Goal: Download file/media

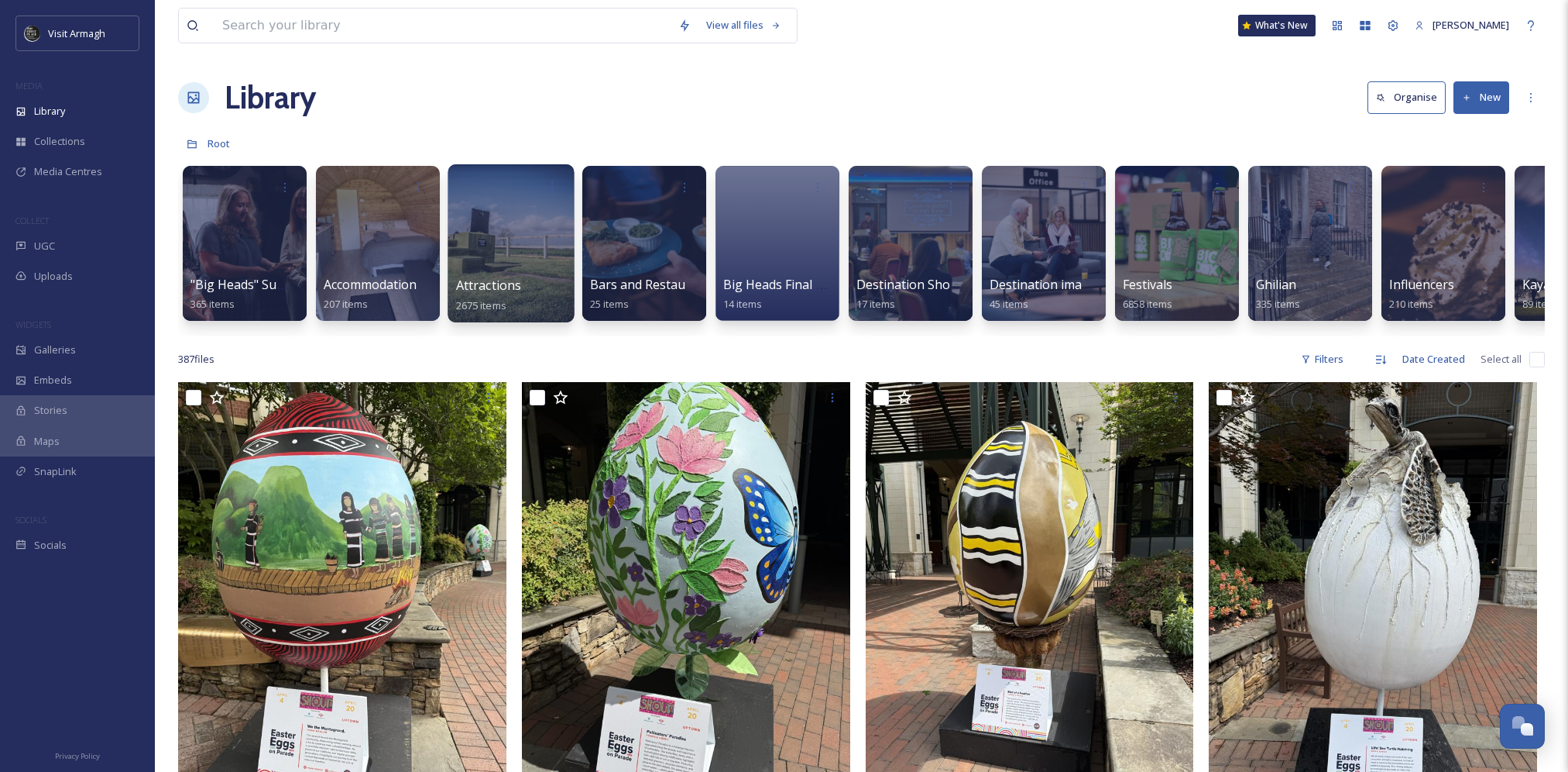
click at [503, 242] on div at bounding box center [511, 243] width 126 height 158
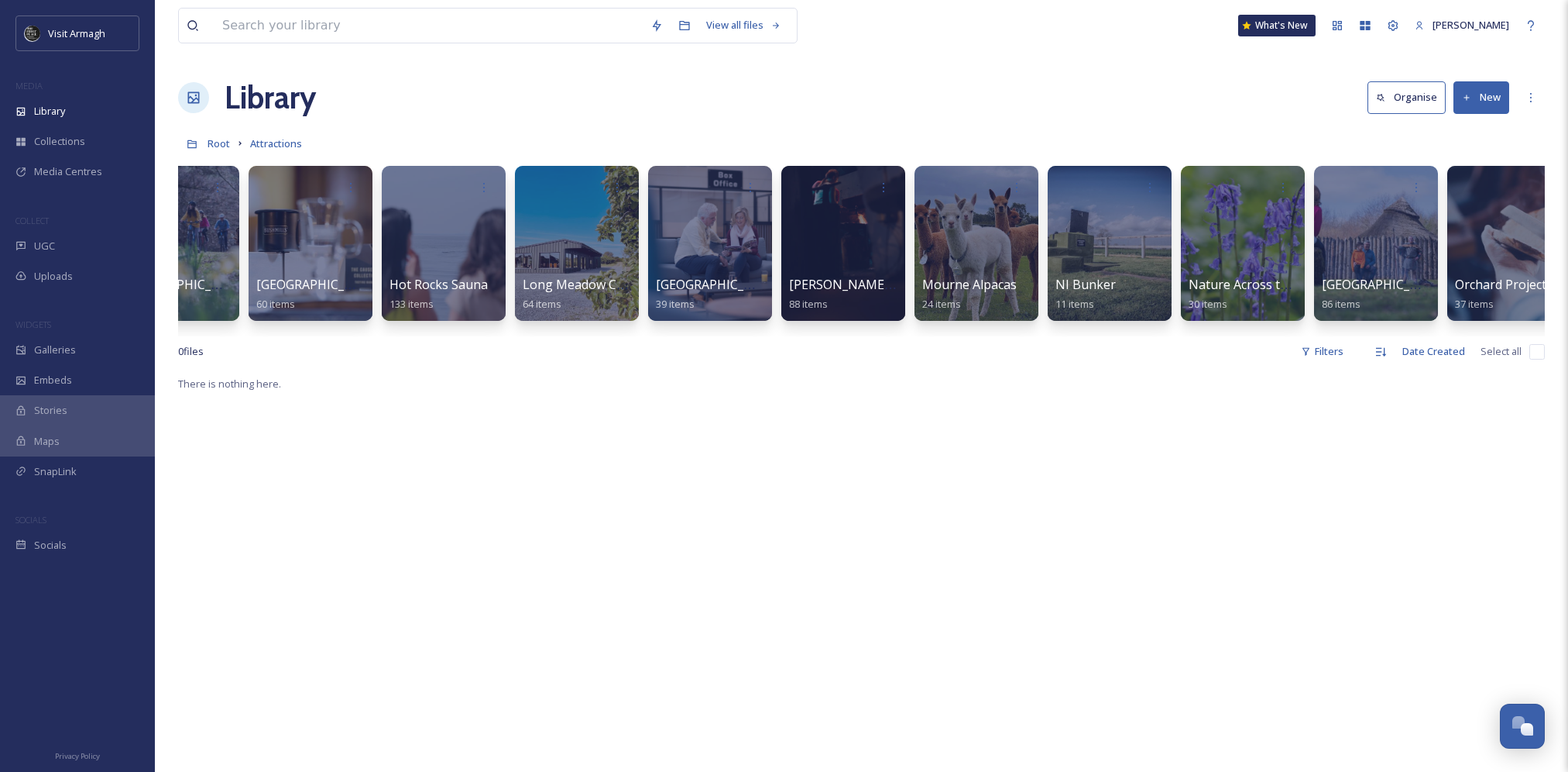
scroll to position [0, 2336]
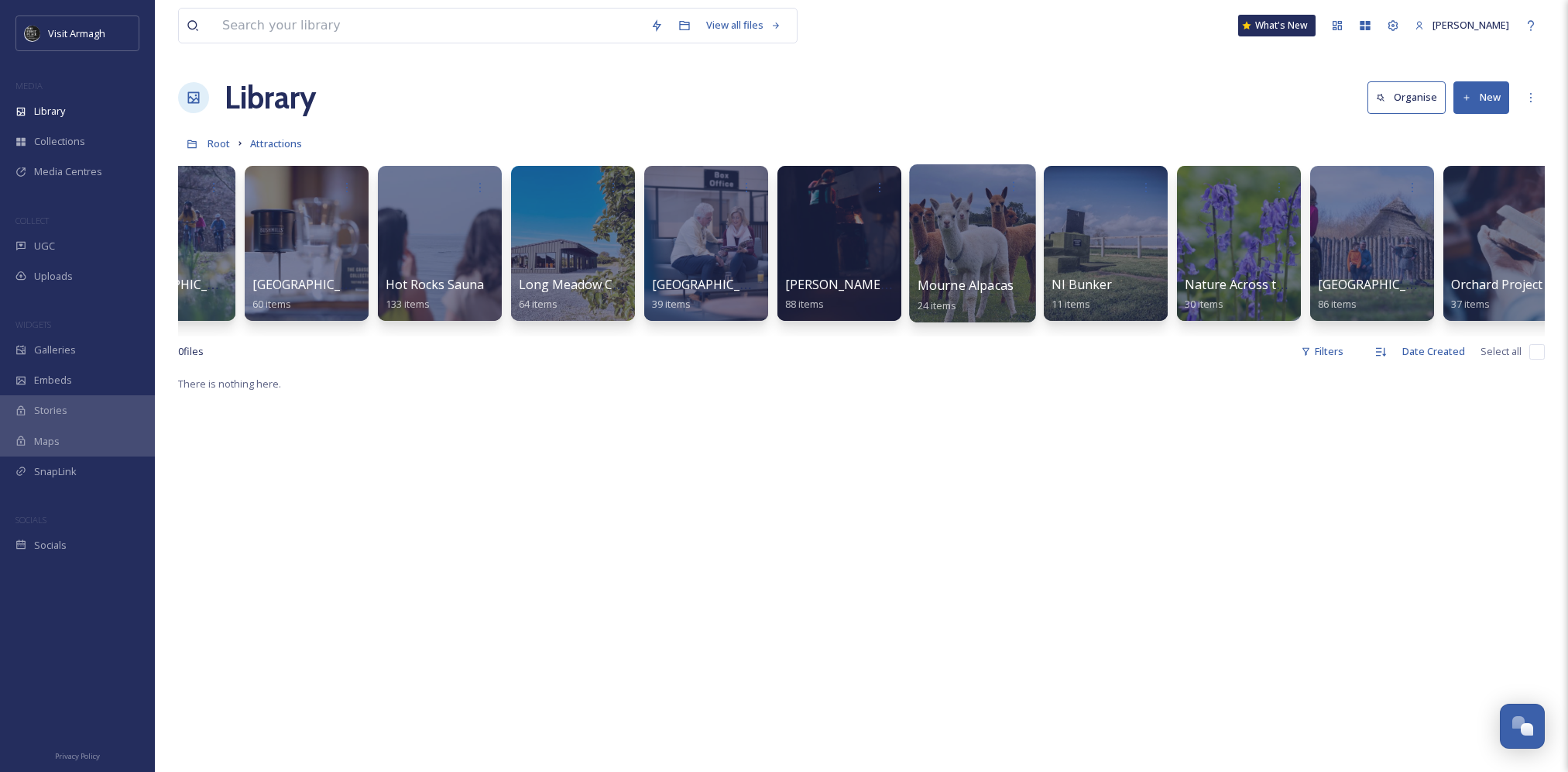
click at [944, 230] on div at bounding box center [972, 243] width 126 height 158
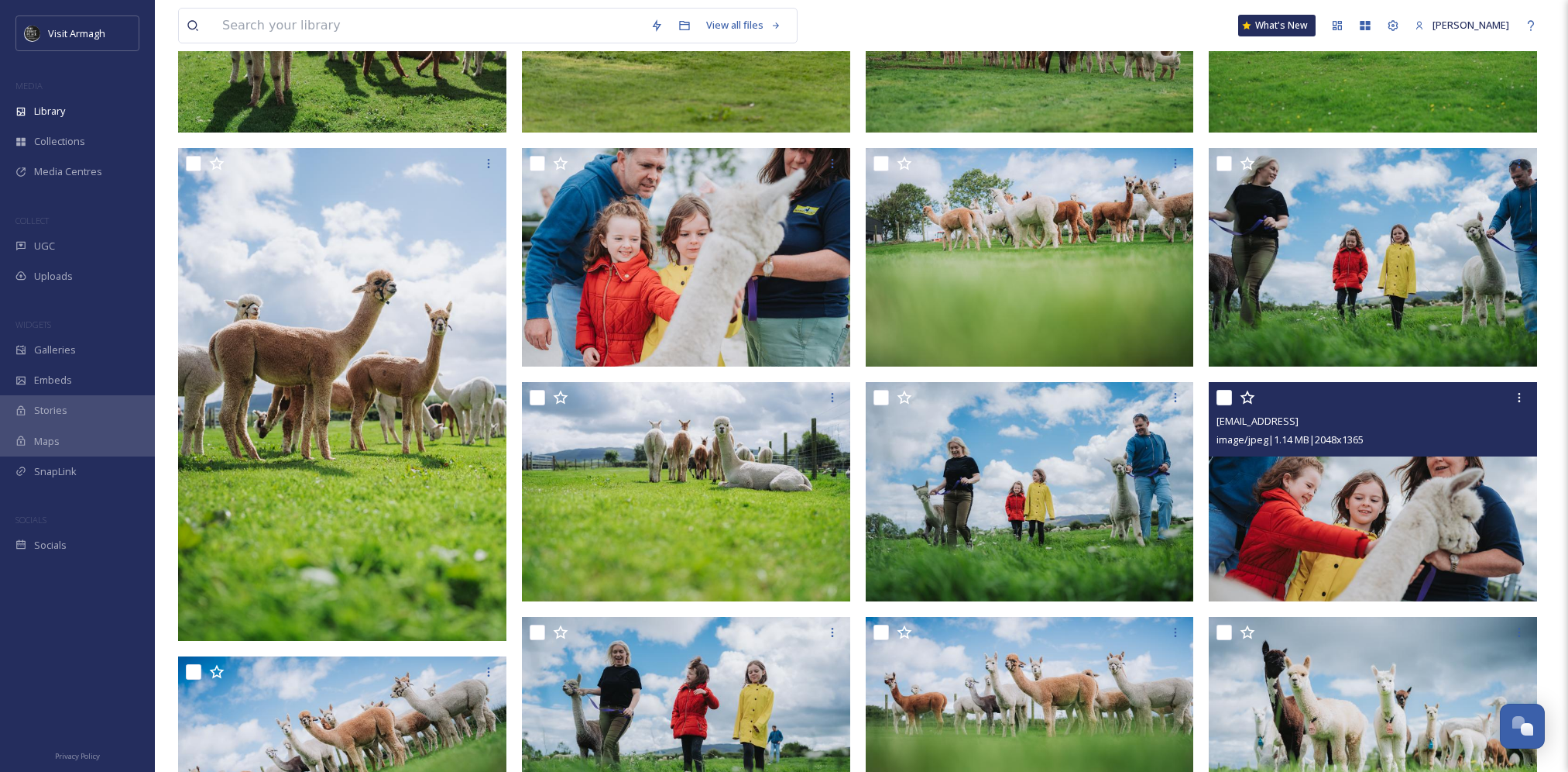
scroll to position [388, 0]
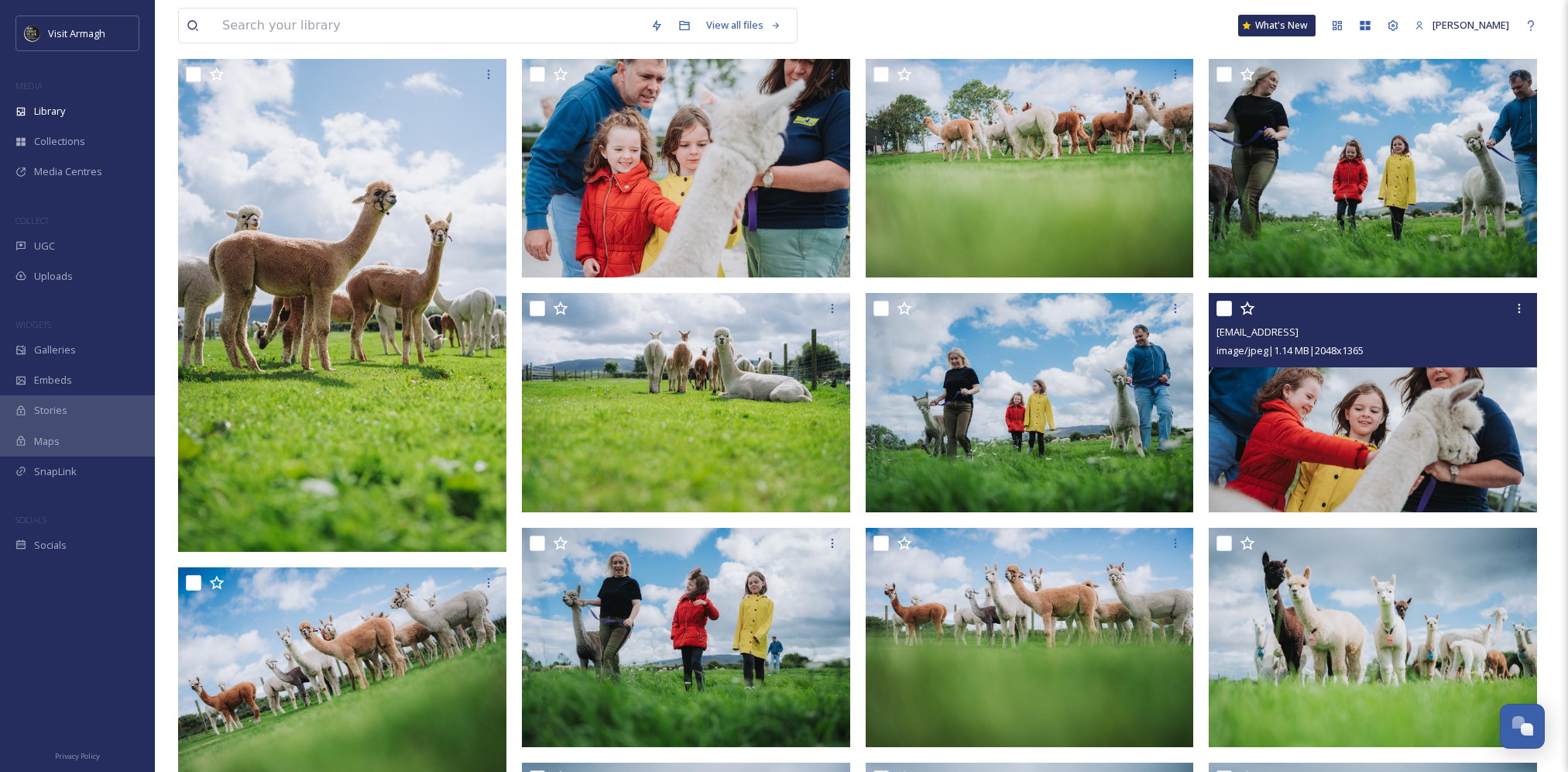
click at [1426, 398] on img at bounding box center [1373, 402] width 328 height 219
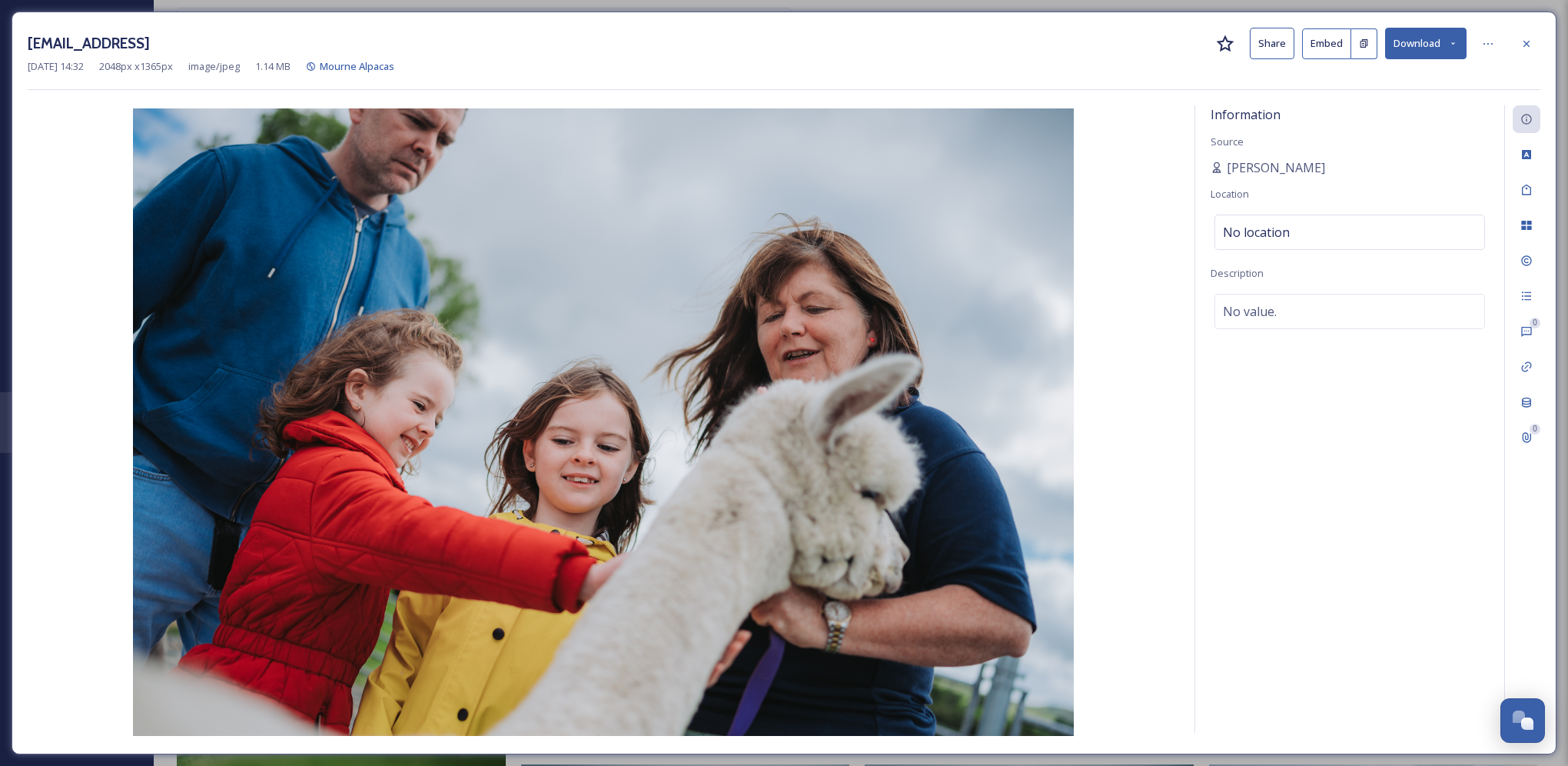
click at [1450, 45] on icon at bounding box center [1452, 43] width 10 height 10
click at [1412, 139] on span "Download Medium (1080 x 720)" at bounding box center [1383, 140] width 142 height 15
click at [1525, 48] on icon at bounding box center [1526, 43] width 12 height 12
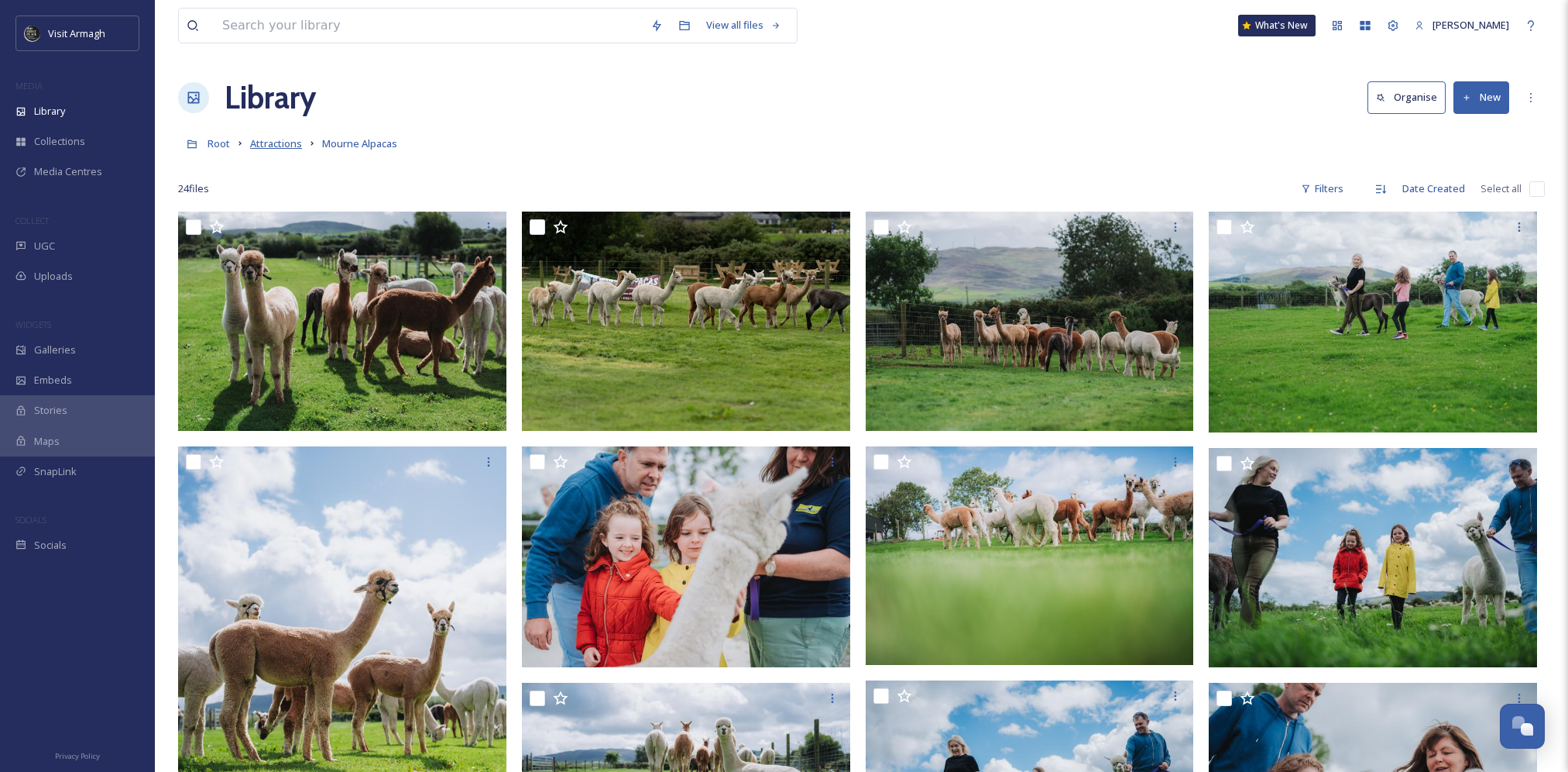
click at [281, 149] on span "Attractions" at bounding box center [276, 143] width 52 height 14
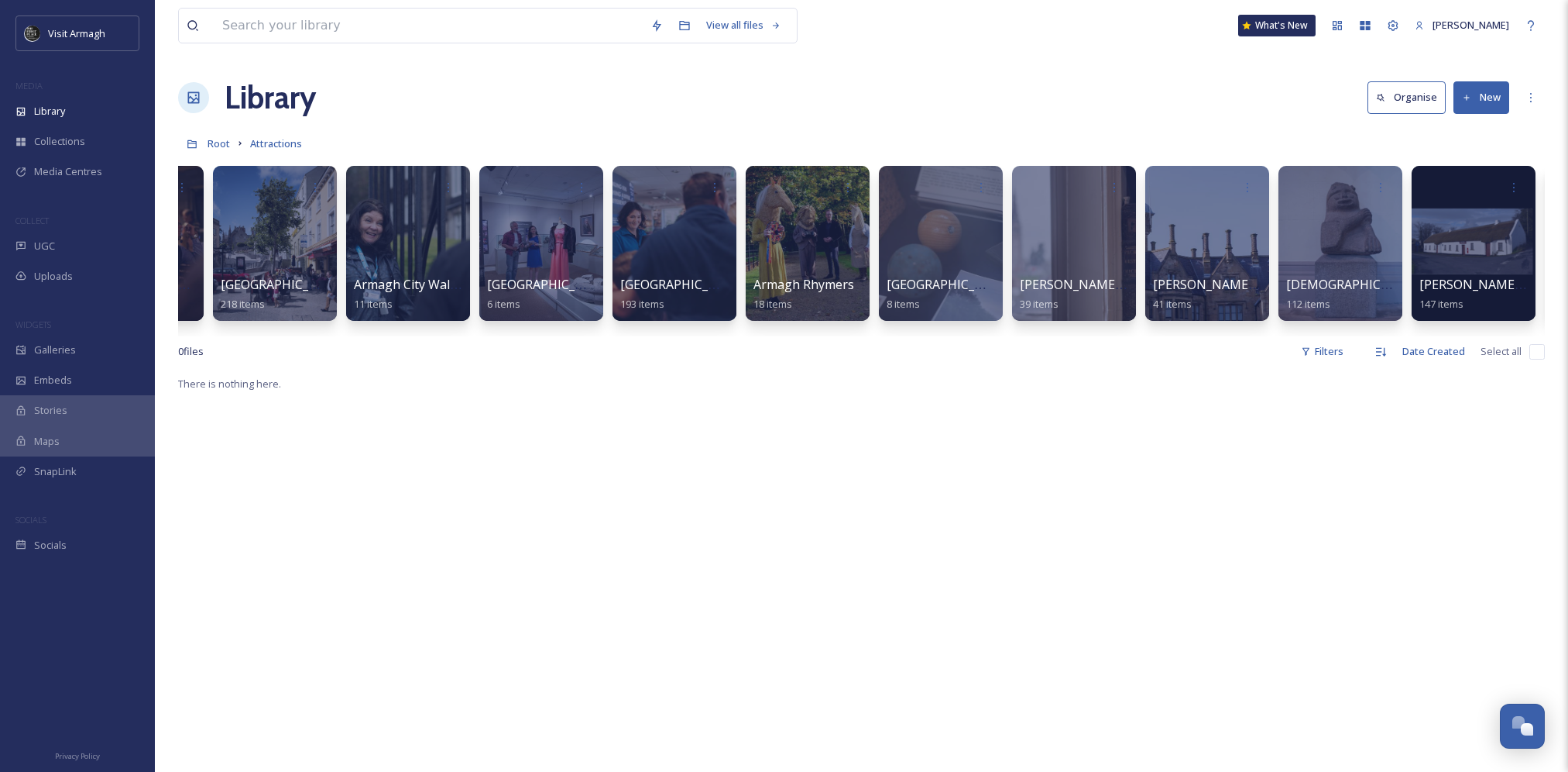
scroll to position [0, 256]
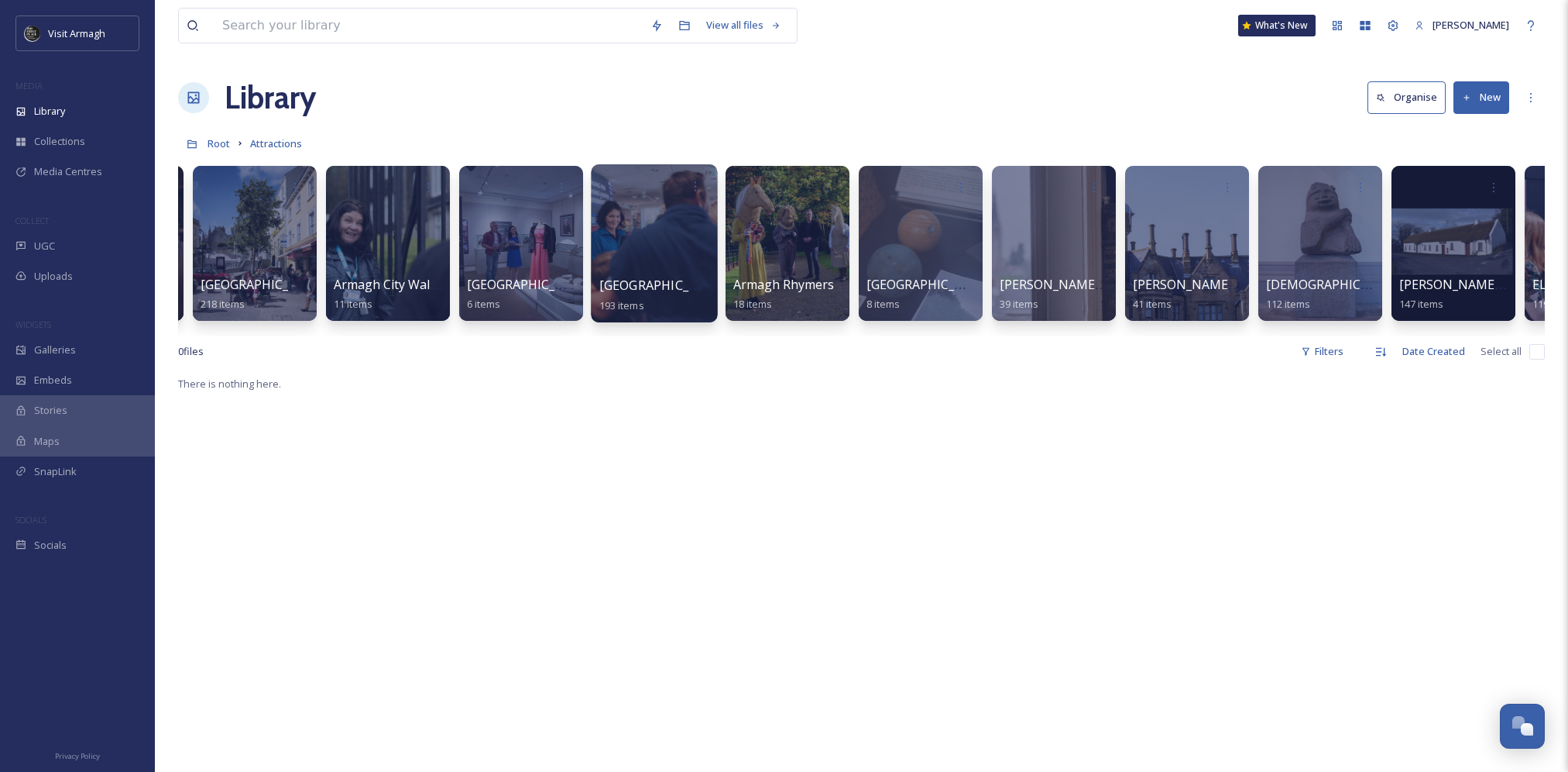
click at [630, 241] on div at bounding box center [654, 243] width 126 height 158
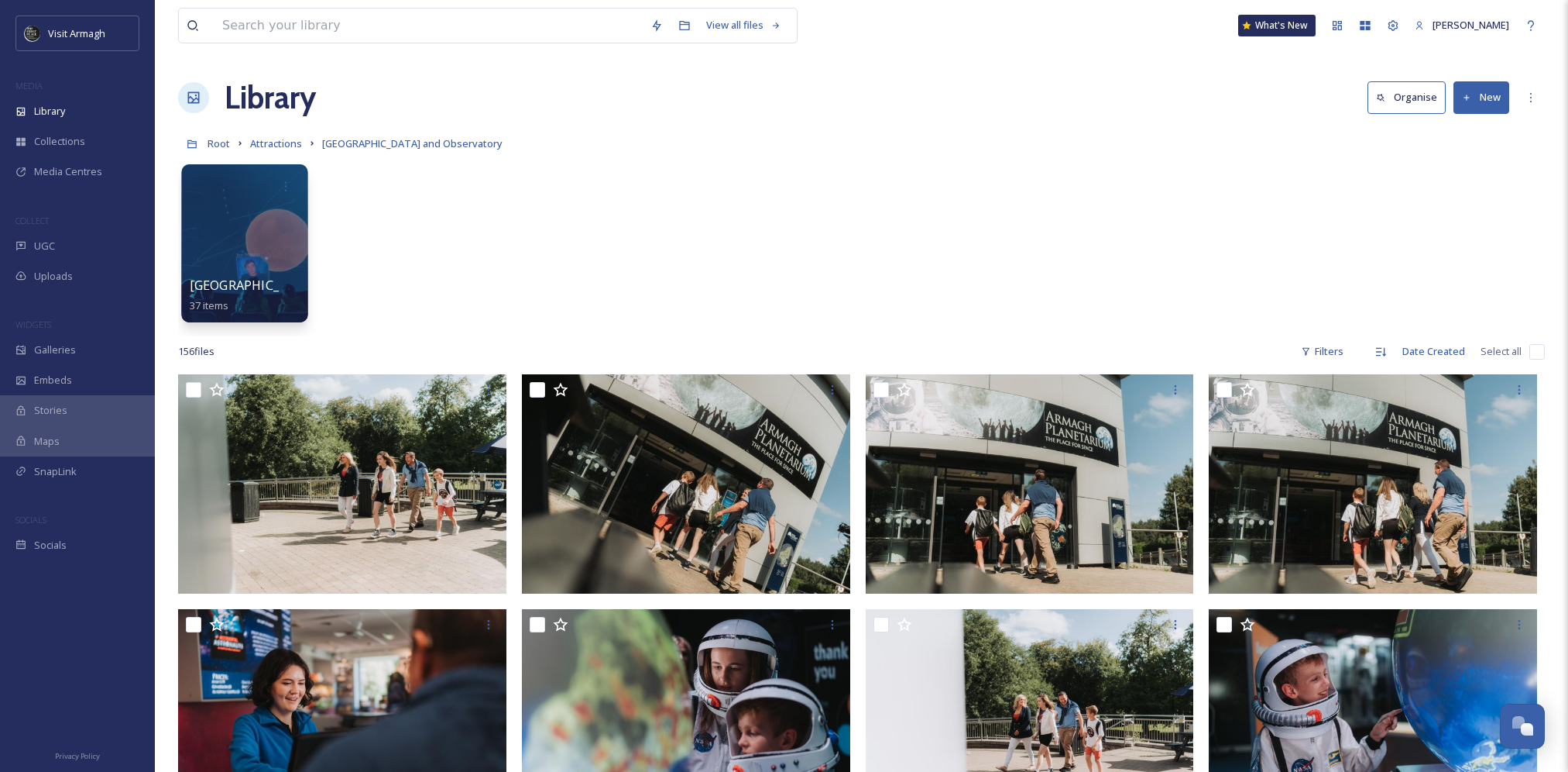
click at [259, 230] on div at bounding box center [244, 243] width 126 height 158
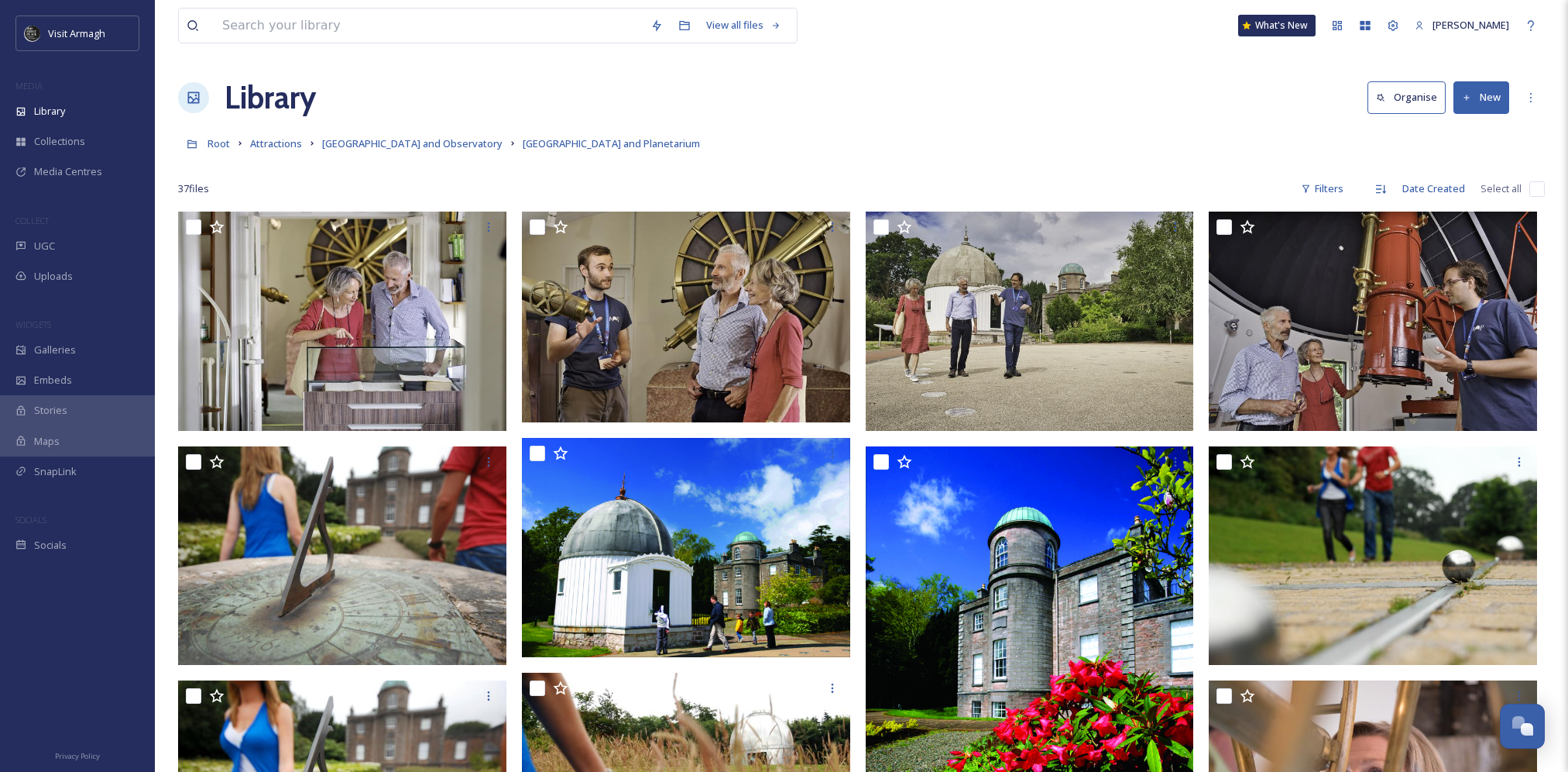
click at [429, 136] on link "[GEOGRAPHIC_DATA] and Observatory" at bounding box center [412, 143] width 180 height 19
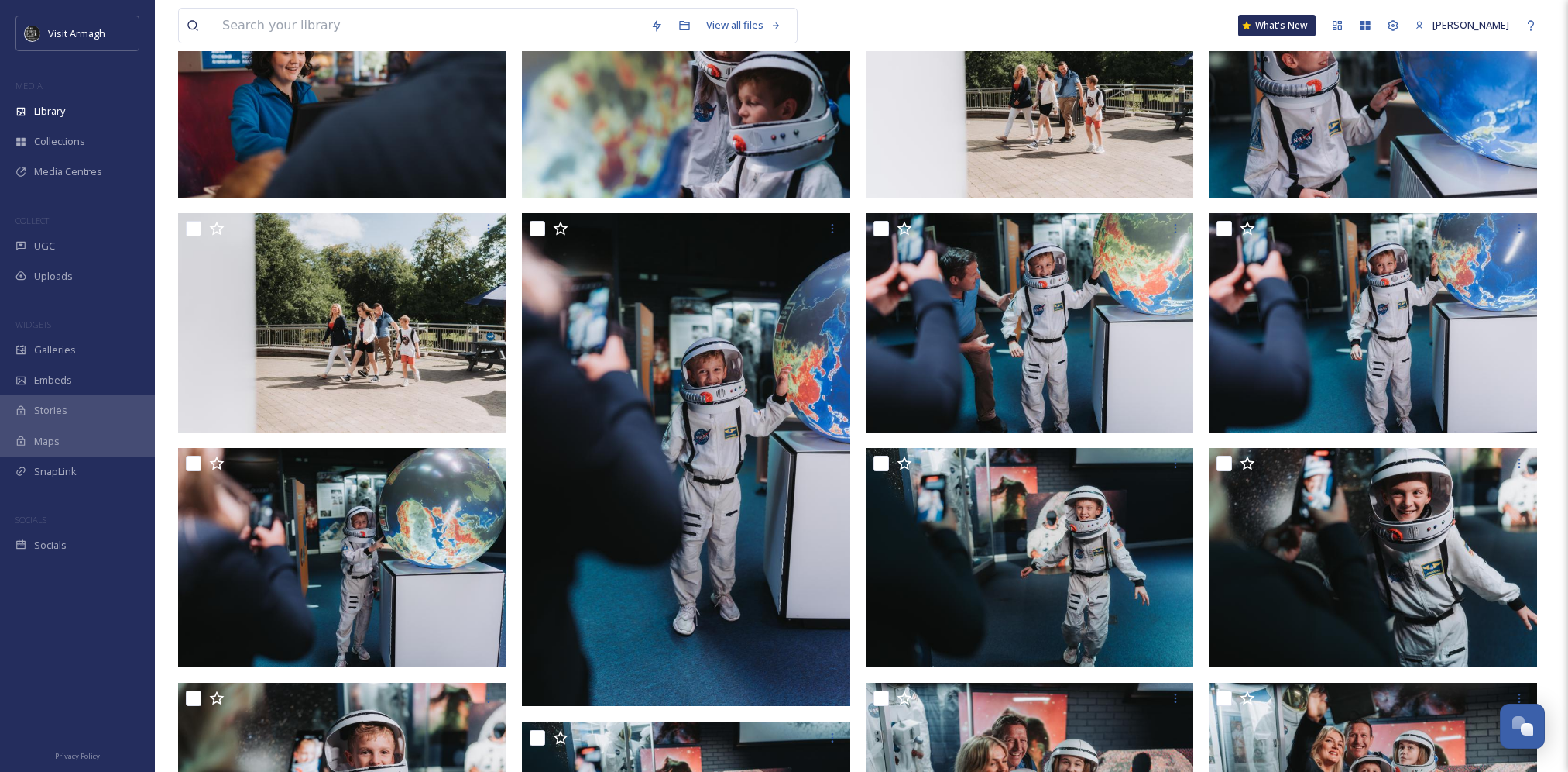
scroll to position [657, 0]
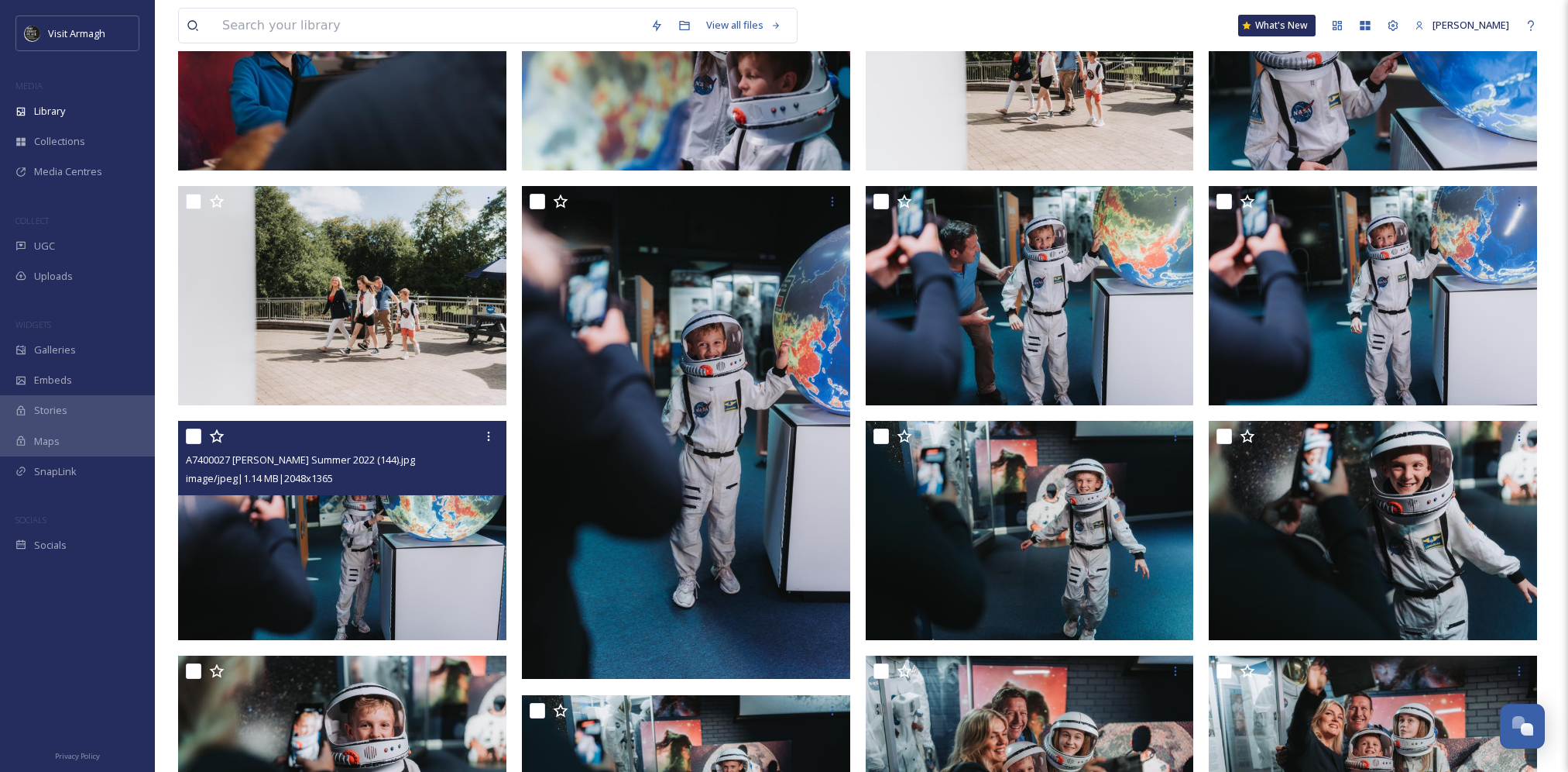
click at [393, 530] on img at bounding box center [342, 530] width 328 height 219
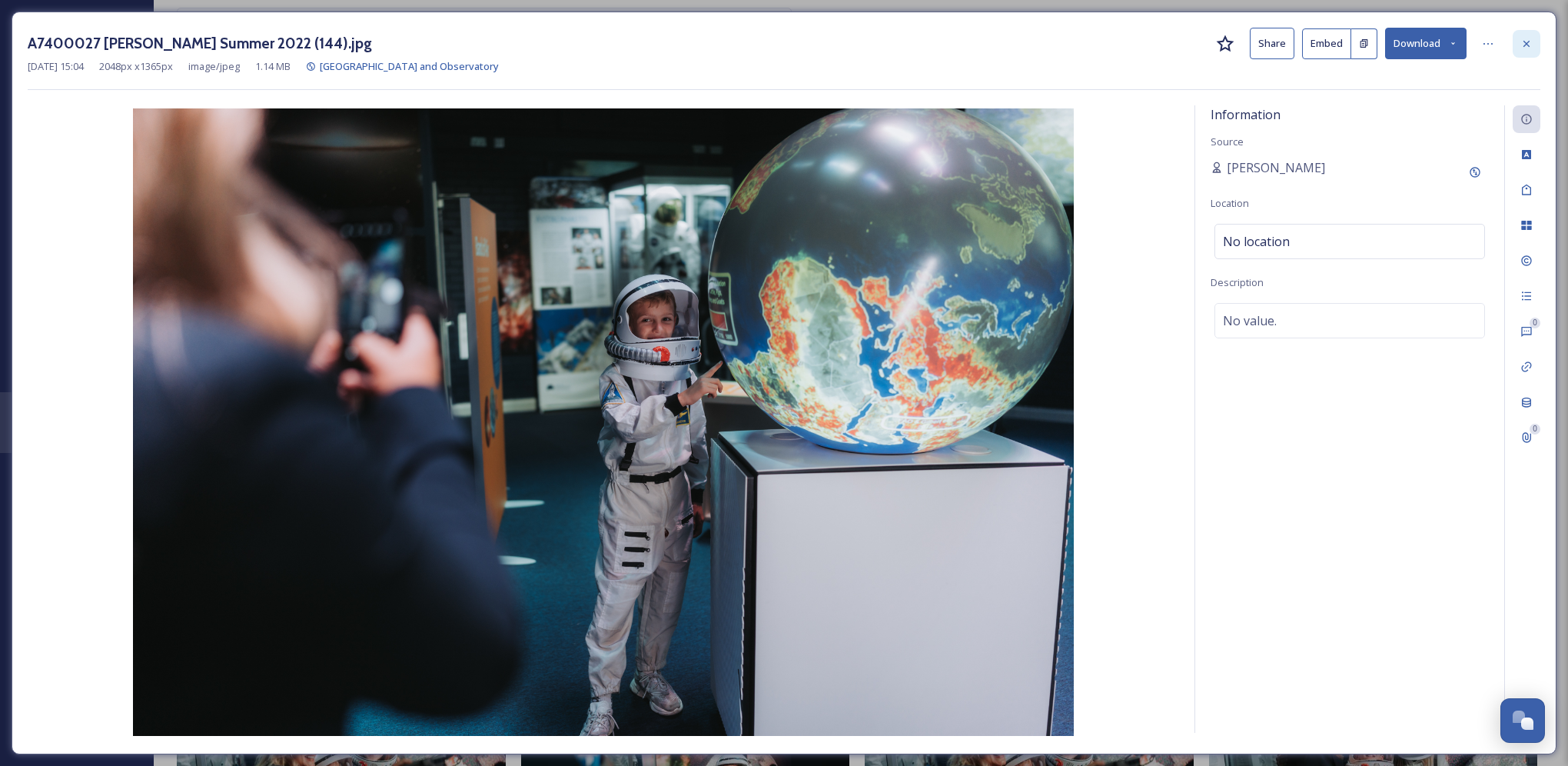
click at [1536, 41] on div at bounding box center [1526, 44] width 28 height 28
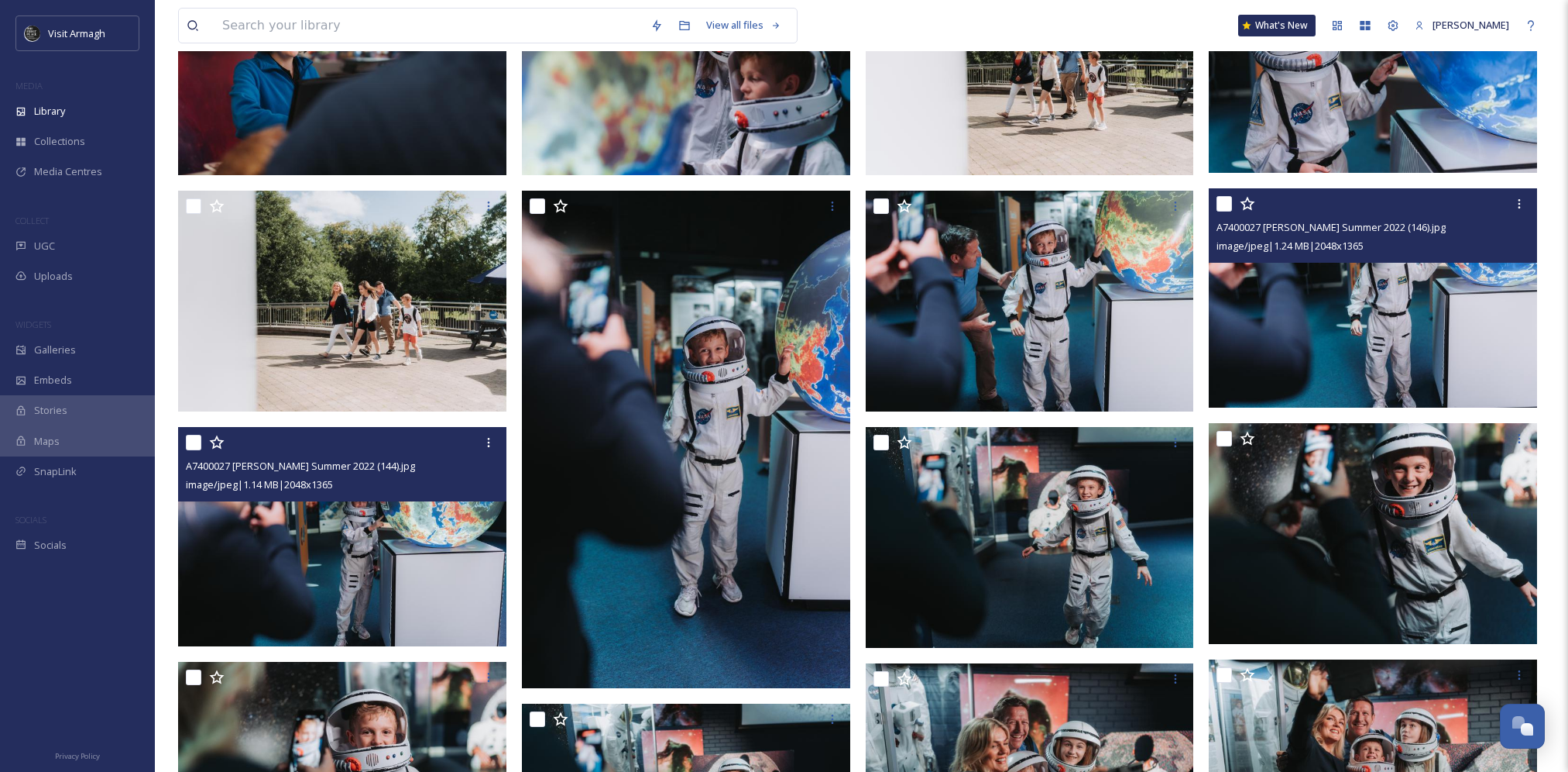
scroll to position [579, 0]
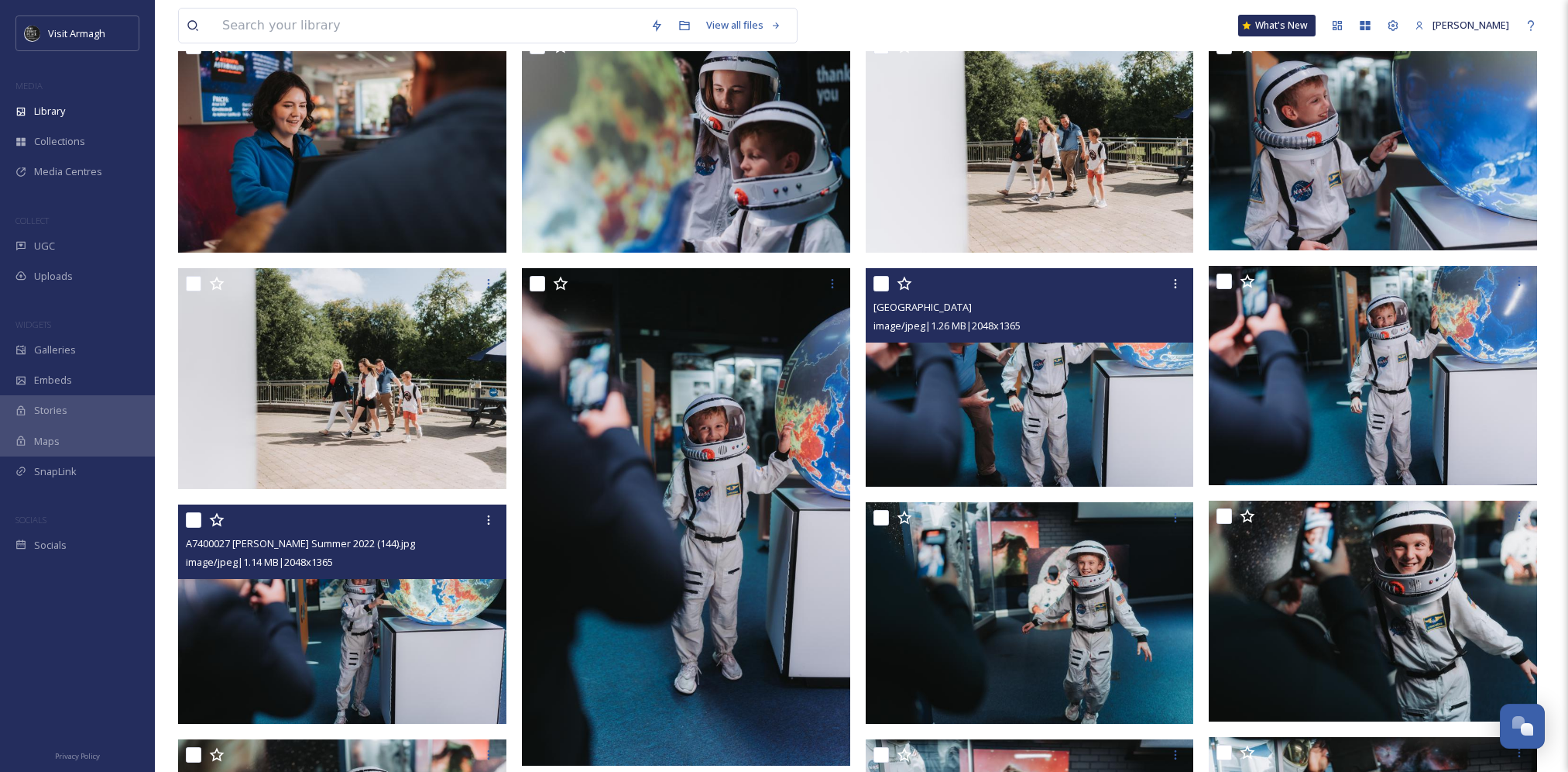
click at [1083, 370] on img at bounding box center [1030, 378] width 328 height 219
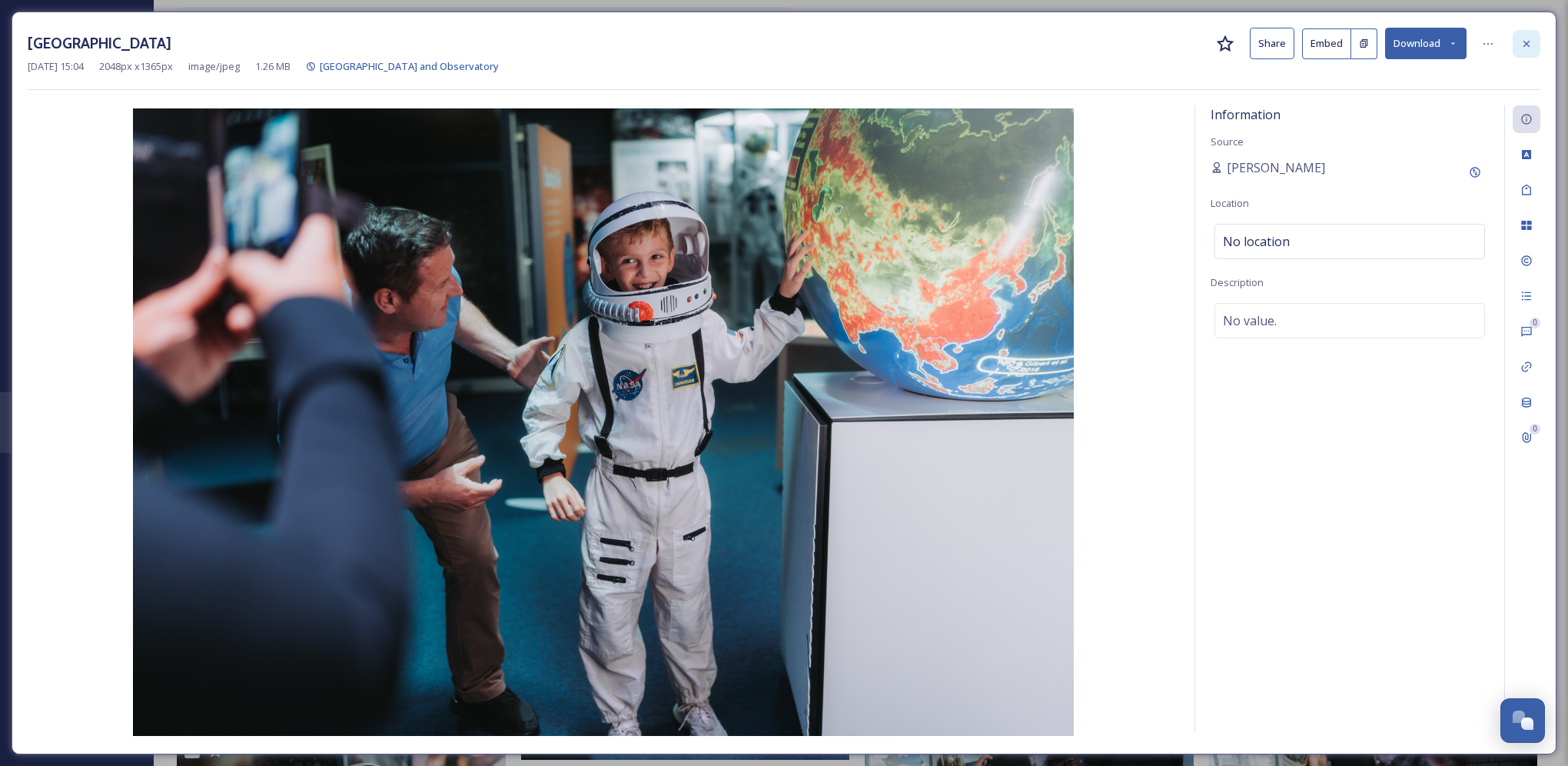
click at [1526, 51] on div at bounding box center [1526, 44] width 28 height 28
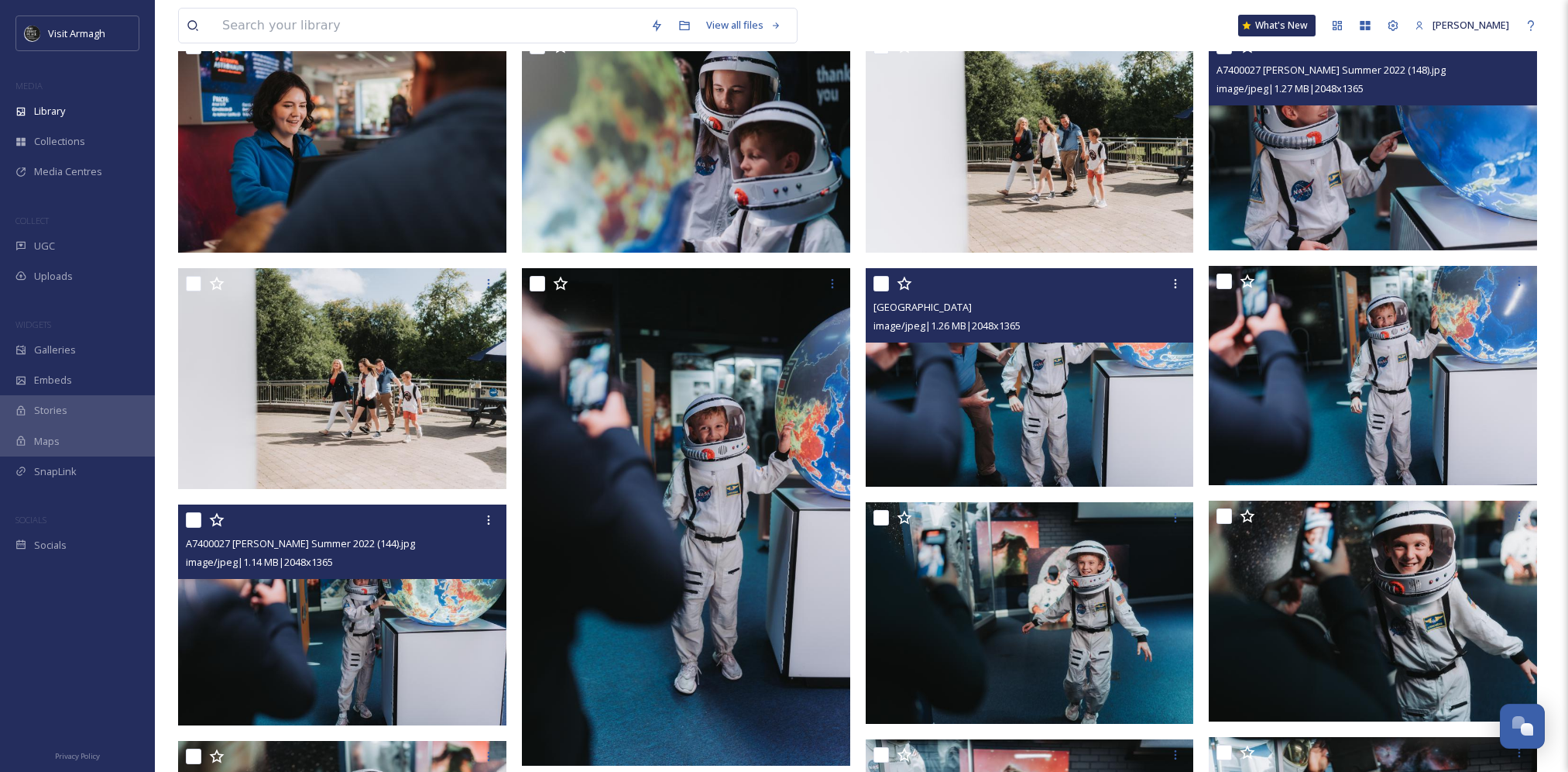
click at [1412, 128] on img at bounding box center [1373, 140] width 328 height 219
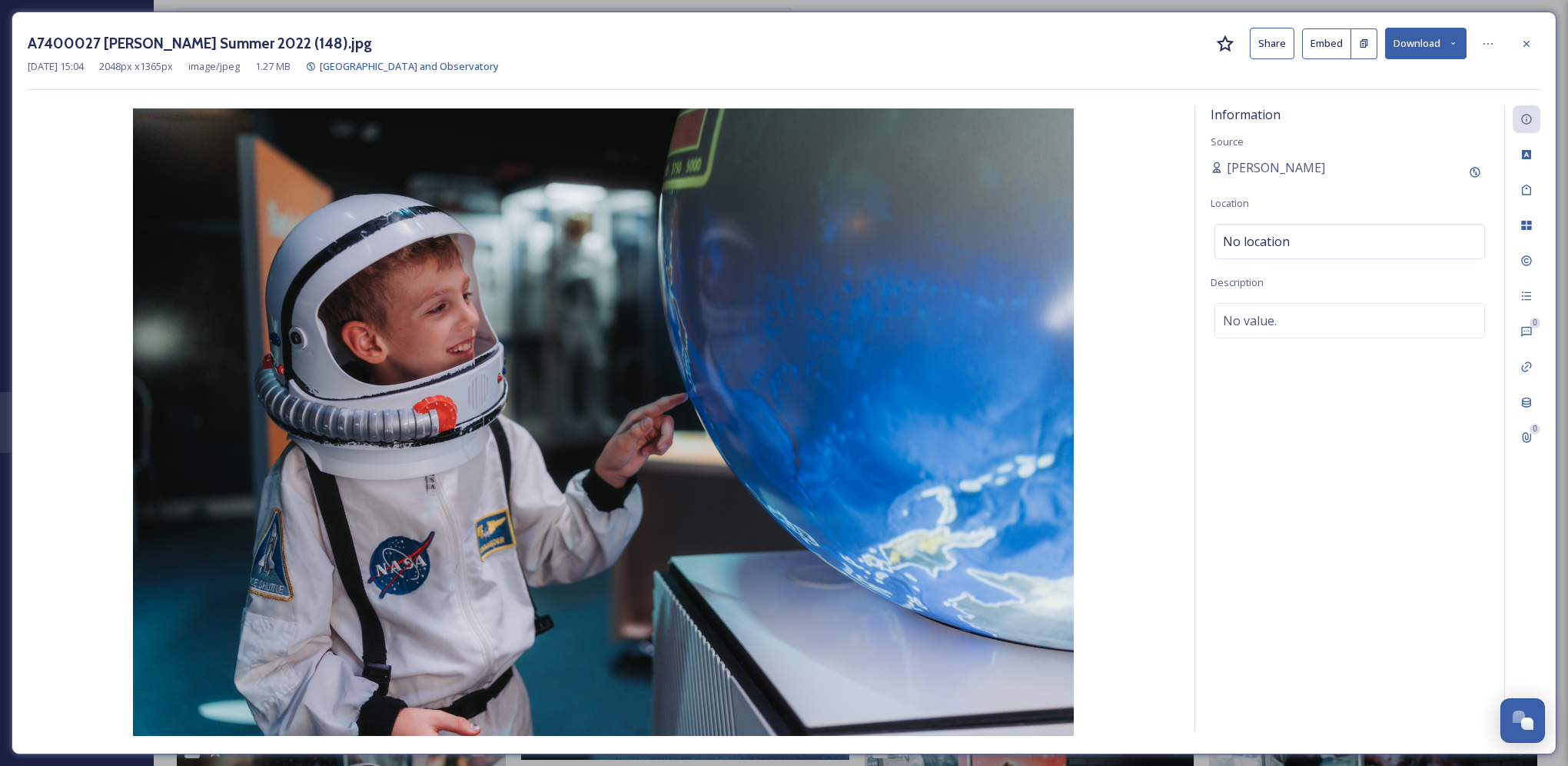
click at [1454, 51] on button "Download" at bounding box center [1425, 43] width 82 height 31
click at [1441, 78] on span "Download Original (2048 x 1365)" at bounding box center [1385, 79] width 145 height 15
click at [1499, 62] on div "[DATE] 15:04 2048 px x 1365 px image/jpeg 1.27 MB [GEOGRAPHIC_DATA] and Observa…" at bounding box center [783, 66] width 1512 height 15
click at [1450, 48] on icon at bounding box center [1452, 43] width 10 height 10
click at [1525, 45] on icon at bounding box center [1526, 43] width 6 height 6
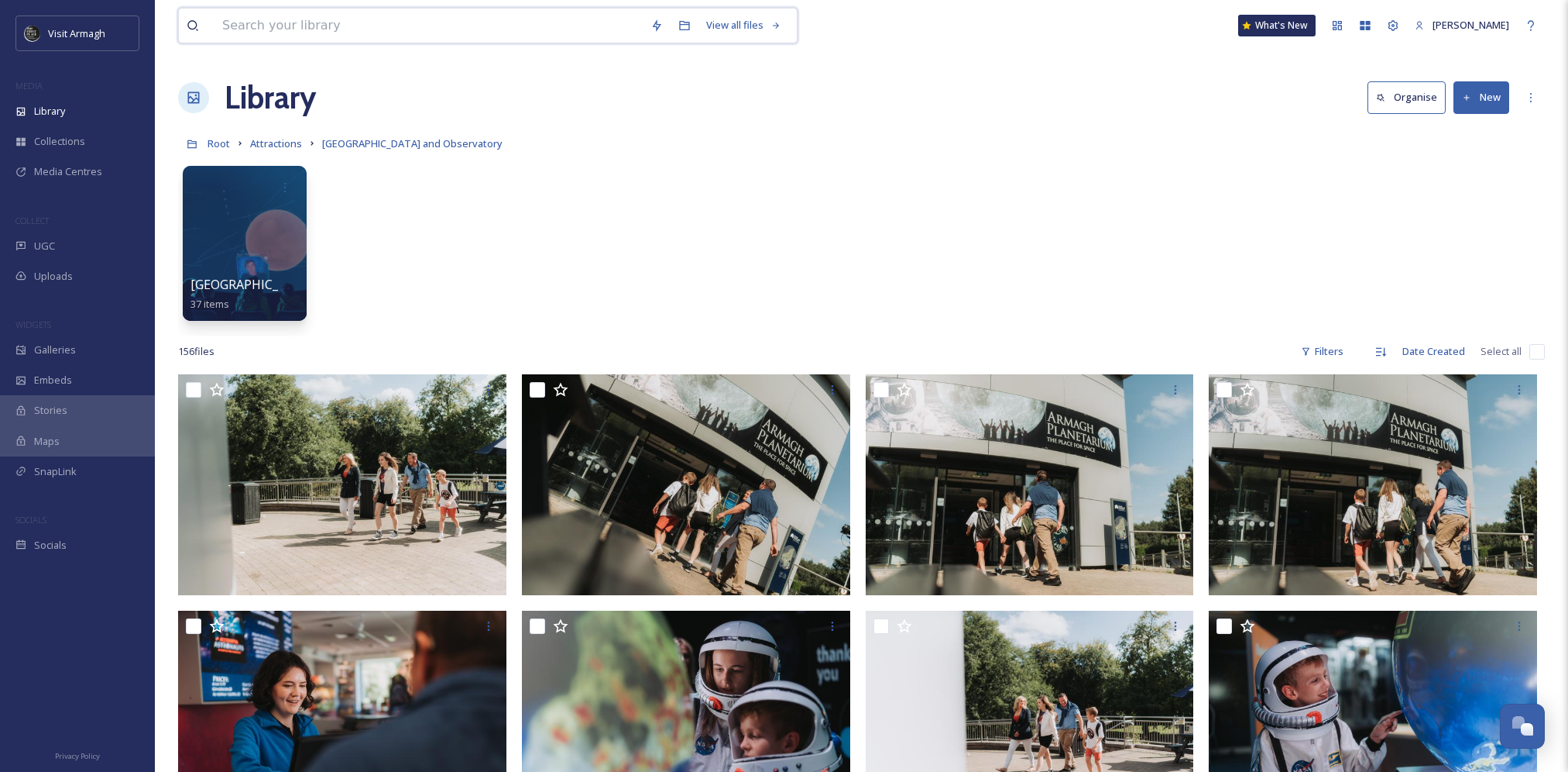
click at [573, 22] on input at bounding box center [428, 25] width 428 height 34
click at [277, 145] on span "Attractions" at bounding box center [276, 143] width 52 height 14
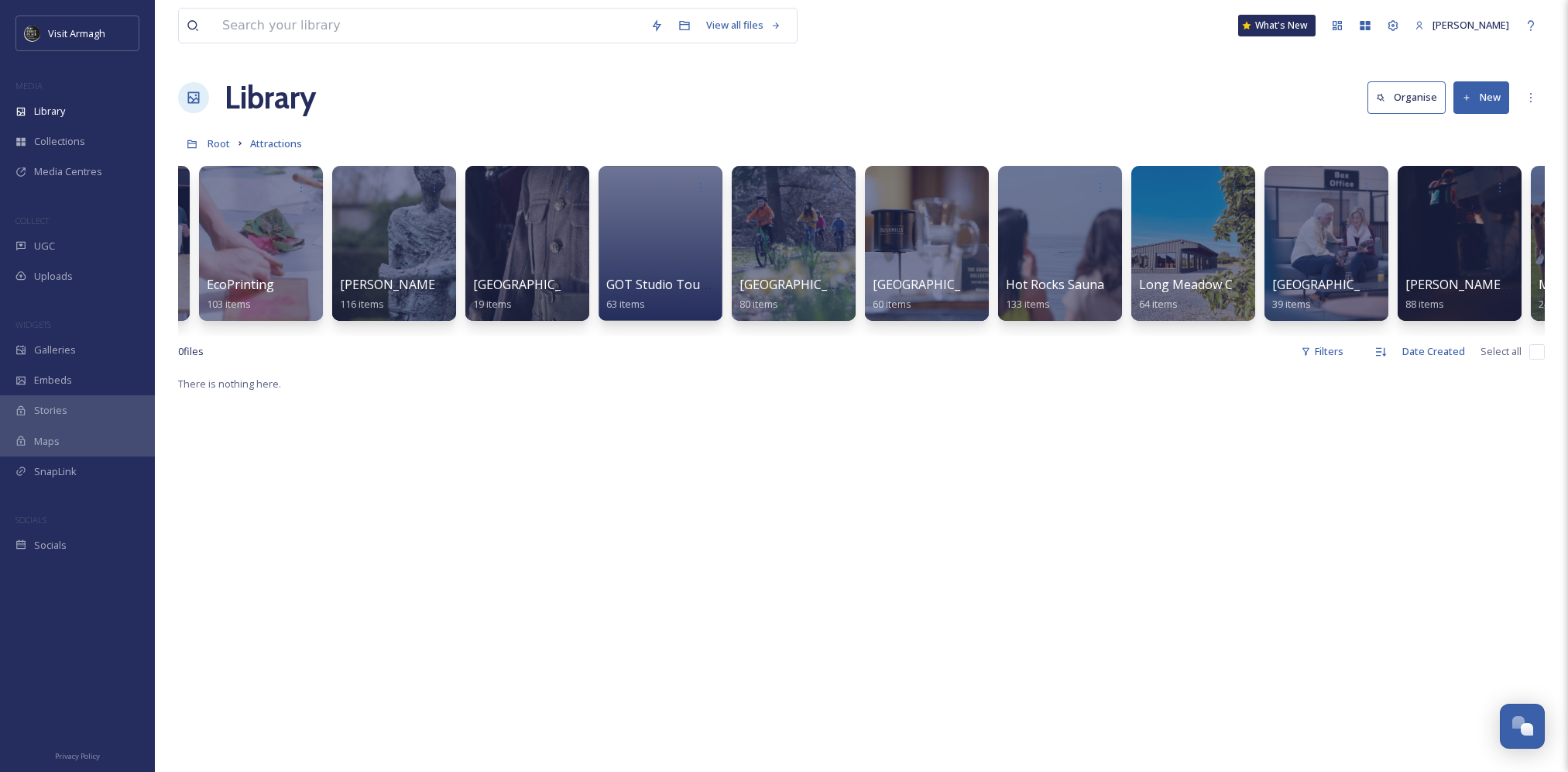
scroll to position [0, 1705]
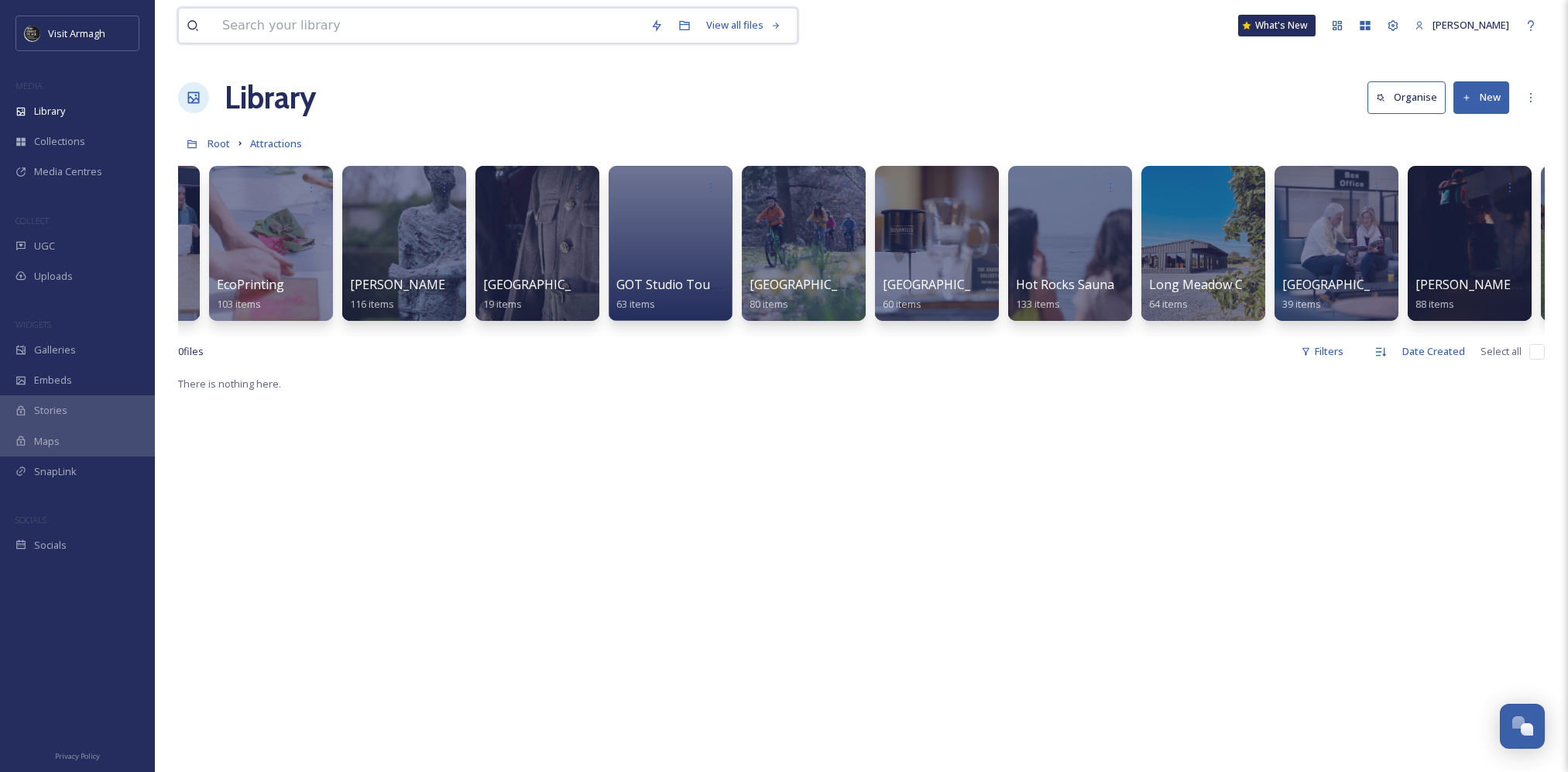
click at [263, 31] on input at bounding box center [428, 25] width 428 height 34
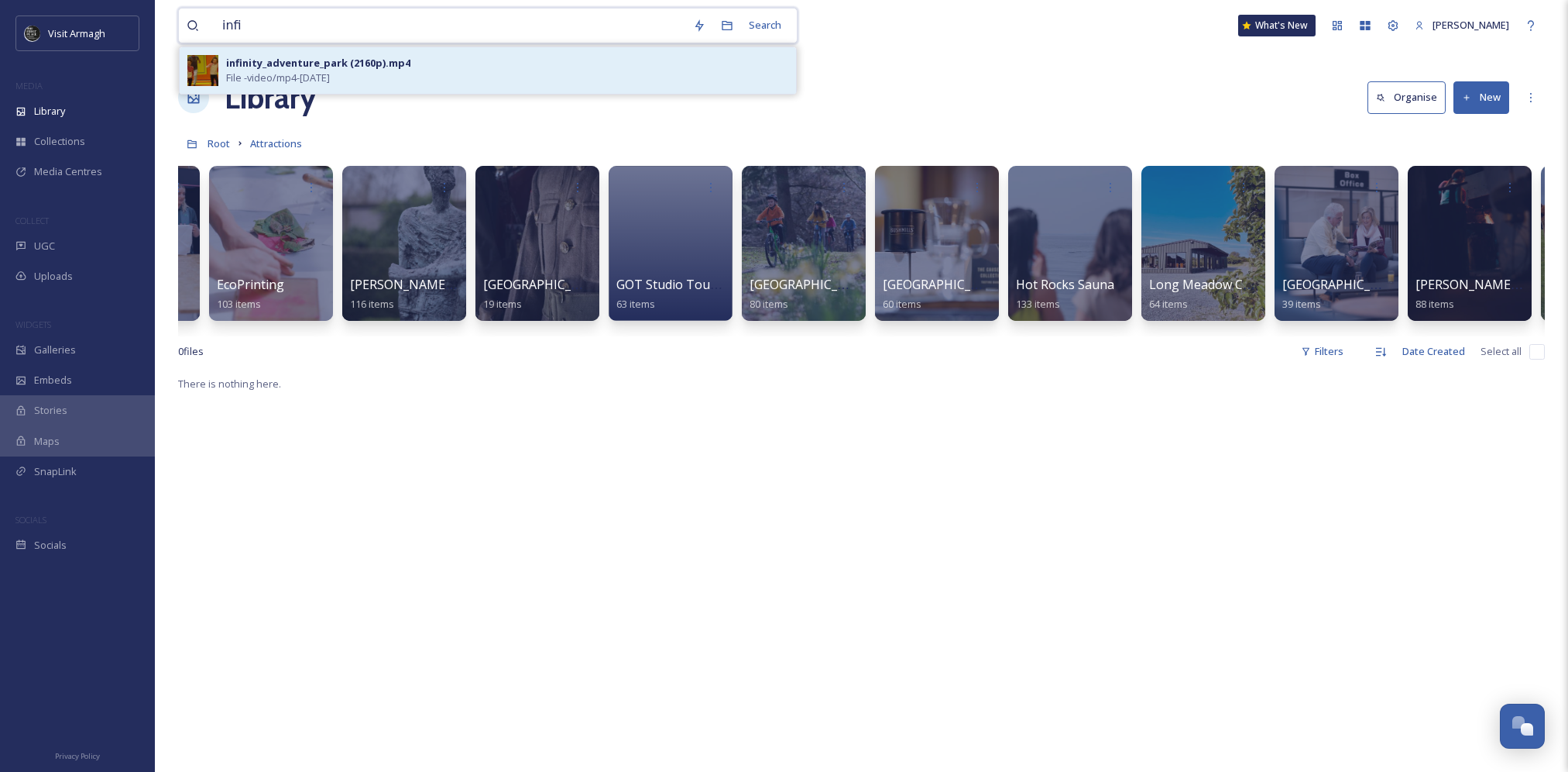
type input "infi"
click at [391, 56] on div "infinity_adventure_park (2160p).mp4" at bounding box center [317, 63] width 184 height 15
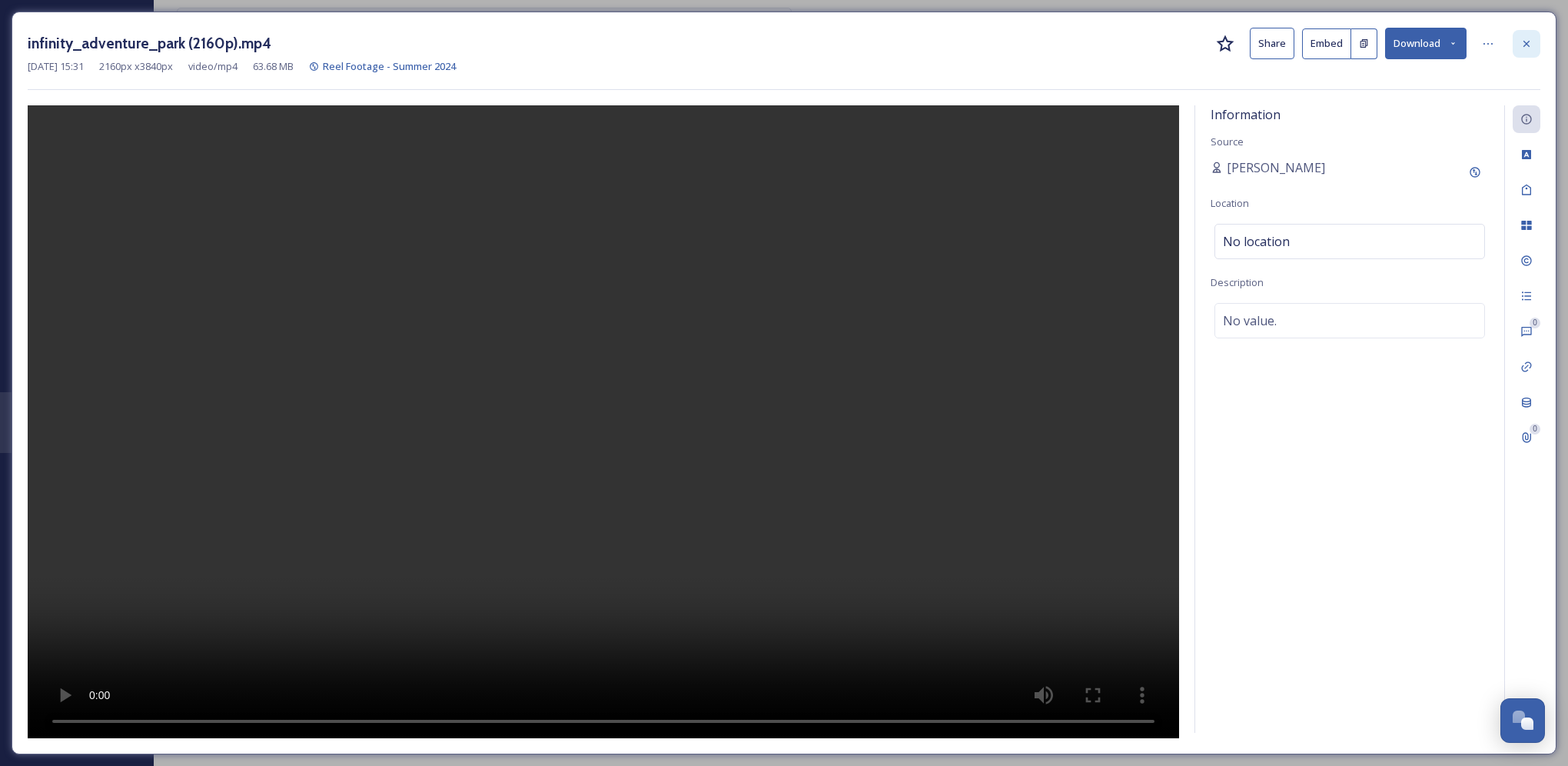
click at [1529, 45] on icon at bounding box center [1526, 43] width 12 height 12
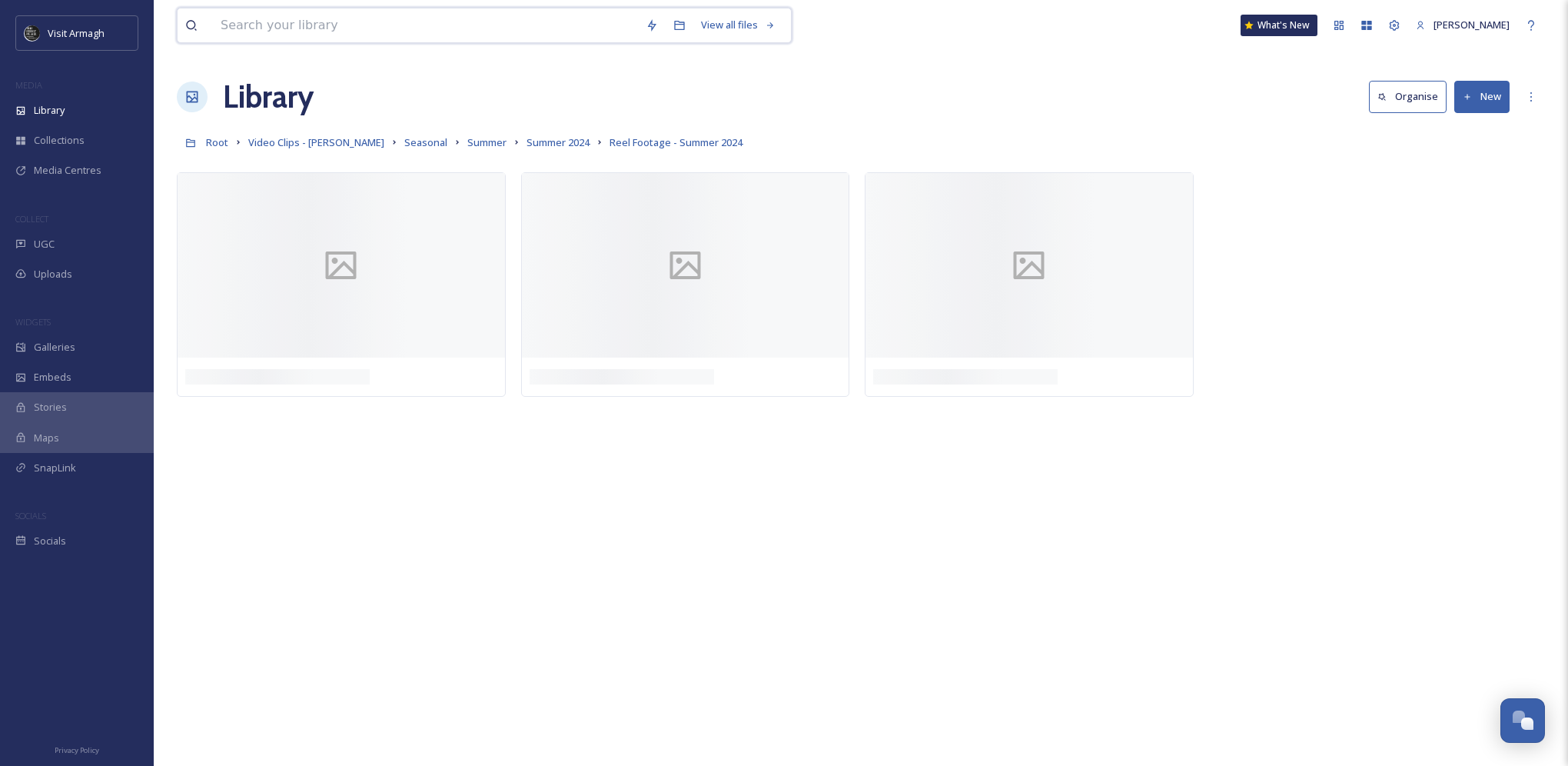
click at [422, 27] on input at bounding box center [425, 25] width 425 height 34
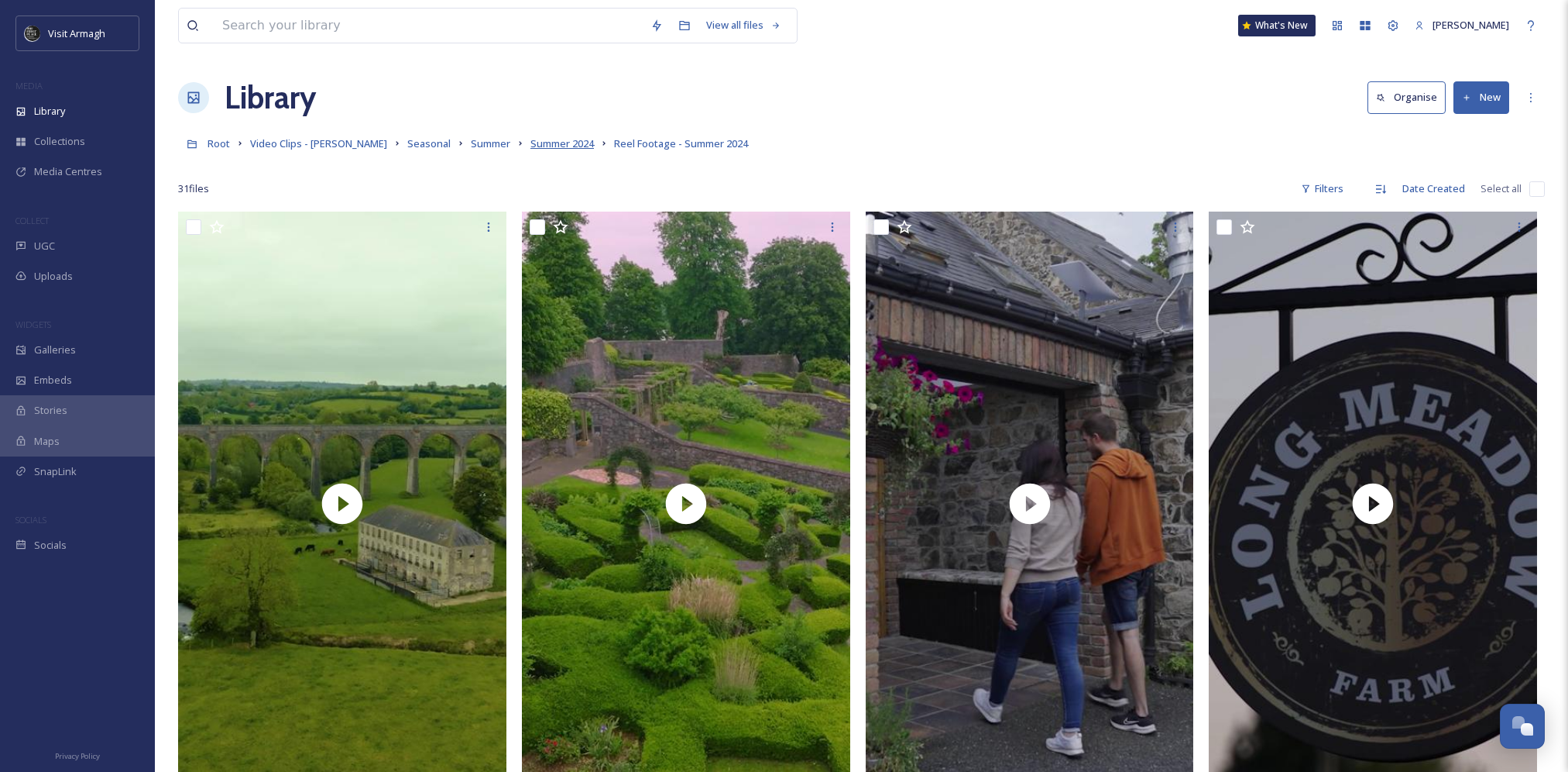
click at [530, 145] on span "Summer 2024" at bounding box center [562, 143] width 64 height 14
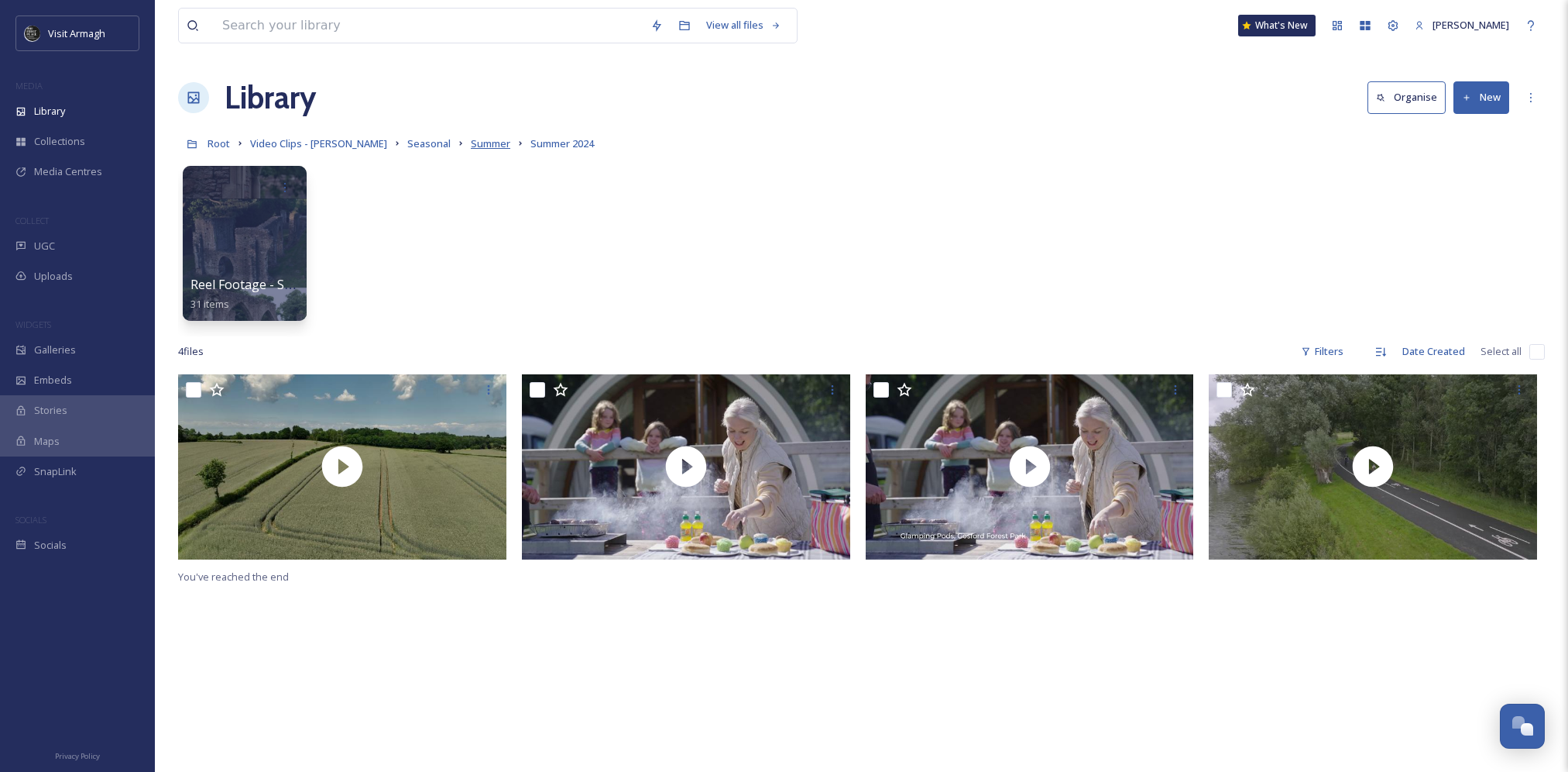
click at [471, 144] on span "Summer" at bounding box center [490, 143] width 40 height 14
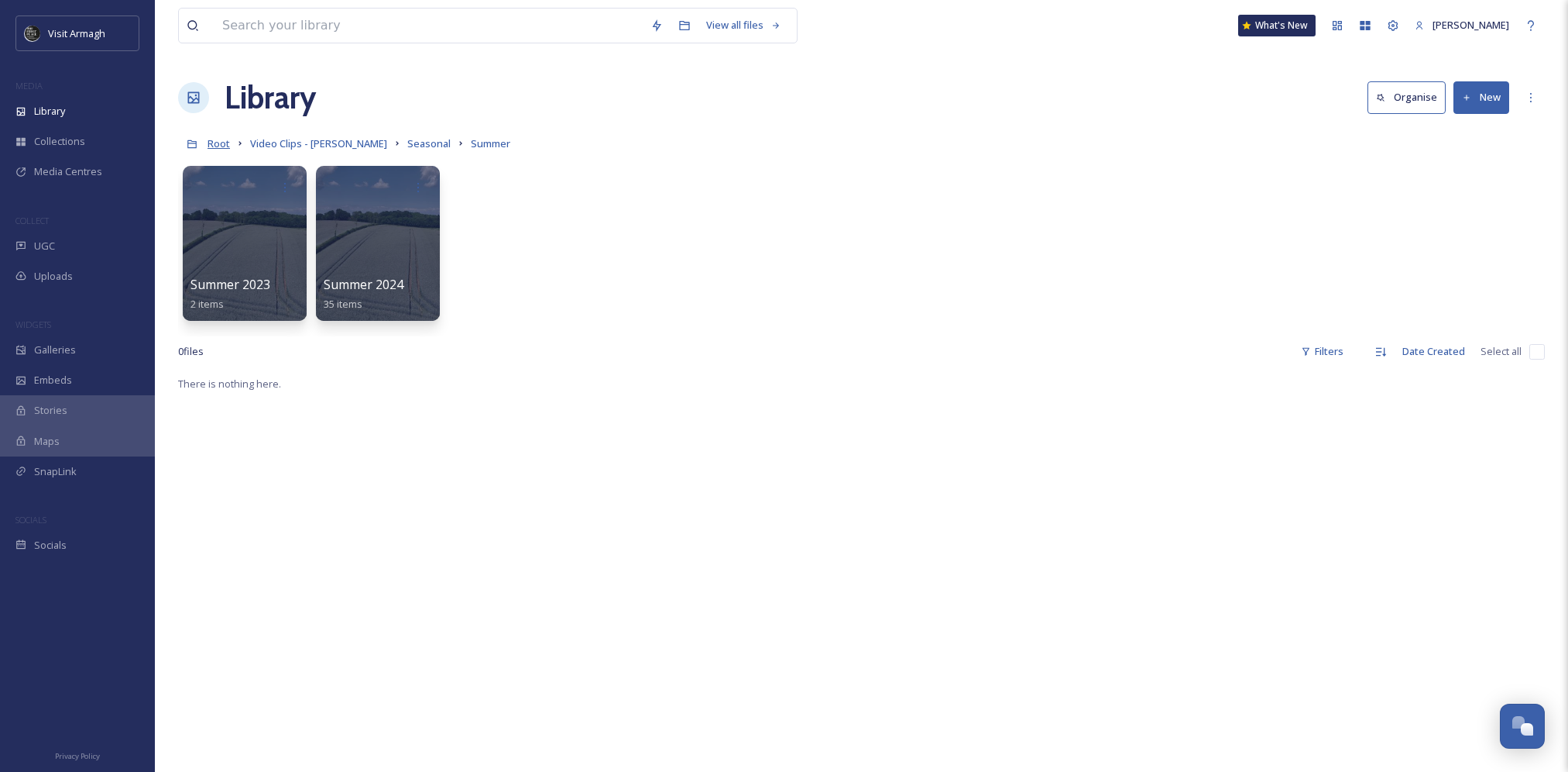
click at [221, 143] on span "Root" at bounding box center [218, 143] width 22 height 14
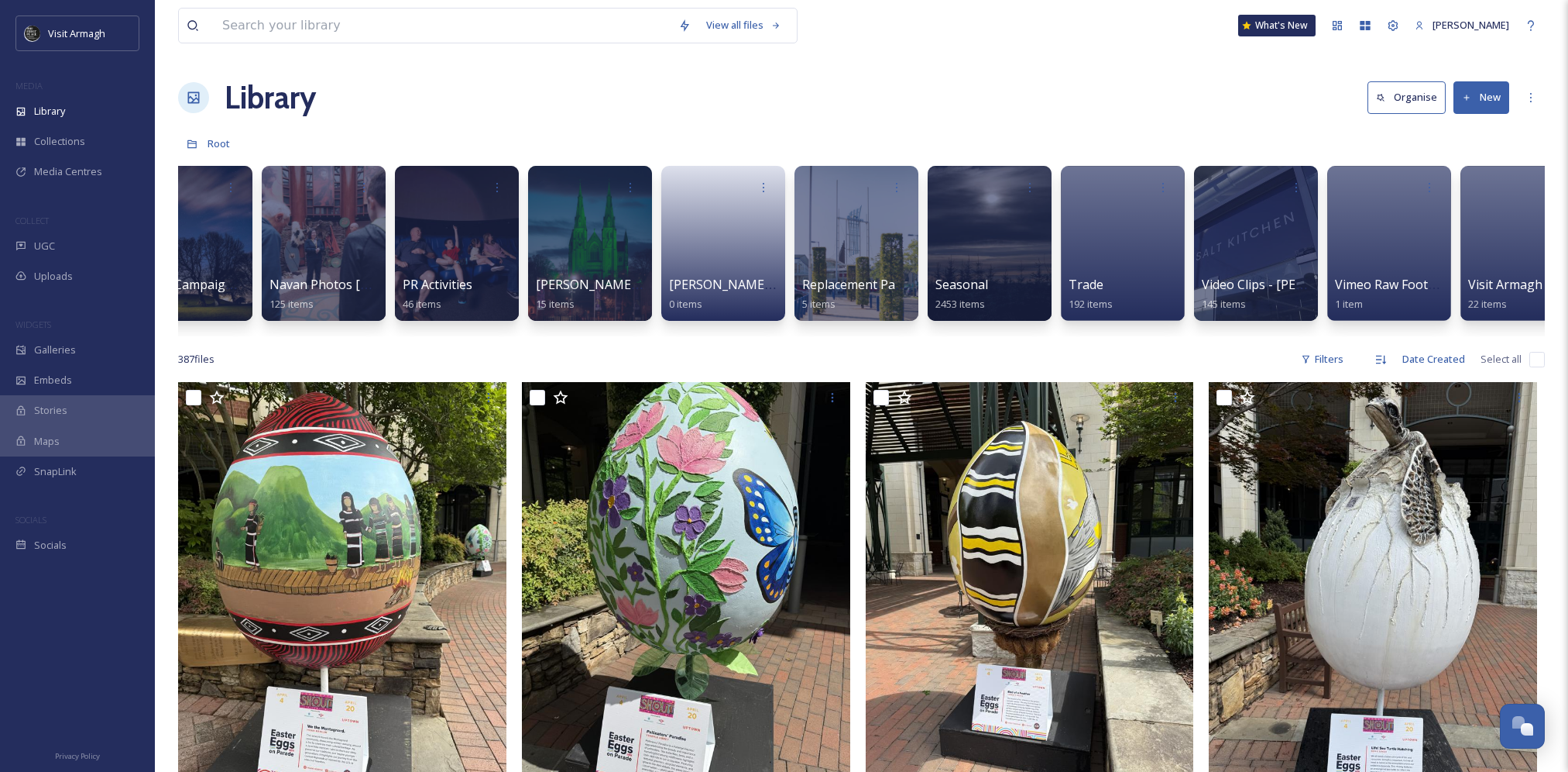
scroll to position [0, 1409]
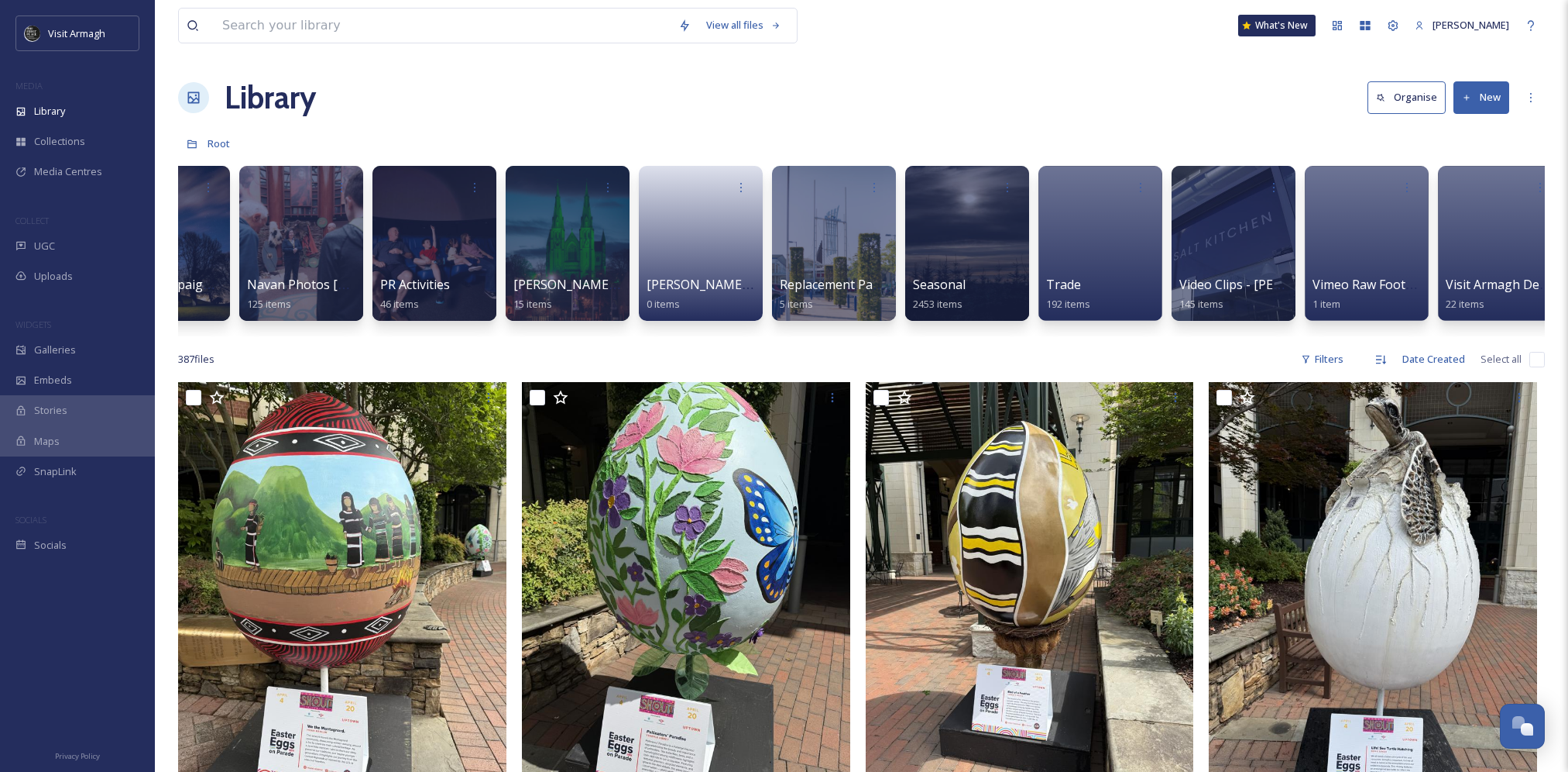
click at [739, 101] on div "Library Organise New" at bounding box center [861, 97] width 1366 height 46
click at [512, 33] on input at bounding box center [442, 25] width 456 height 34
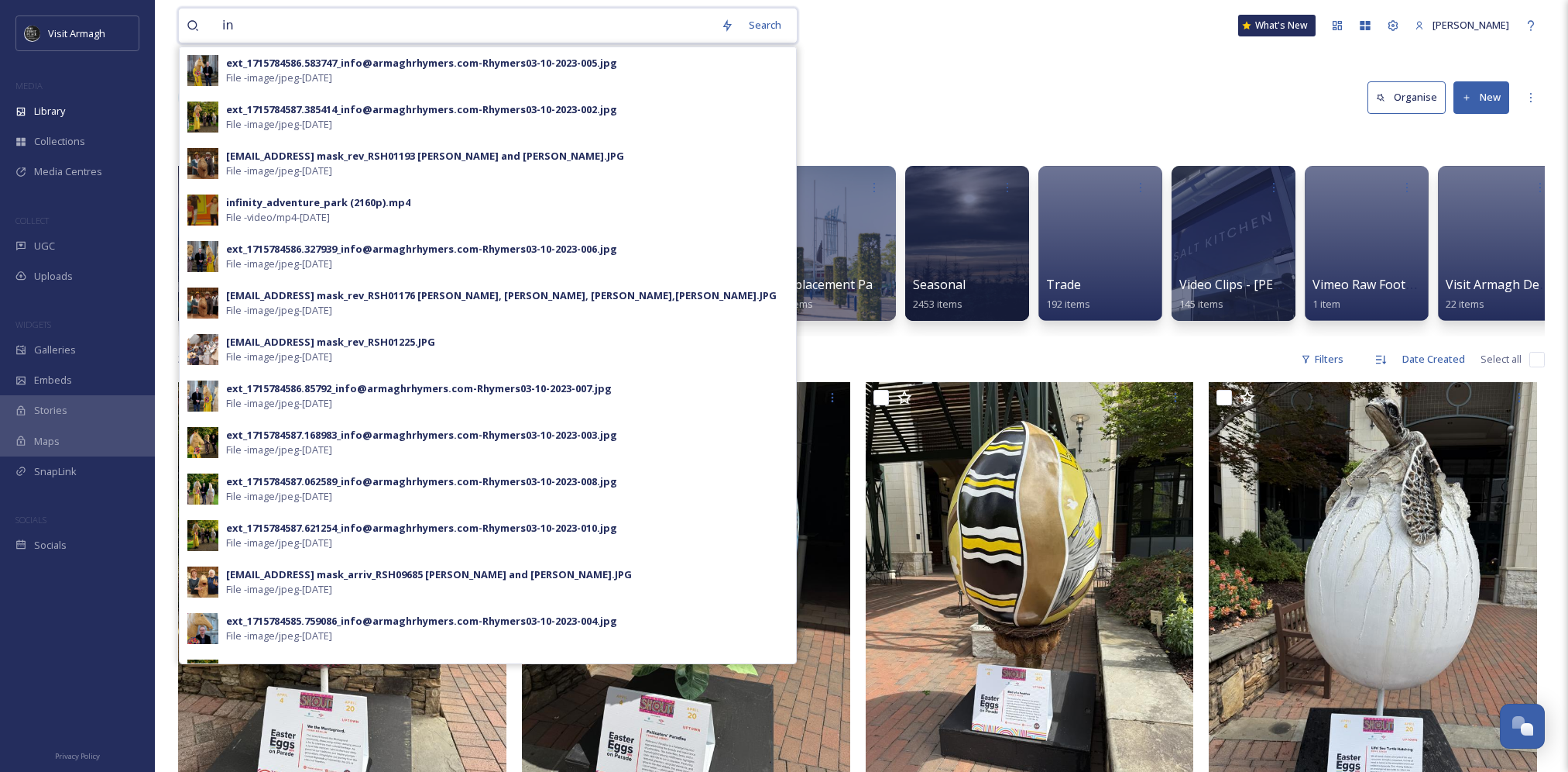
type input "i"
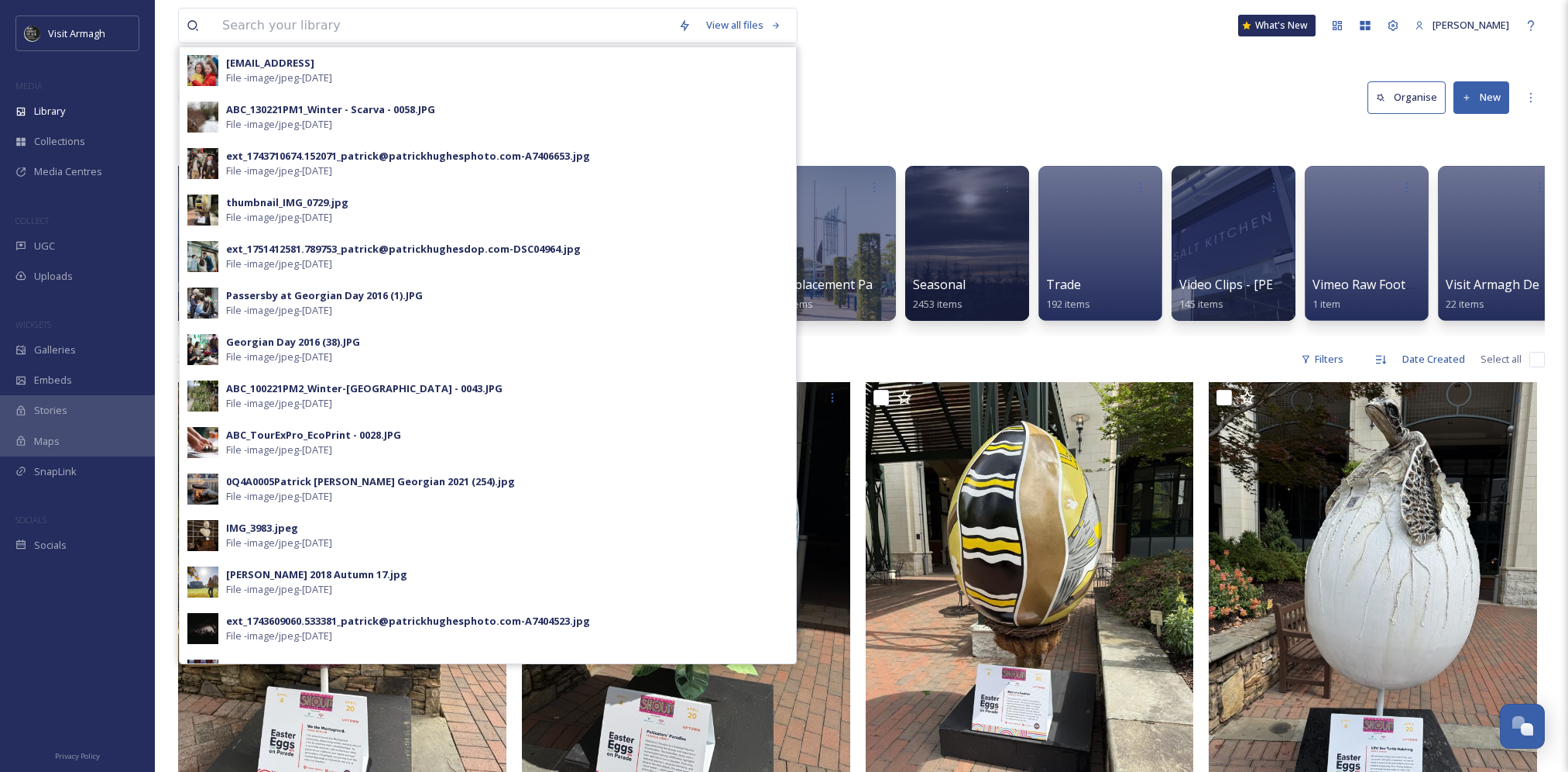
click at [1129, 77] on div "Library Organise New" at bounding box center [861, 97] width 1366 height 46
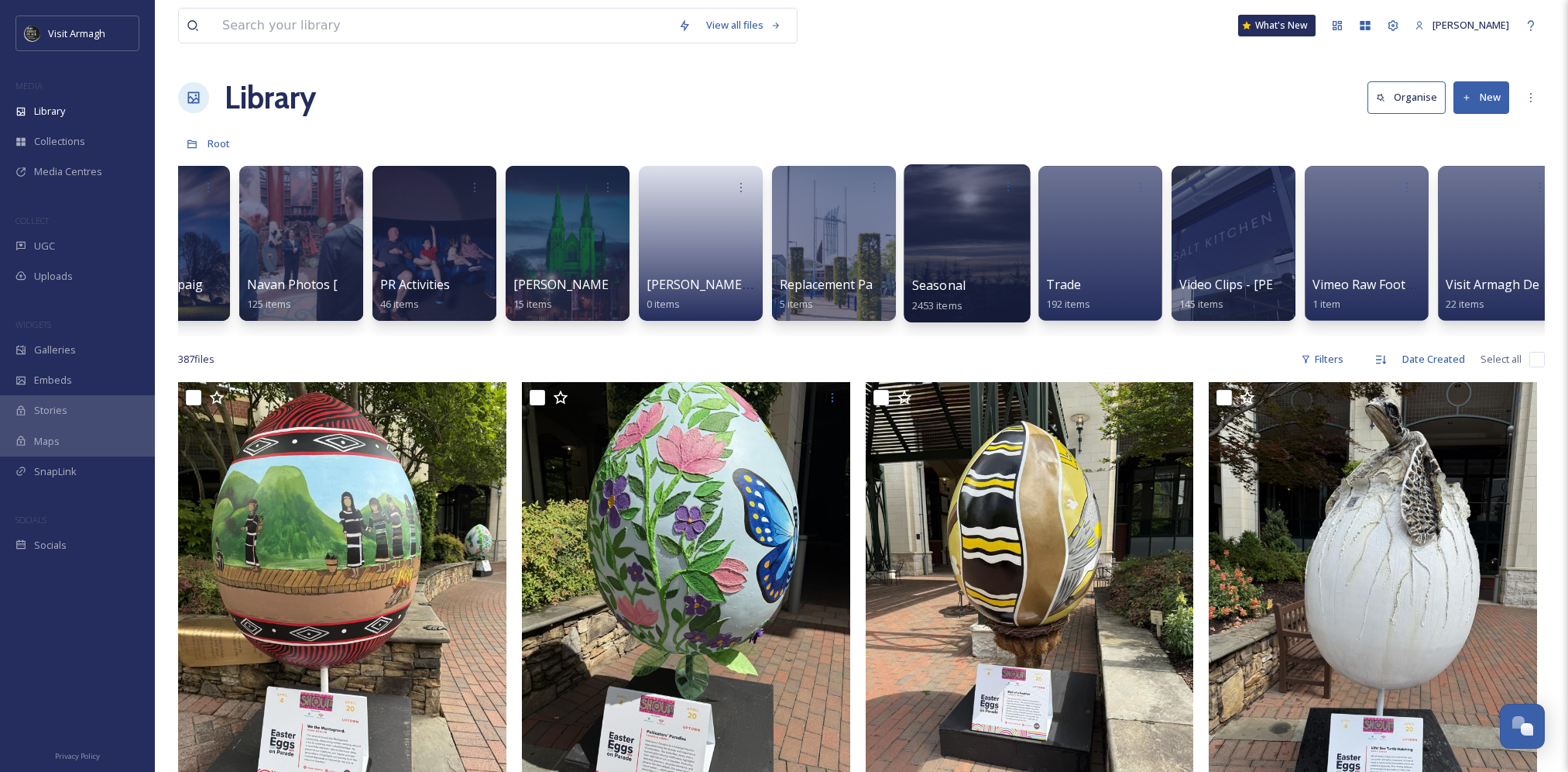
click at [947, 241] on div at bounding box center [967, 243] width 126 height 158
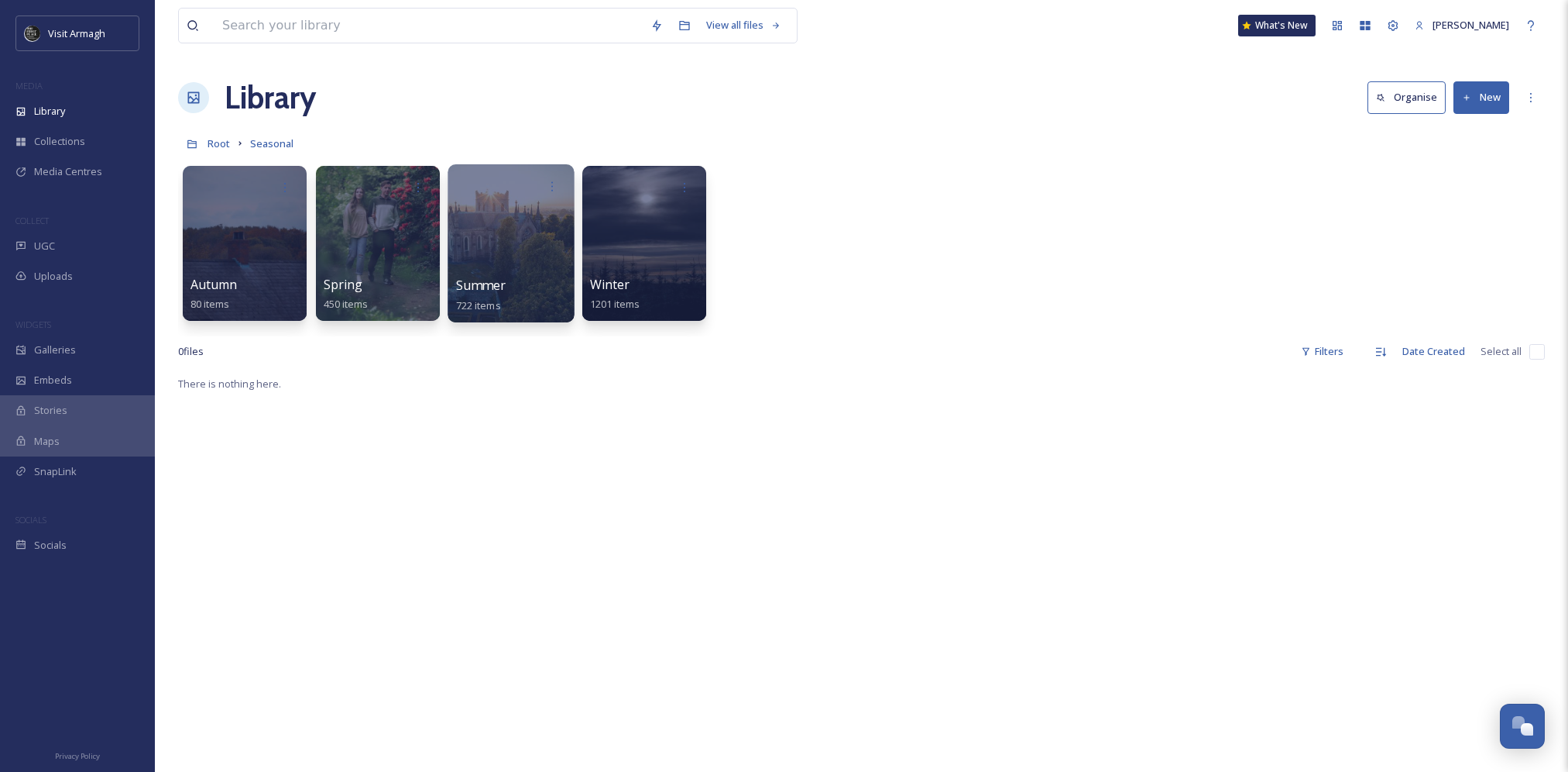
click at [494, 259] on div at bounding box center [511, 243] width 126 height 158
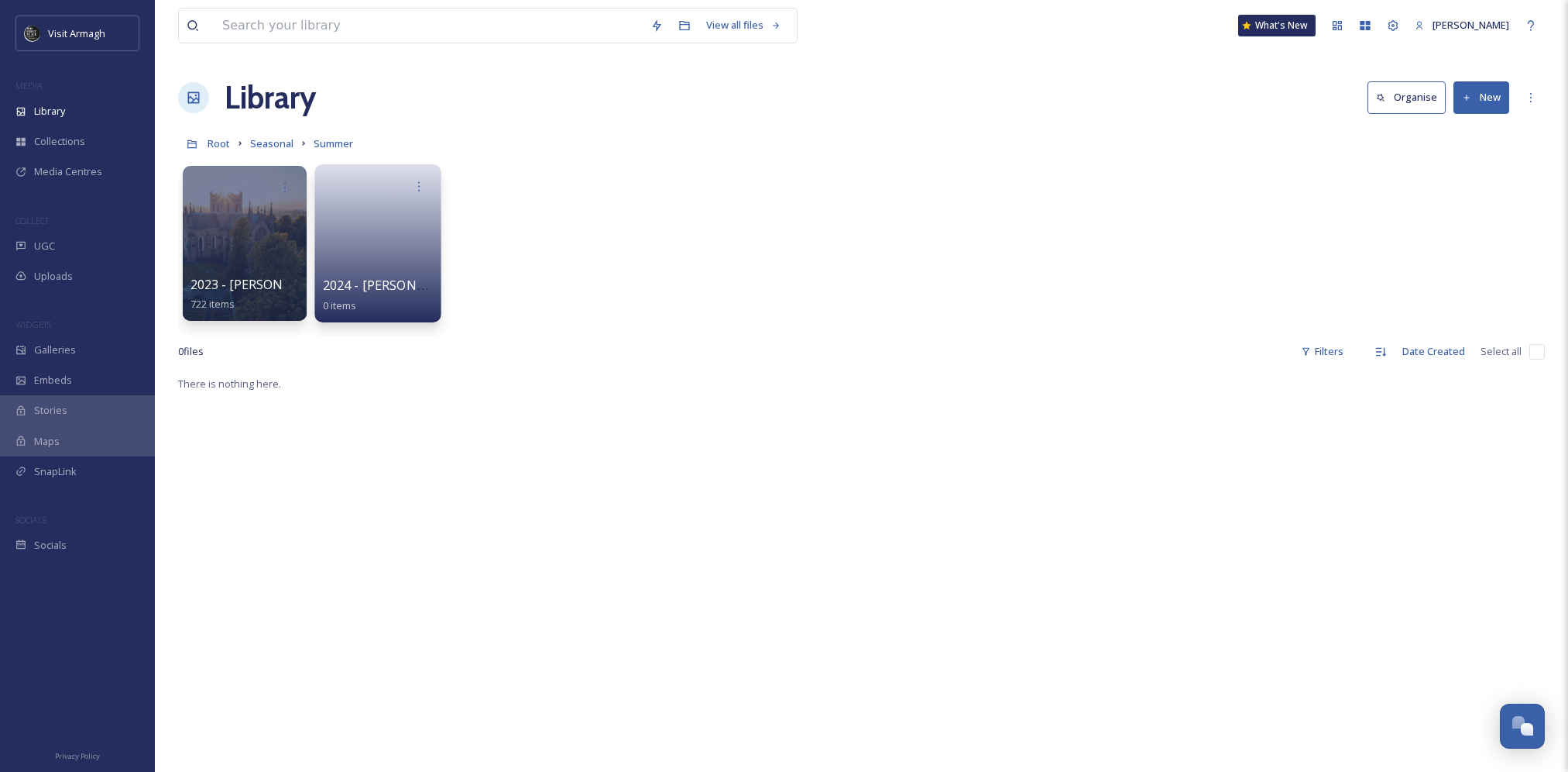
click at [356, 268] on link at bounding box center [378, 238] width 111 height 75
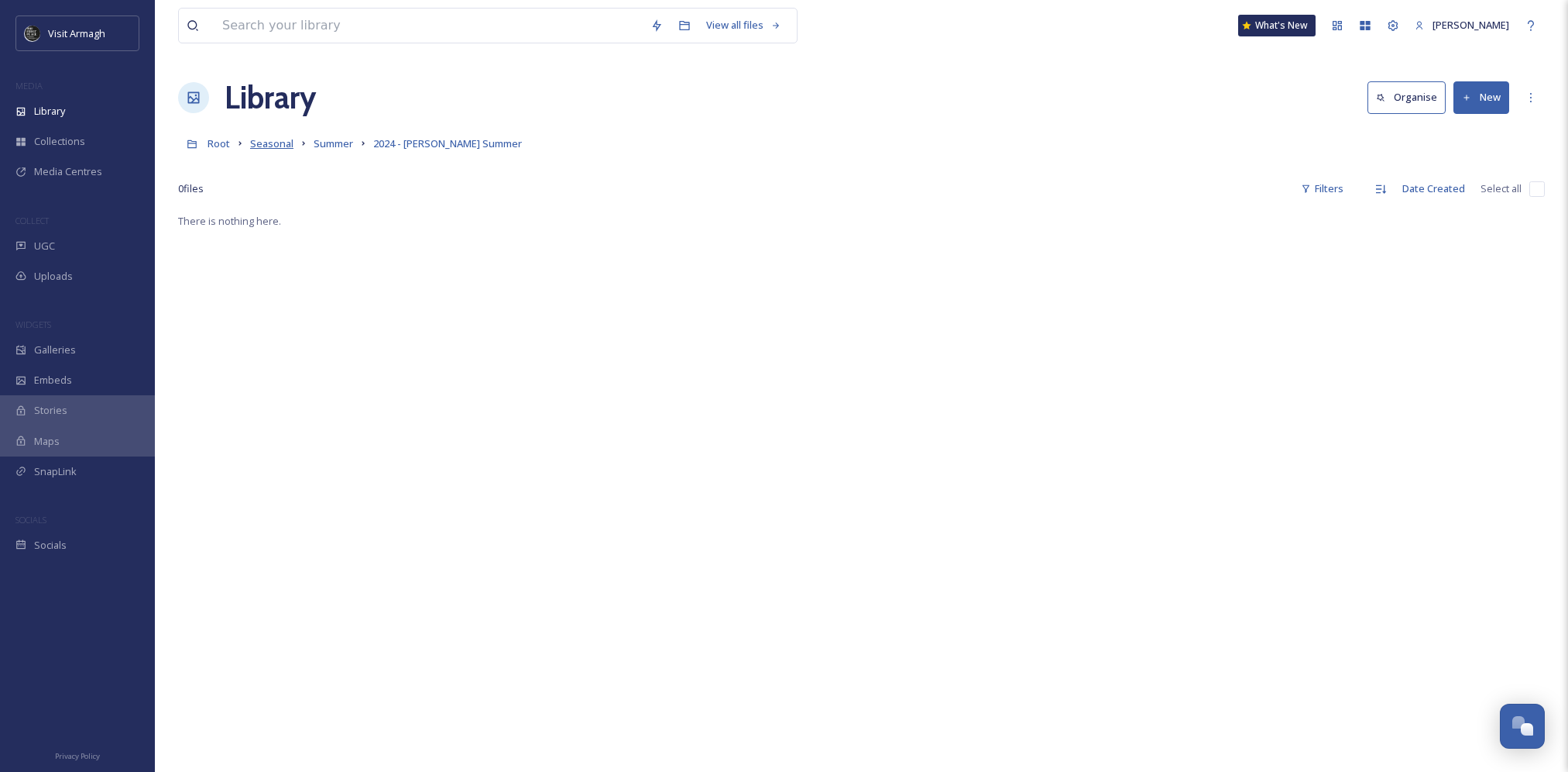
click at [271, 146] on span "Seasonal" at bounding box center [271, 143] width 43 height 14
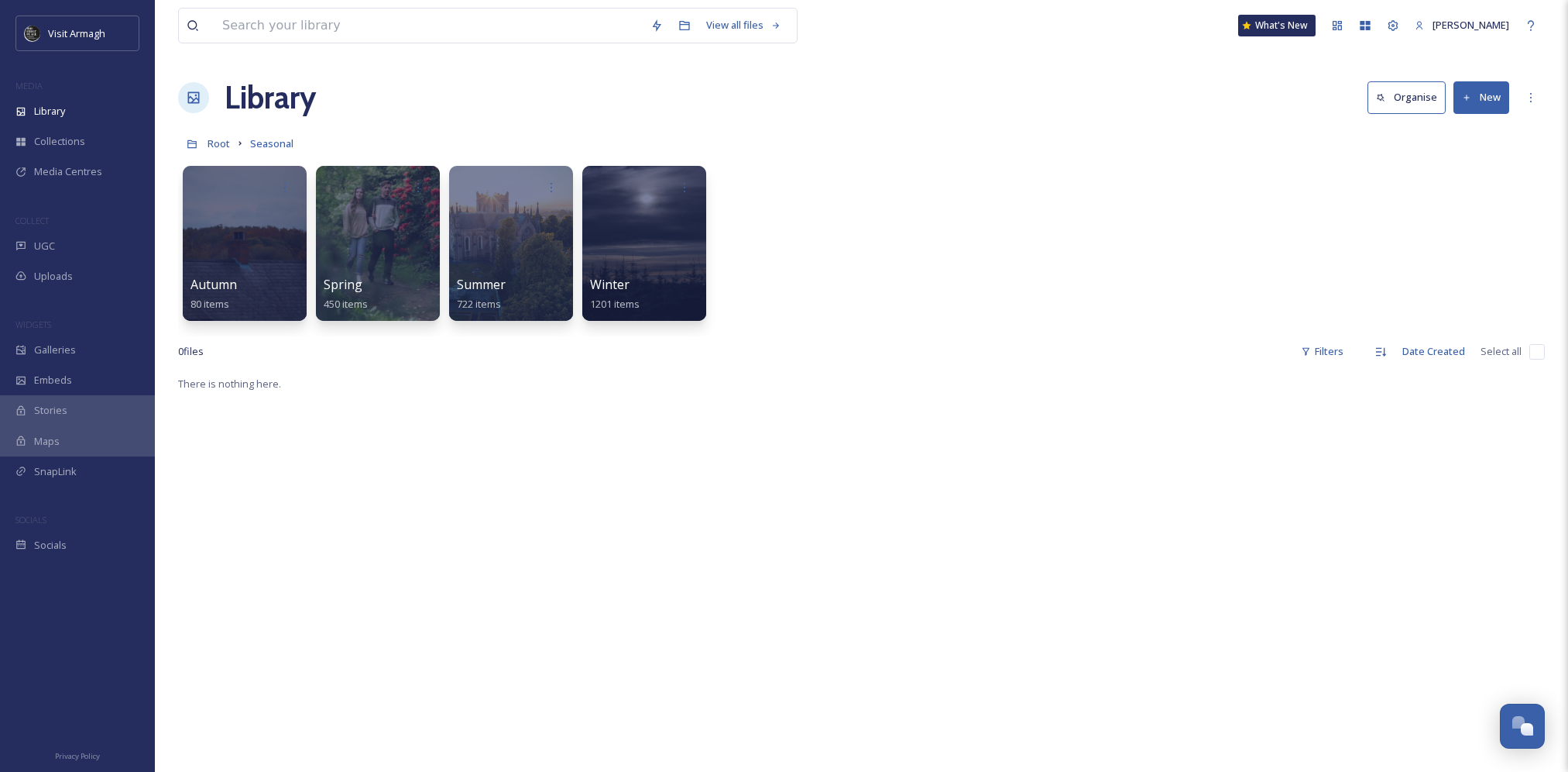
click at [250, 93] on h1 "Library" at bounding box center [270, 97] width 92 height 46
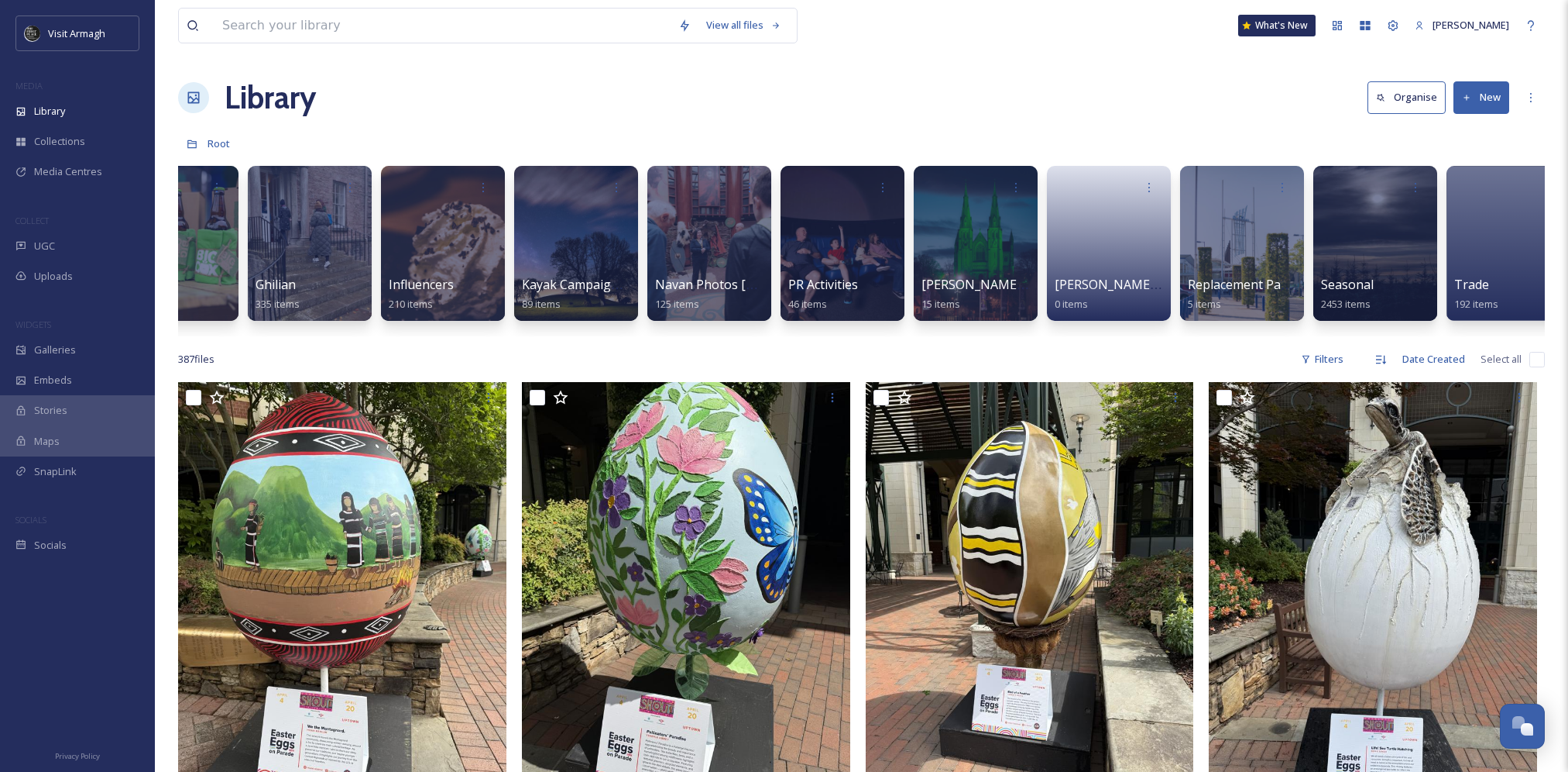
scroll to position [0, 1003]
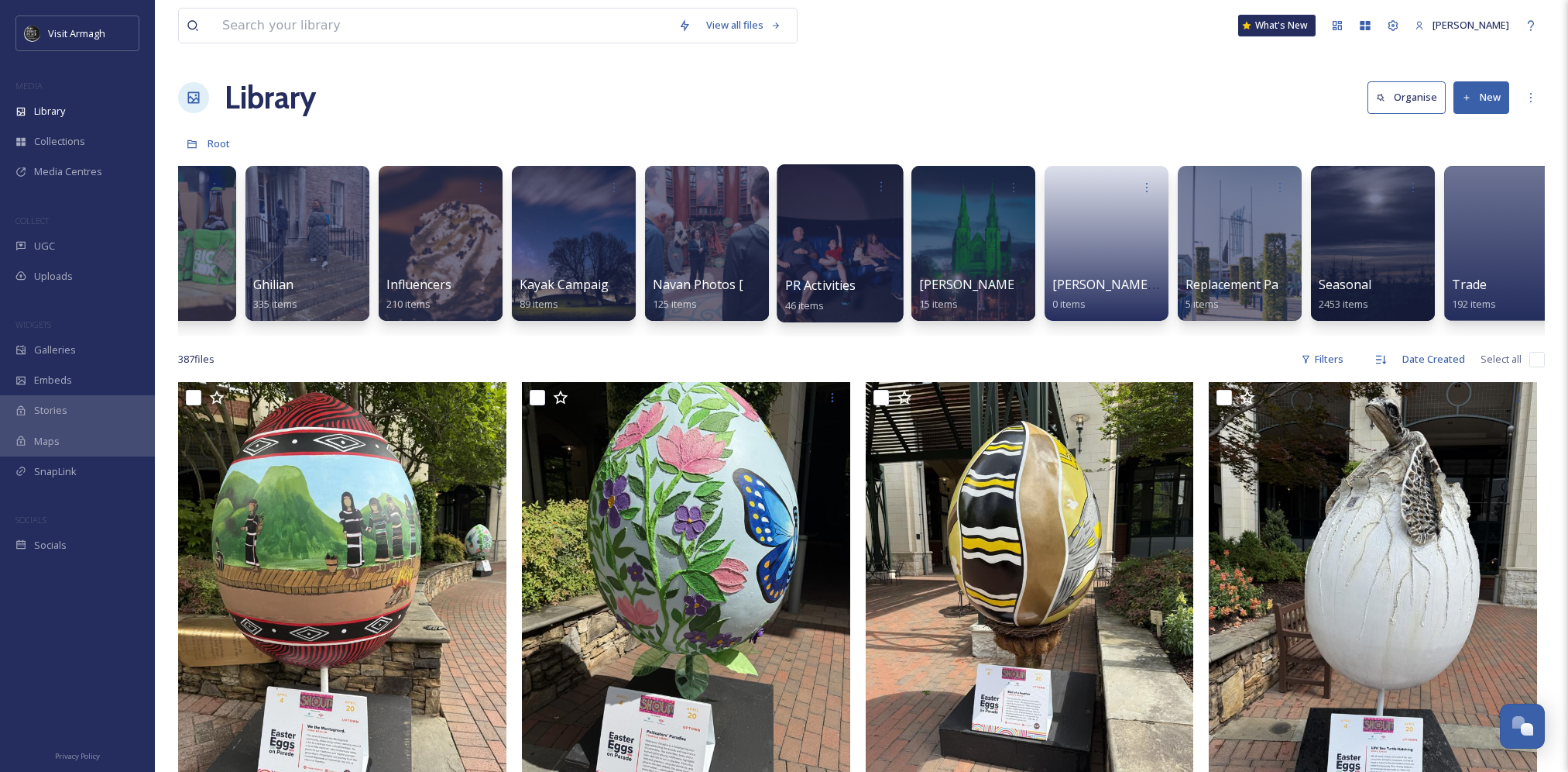
click at [863, 250] on div at bounding box center [840, 243] width 126 height 158
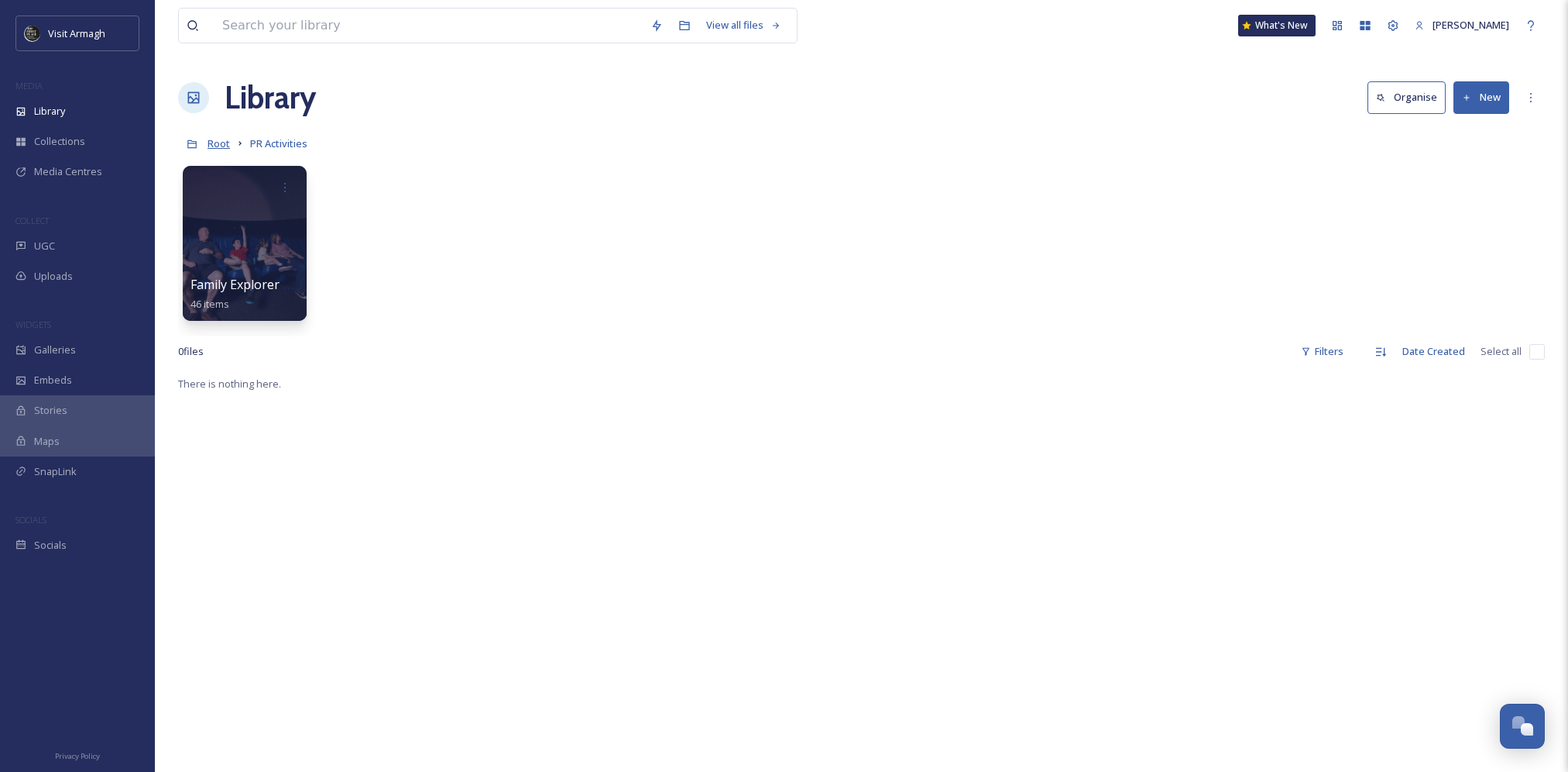
click at [215, 141] on span "Root" at bounding box center [218, 143] width 22 height 14
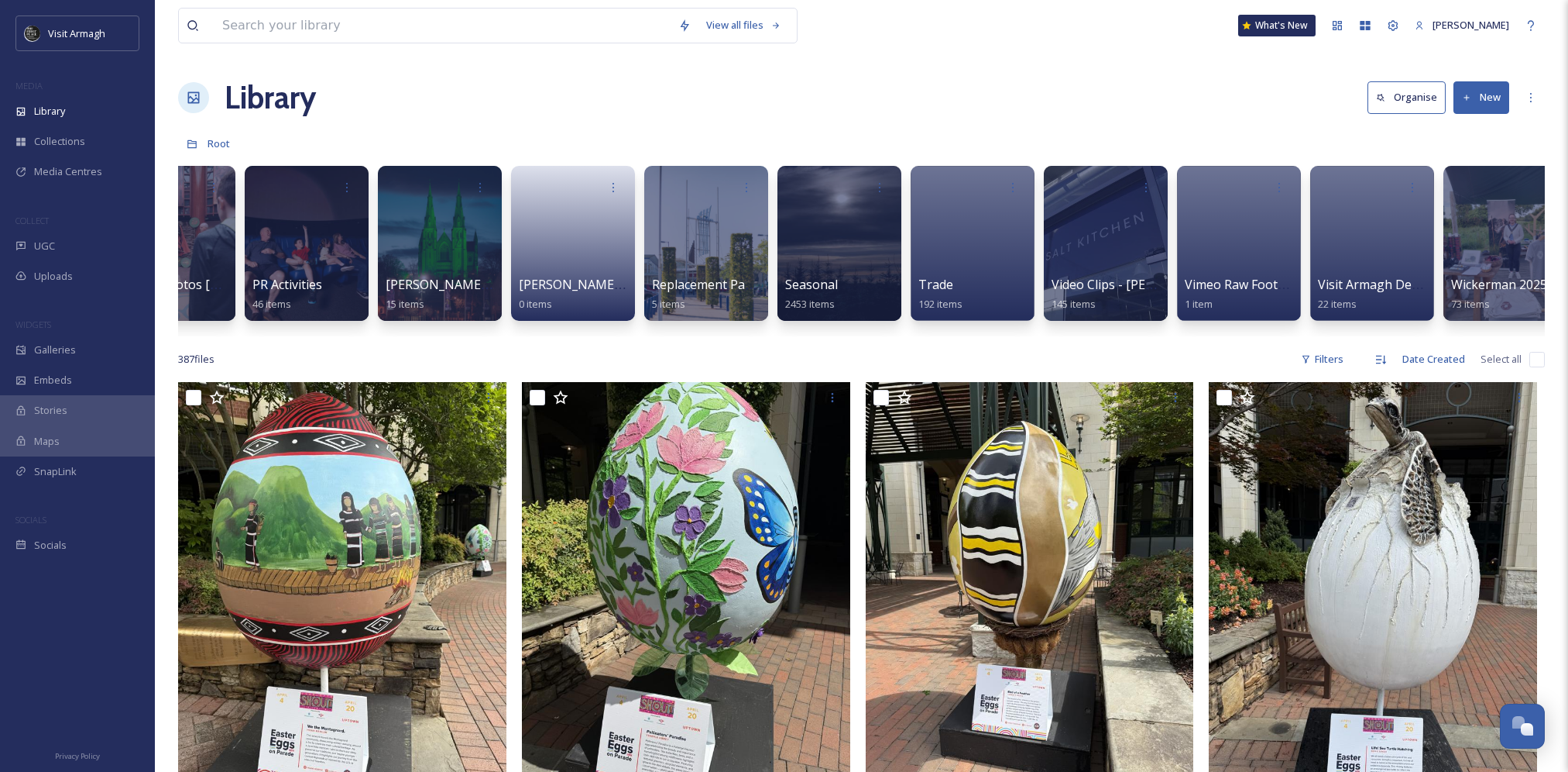
scroll to position [0, 1563]
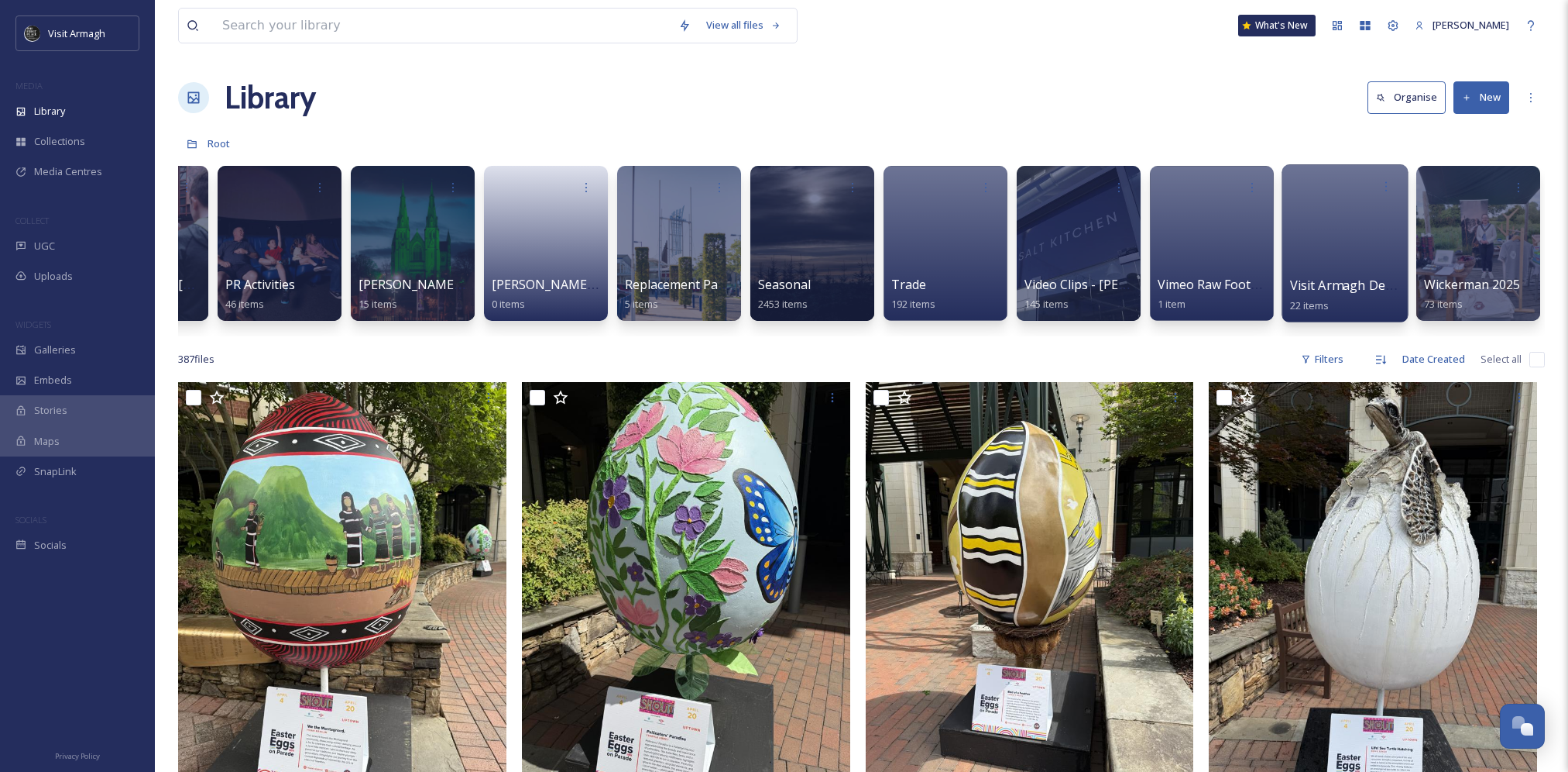
click at [1314, 252] on div at bounding box center [1344, 243] width 126 height 158
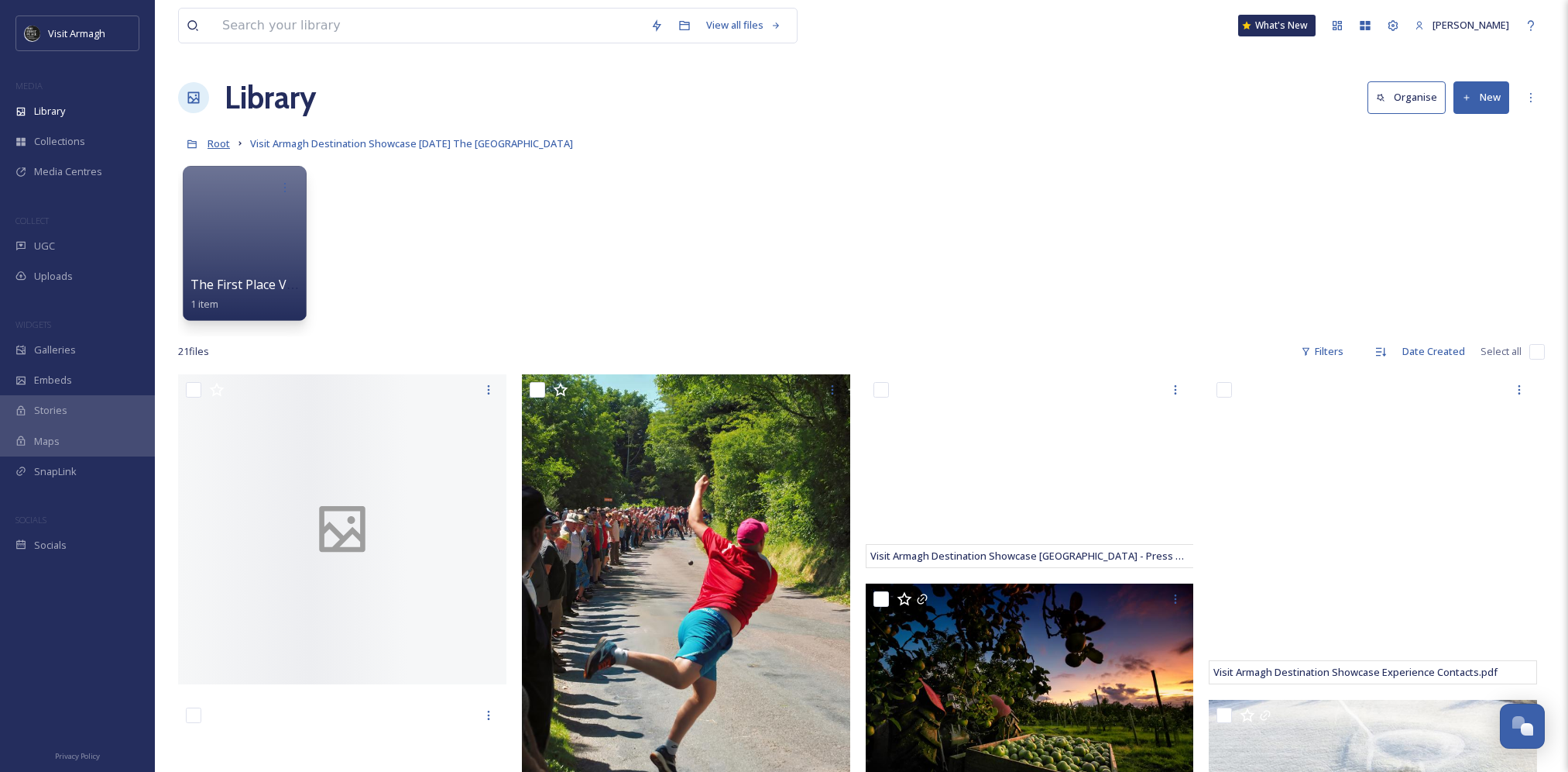
click at [219, 146] on span "Root" at bounding box center [218, 143] width 22 height 14
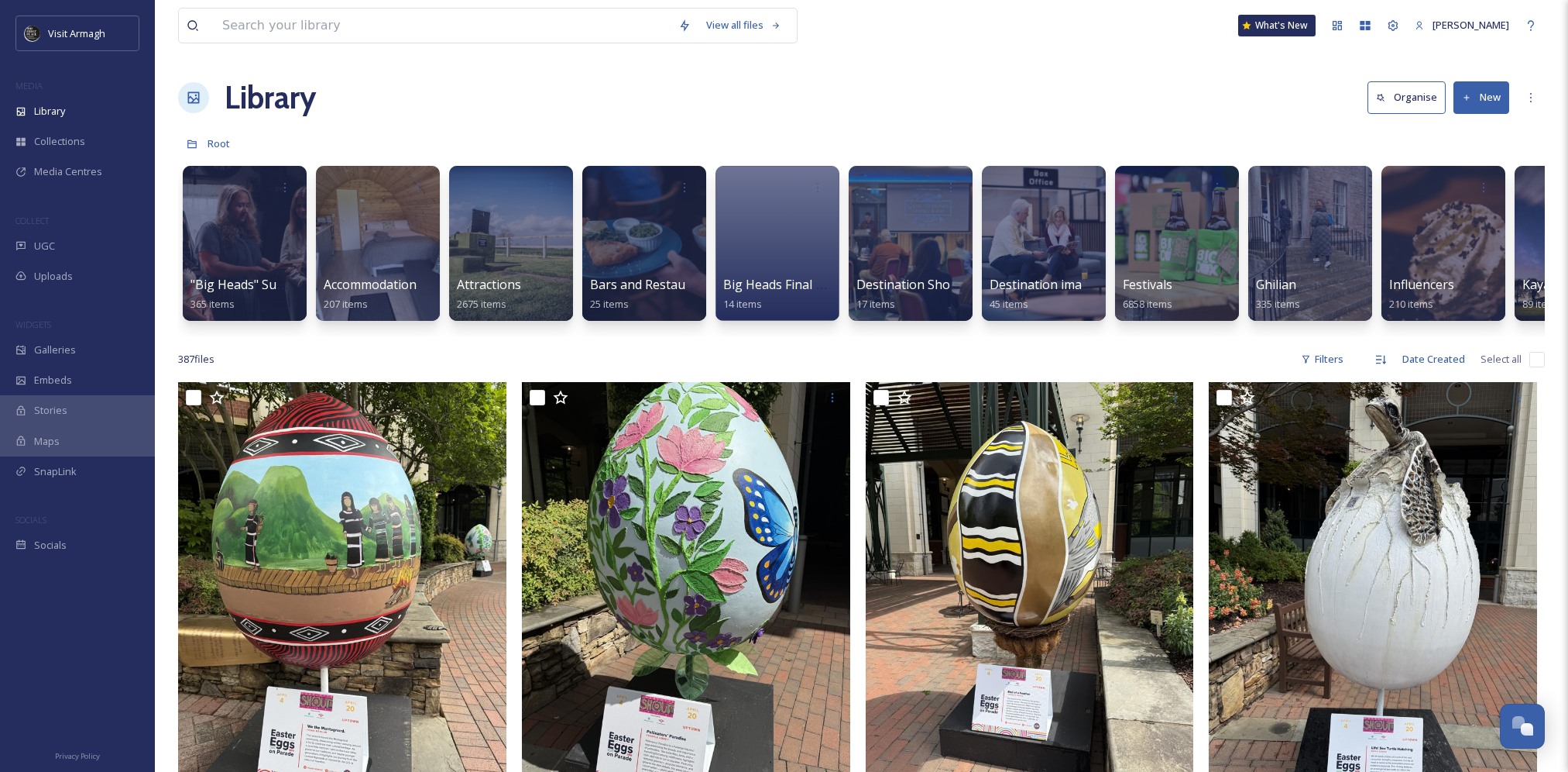
click at [979, 261] on div ""Big Heads" Summer Content 2025 365 items Accommodation 207 items Attractions 2…" at bounding box center [861, 247] width 1366 height 179
click at [1058, 273] on div at bounding box center [1043, 243] width 126 height 158
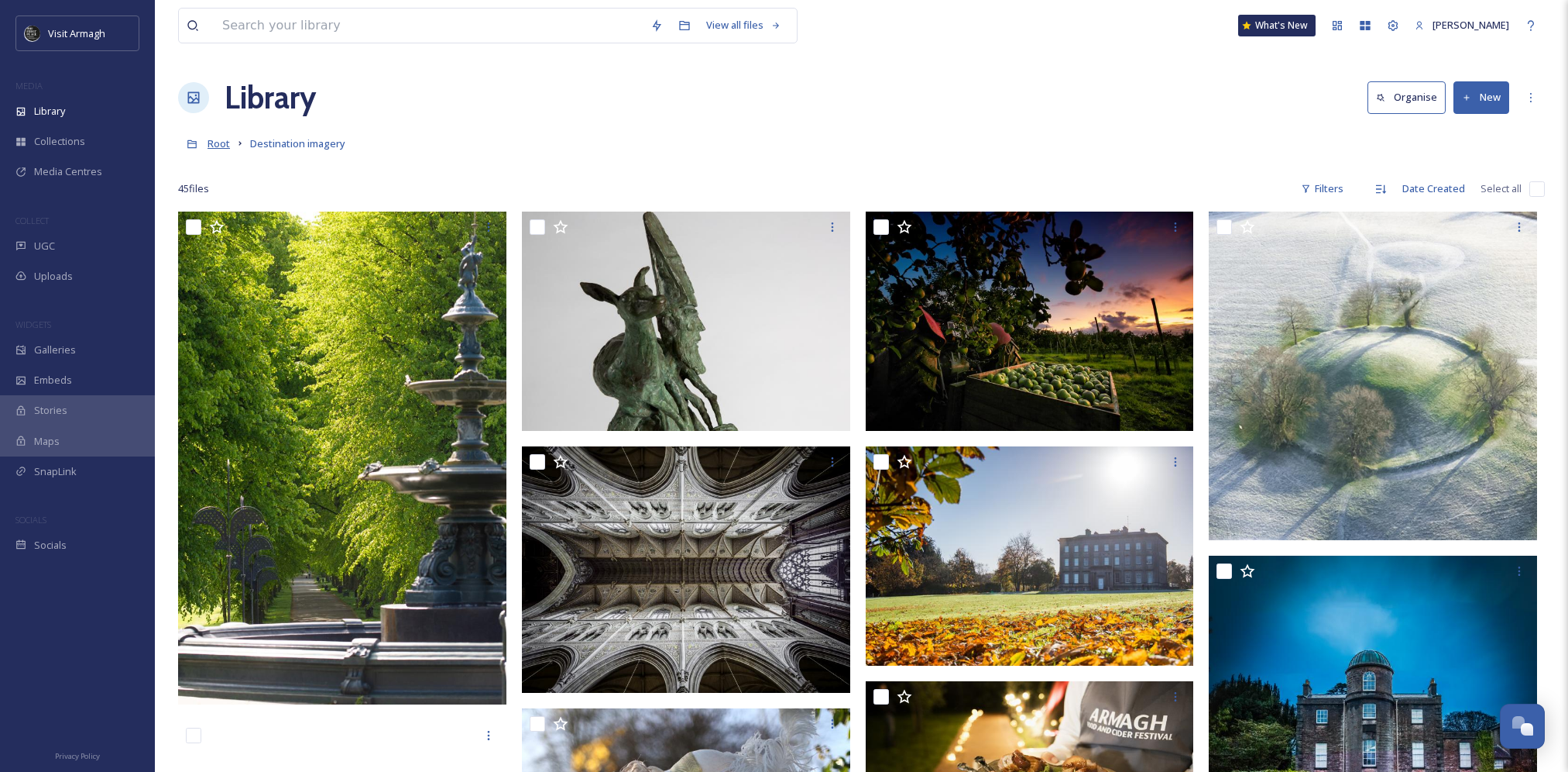
click at [218, 150] on span "Root" at bounding box center [218, 143] width 22 height 14
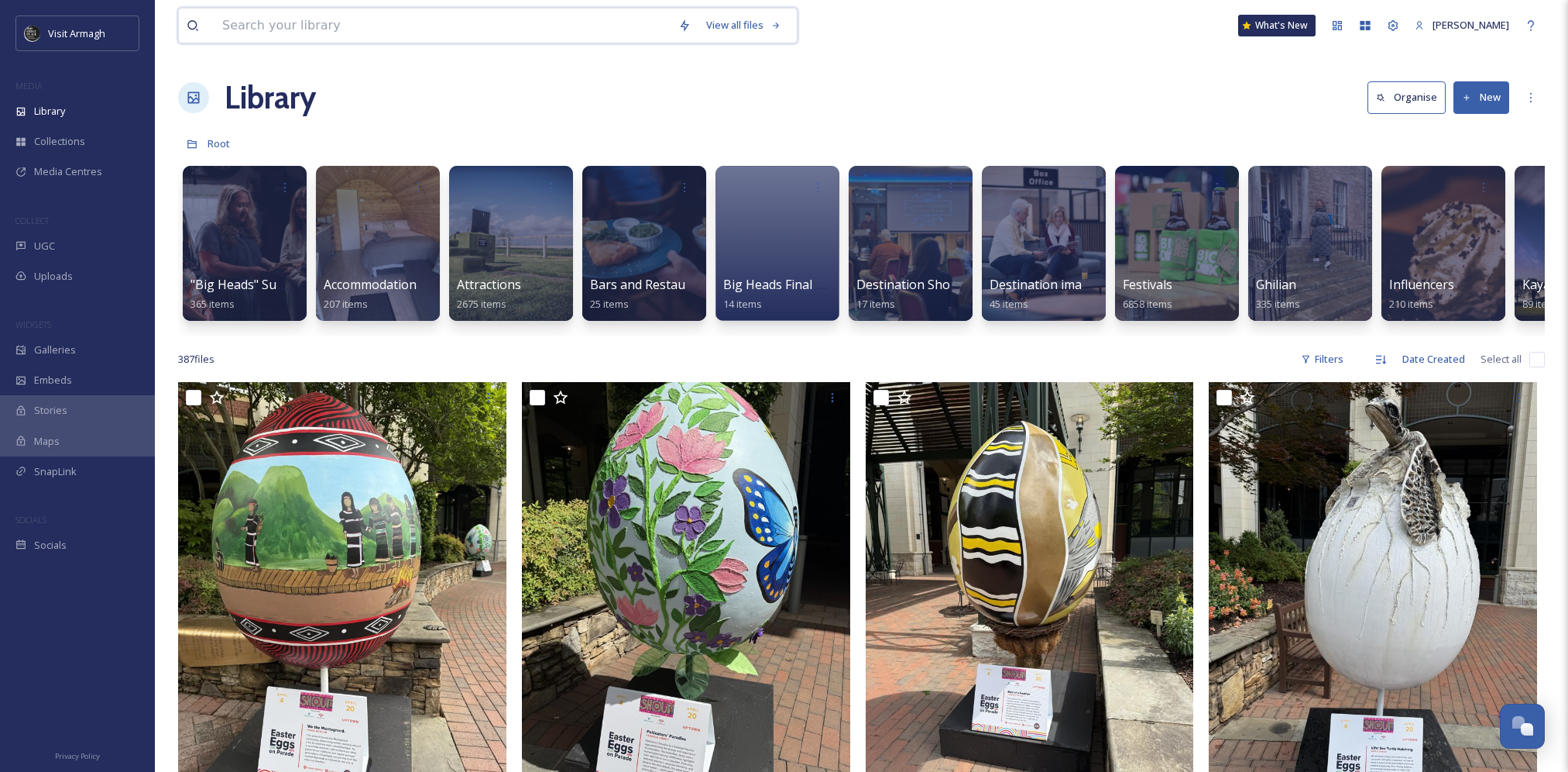
click at [365, 36] on input at bounding box center [442, 25] width 456 height 34
type input "tepee"
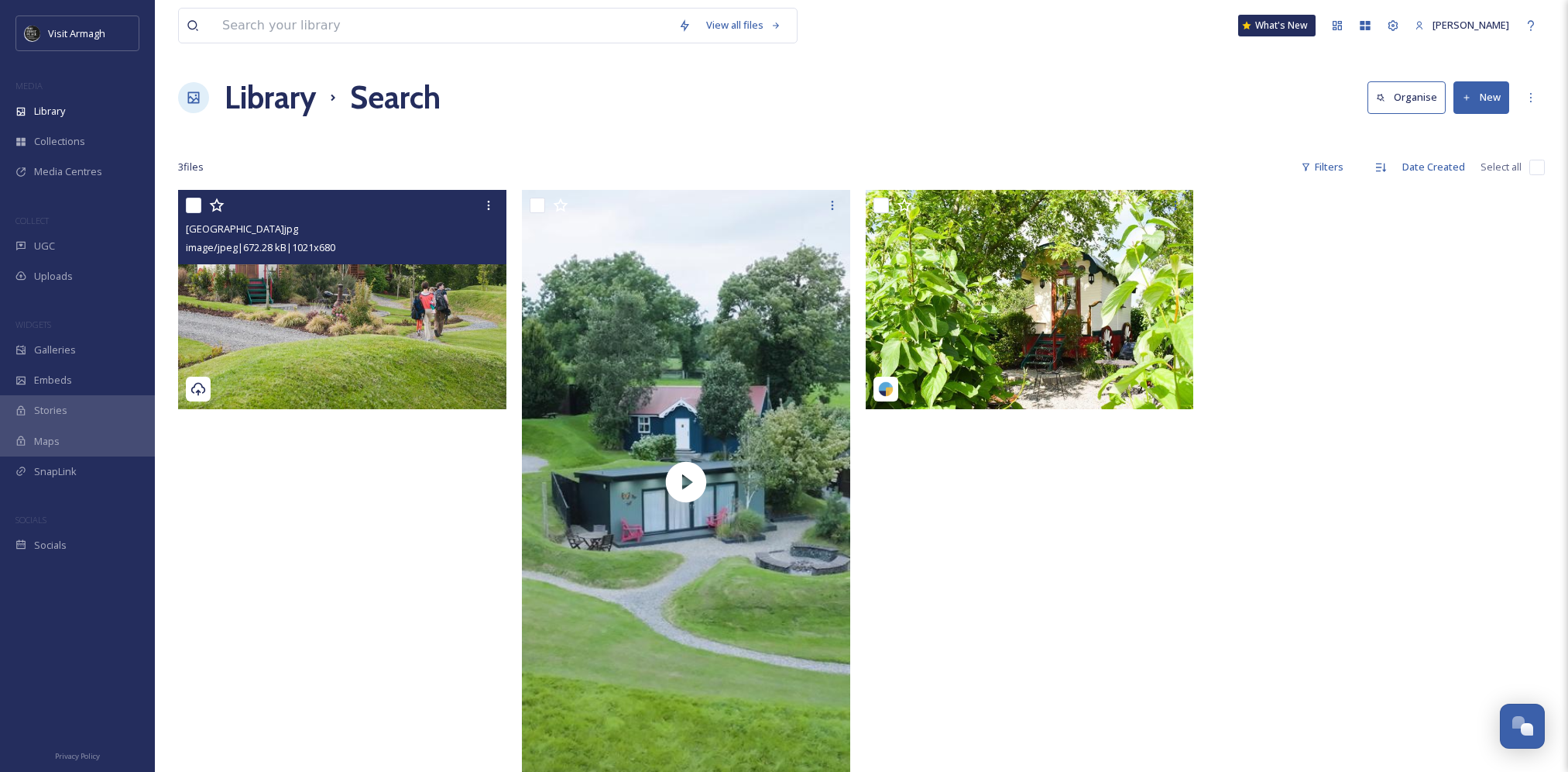
click at [327, 335] on img at bounding box center [342, 299] width 328 height 218
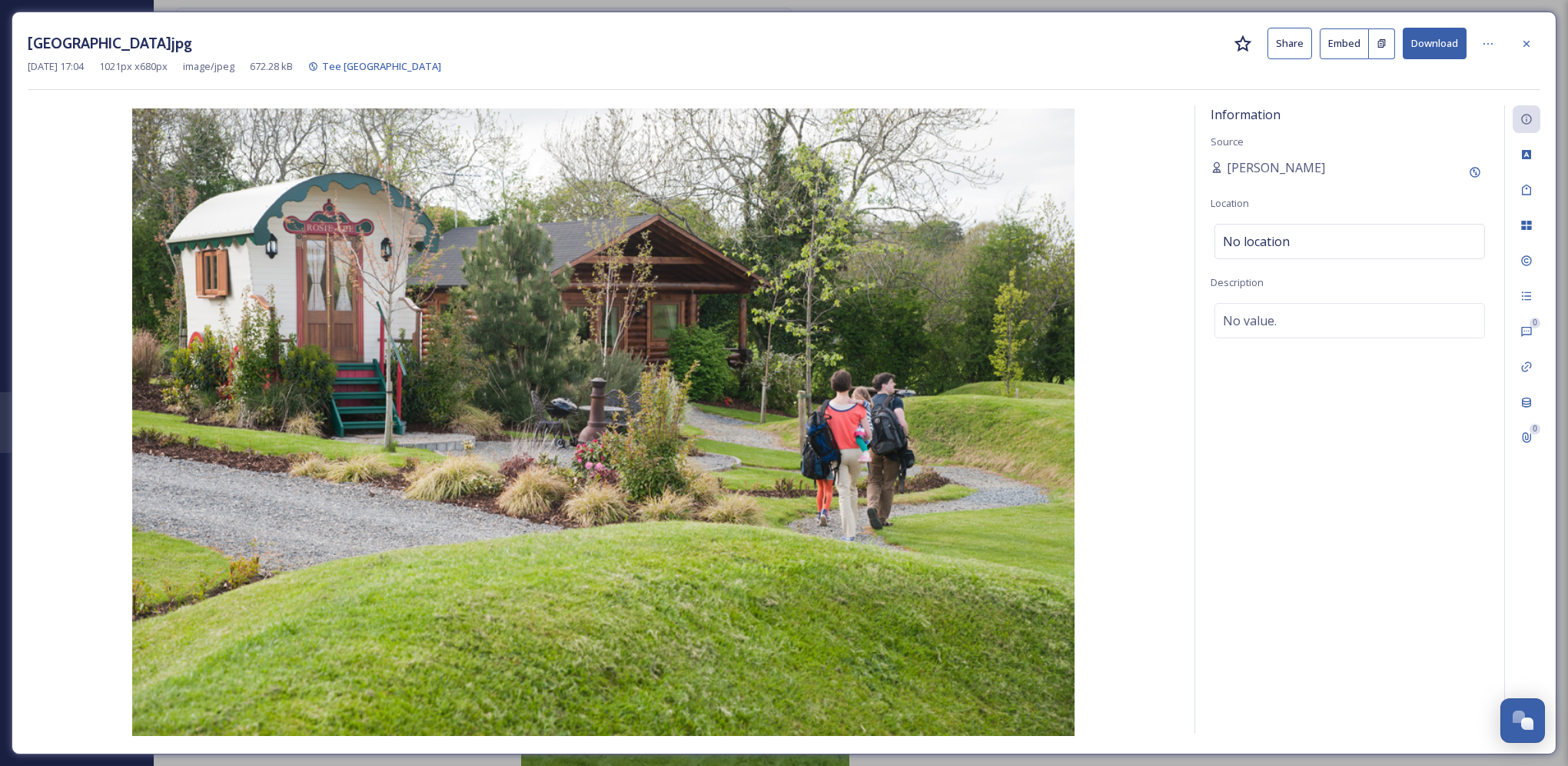
click at [1178, 239] on img at bounding box center [603, 422] width 1151 height 627
click at [890, 293] on img at bounding box center [603, 422] width 1151 height 627
click at [1529, 40] on icon at bounding box center [1526, 43] width 12 height 12
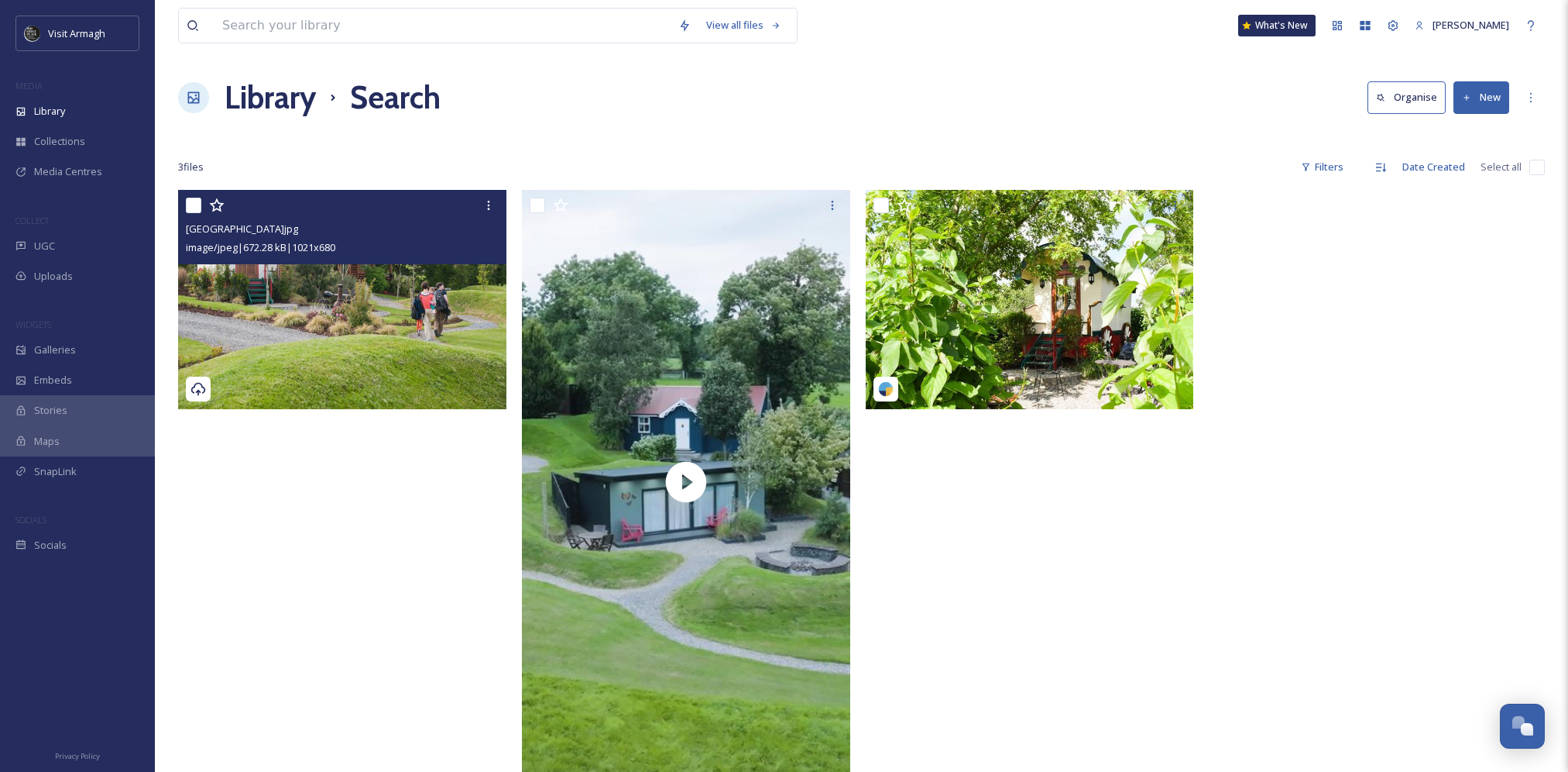
click at [253, 95] on h1 "Library" at bounding box center [270, 97] width 92 height 46
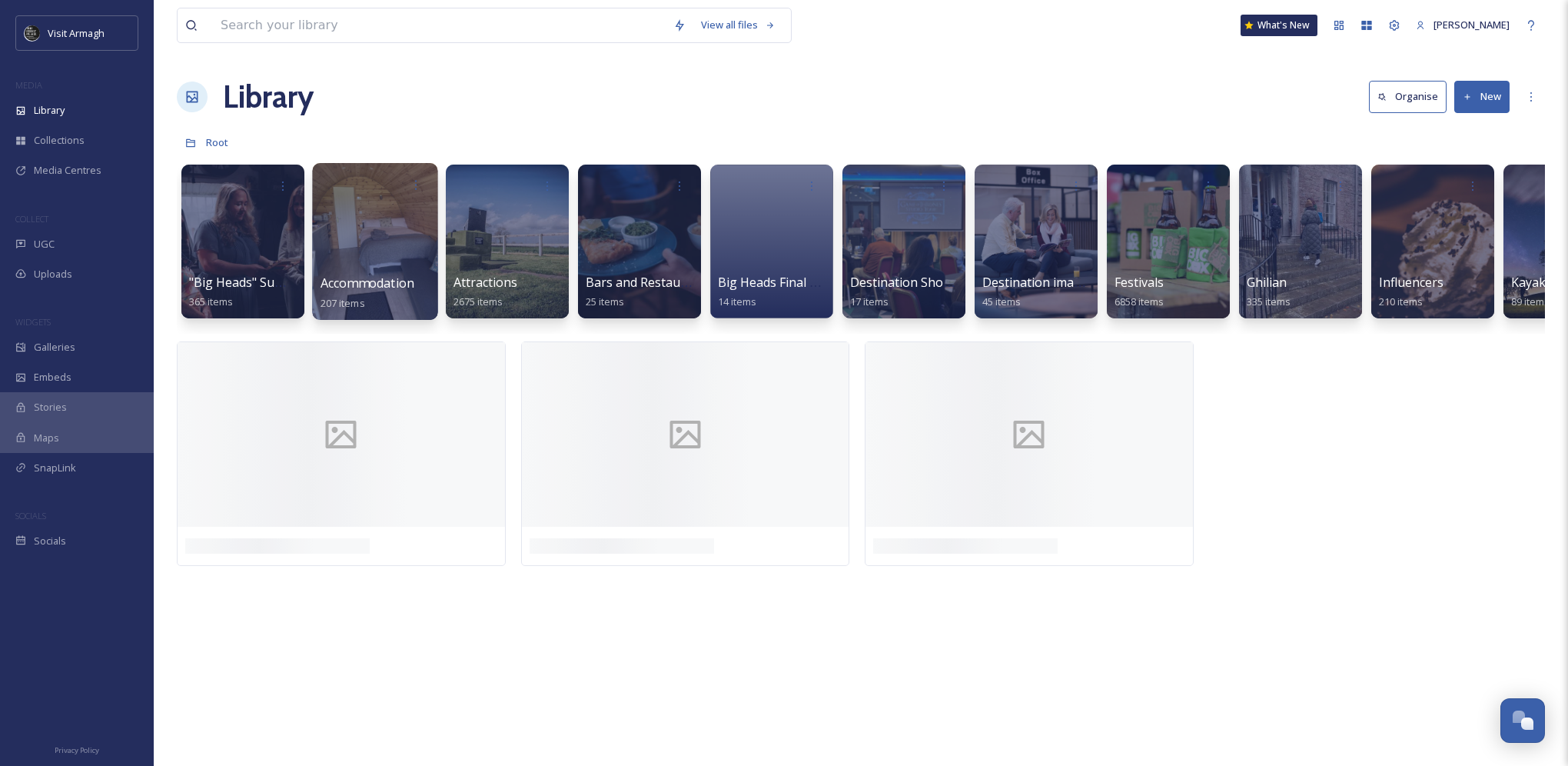
click at [356, 273] on div at bounding box center [375, 241] width 125 height 157
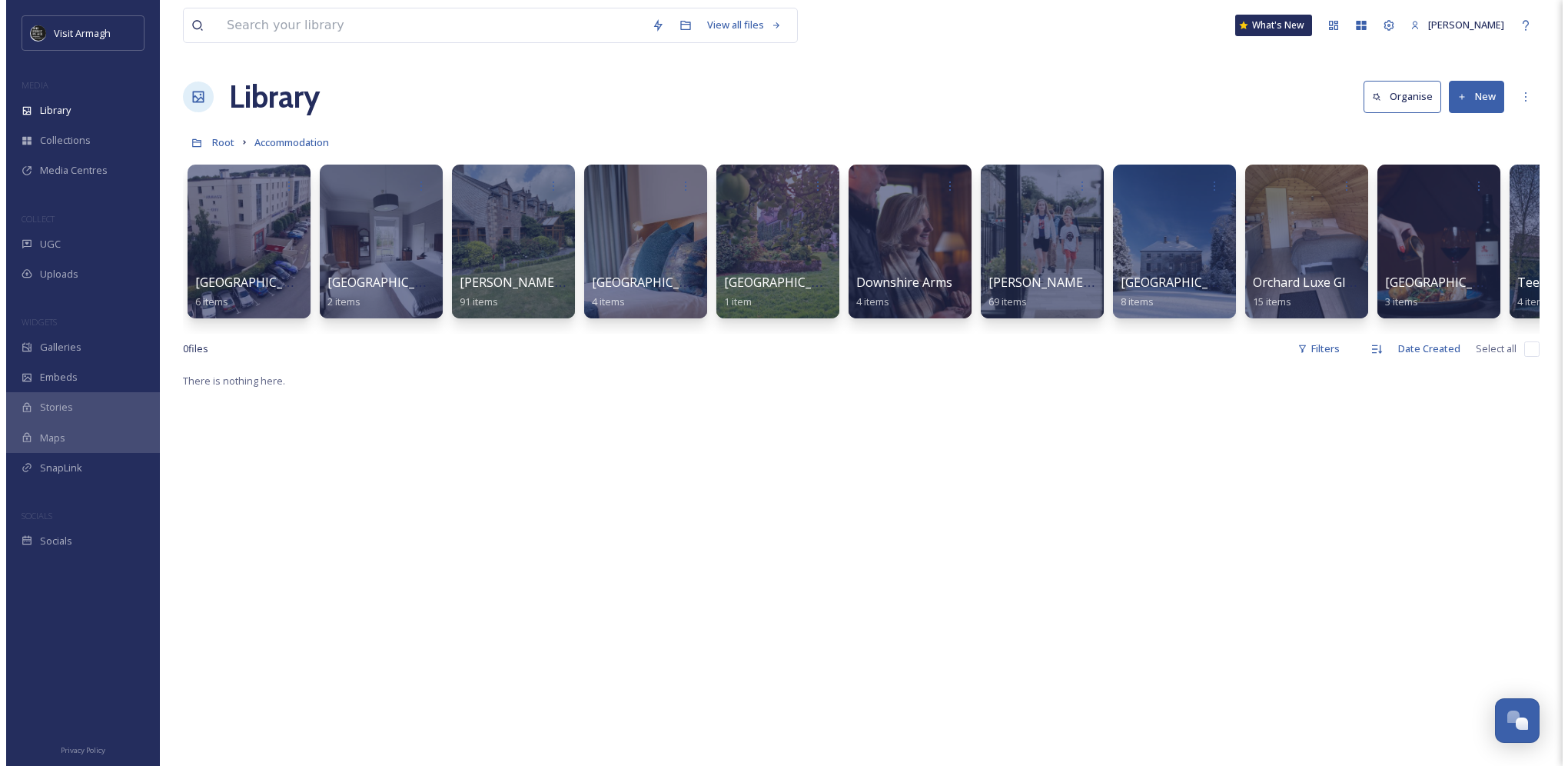
scroll to position [0, 97]
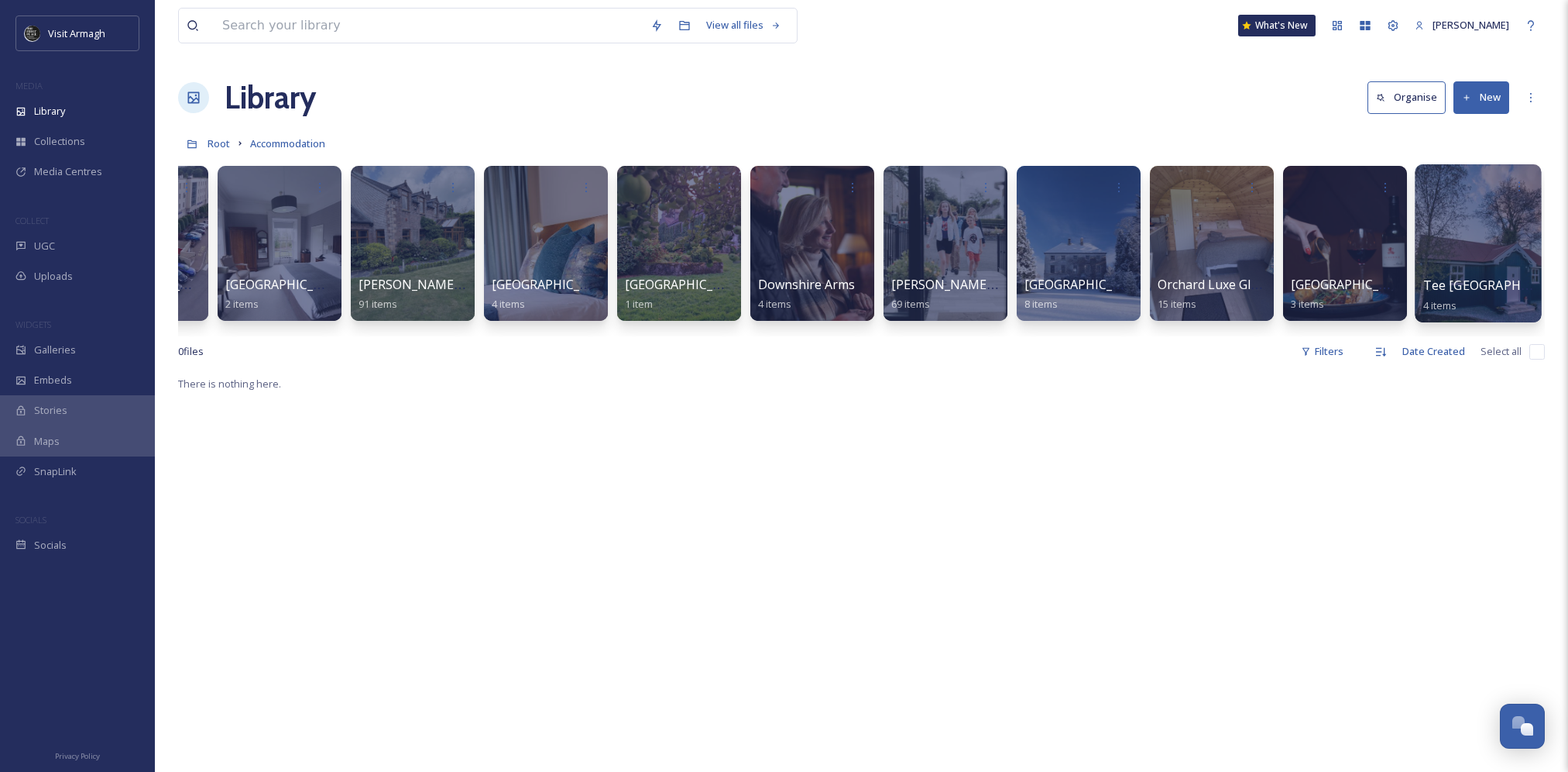
click at [1457, 243] on div at bounding box center [1477, 243] width 126 height 158
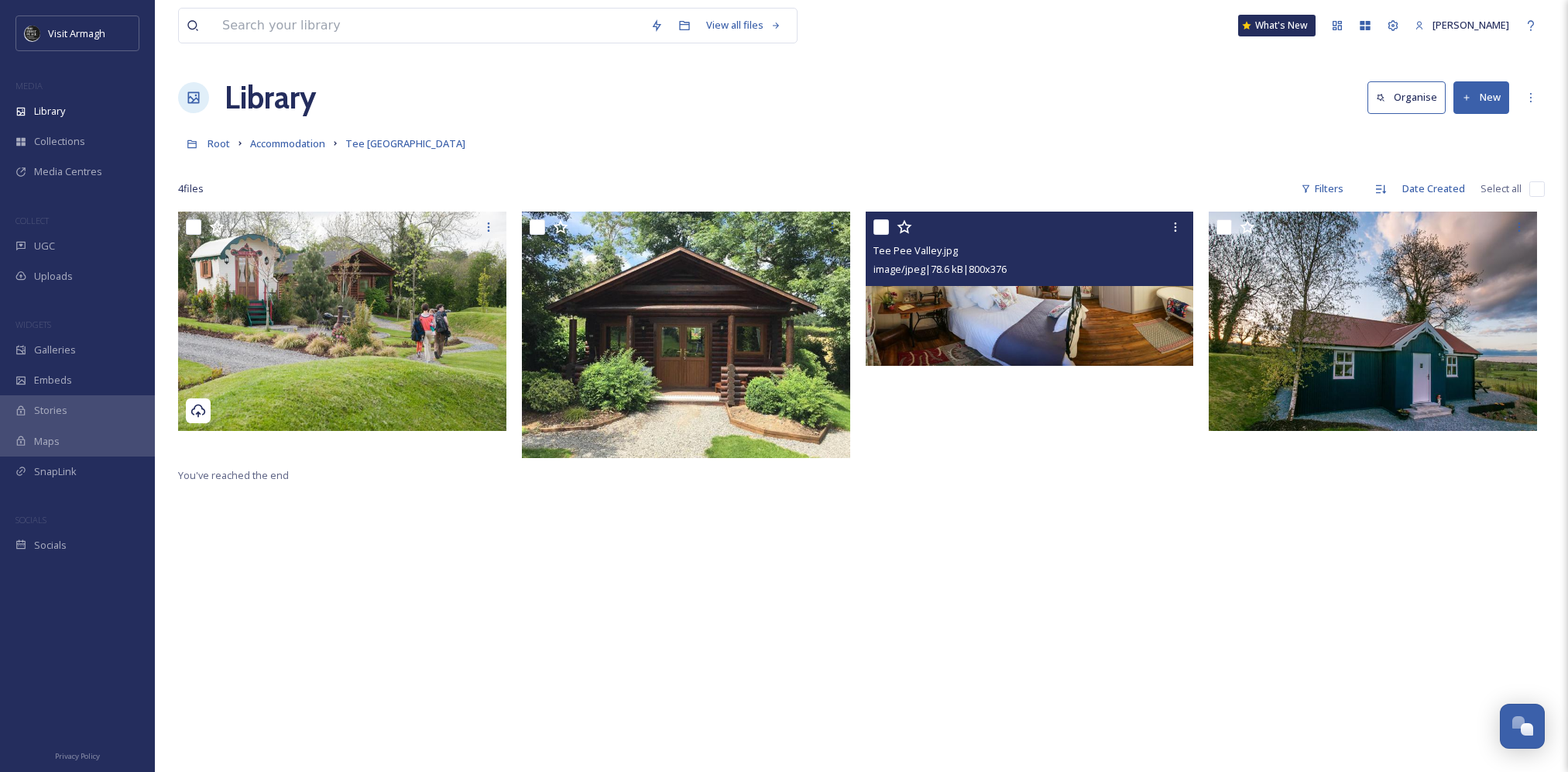
click at [1043, 304] on img at bounding box center [1030, 289] width 328 height 155
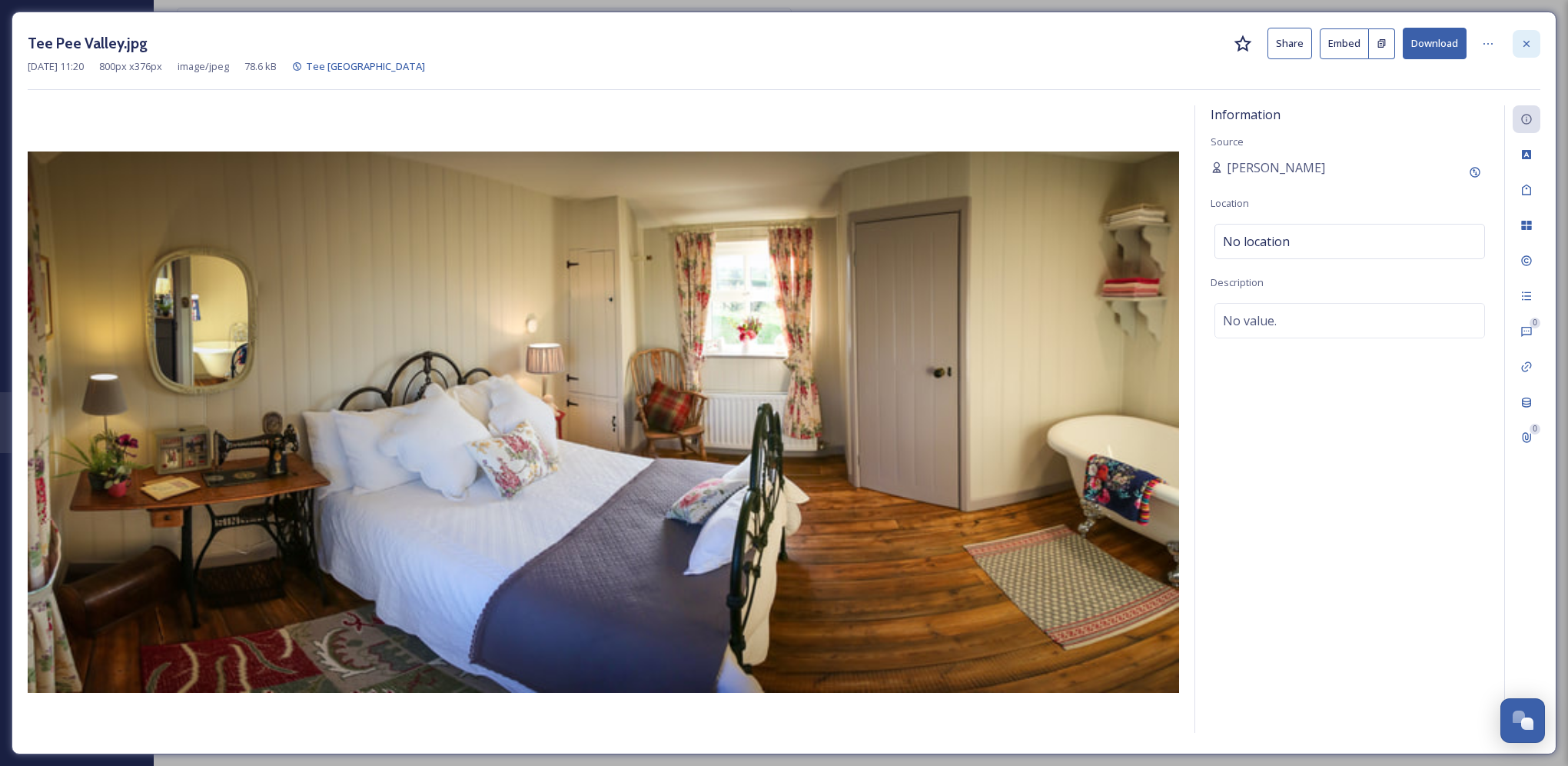
click at [1537, 46] on div at bounding box center [1526, 44] width 28 height 28
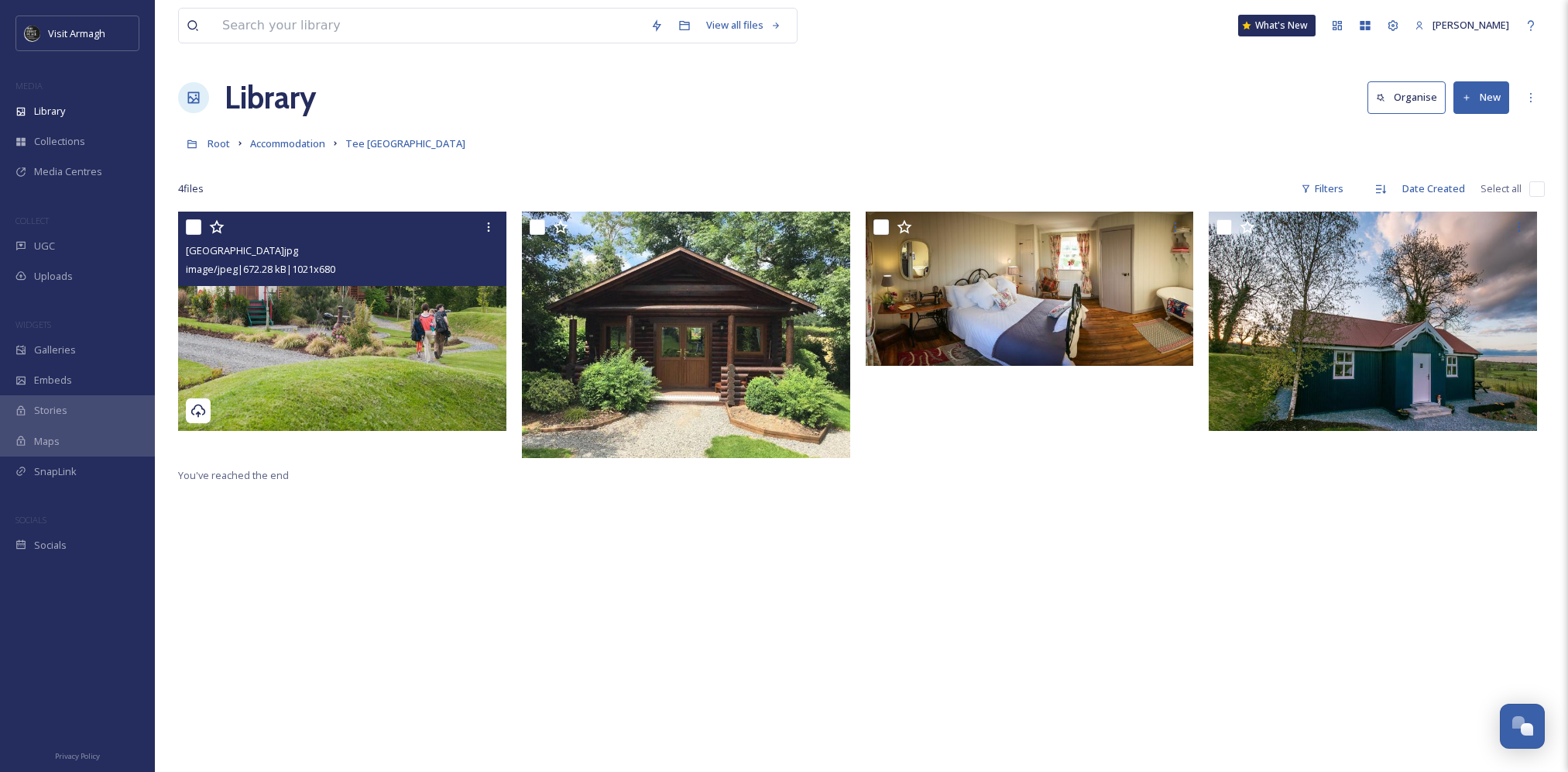
click at [364, 335] on img at bounding box center [342, 321] width 328 height 218
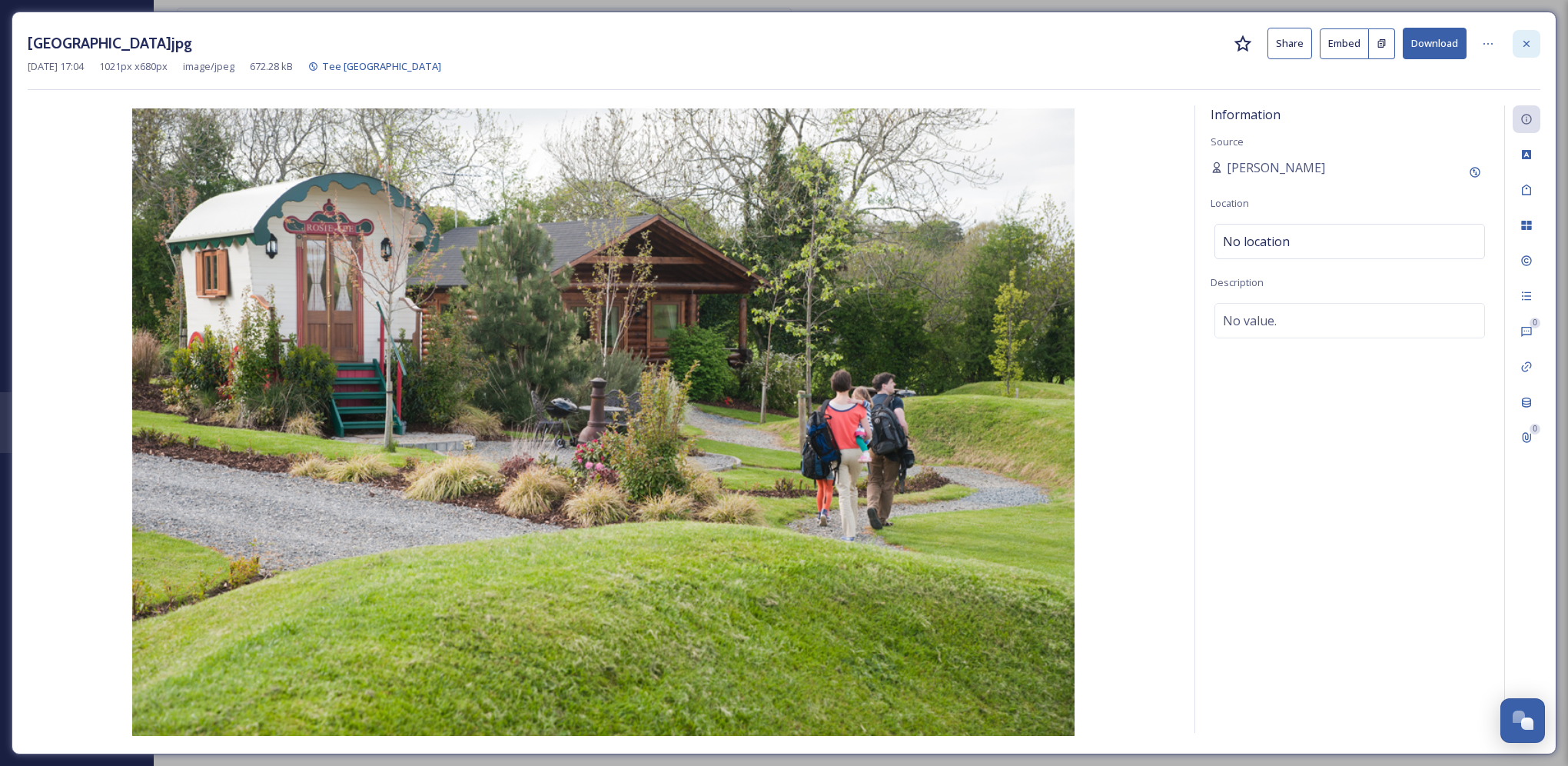
click at [1521, 39] on icon at bounding box center [1526, 43] width 12 height 12
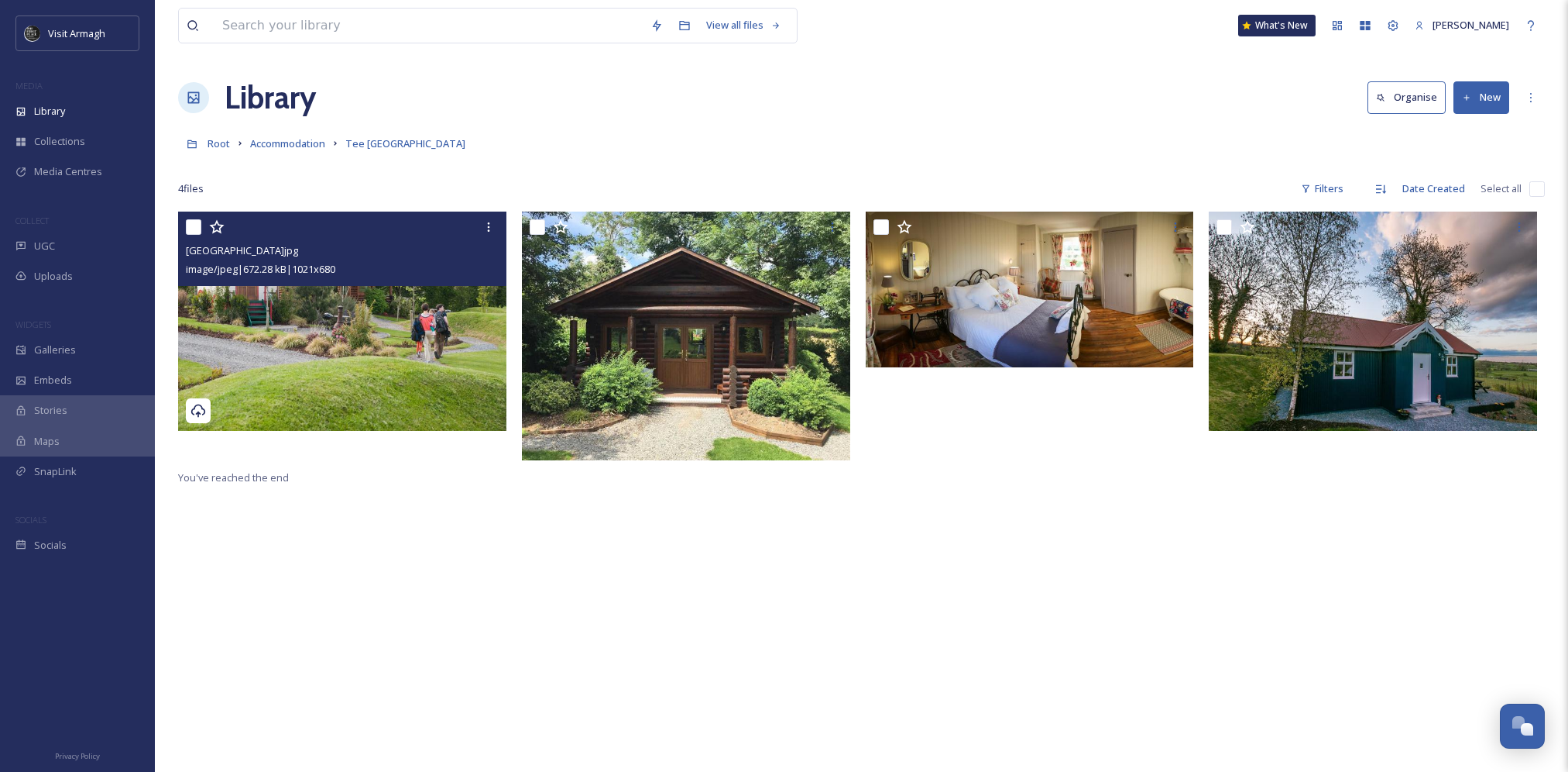
click at [1060, 631] on div "Tepee Valley.jpg image/jpeg | 672.28 kB | 1021 x 680 You've reached the end" at bounding box center [861, 598] width 1366 height 772
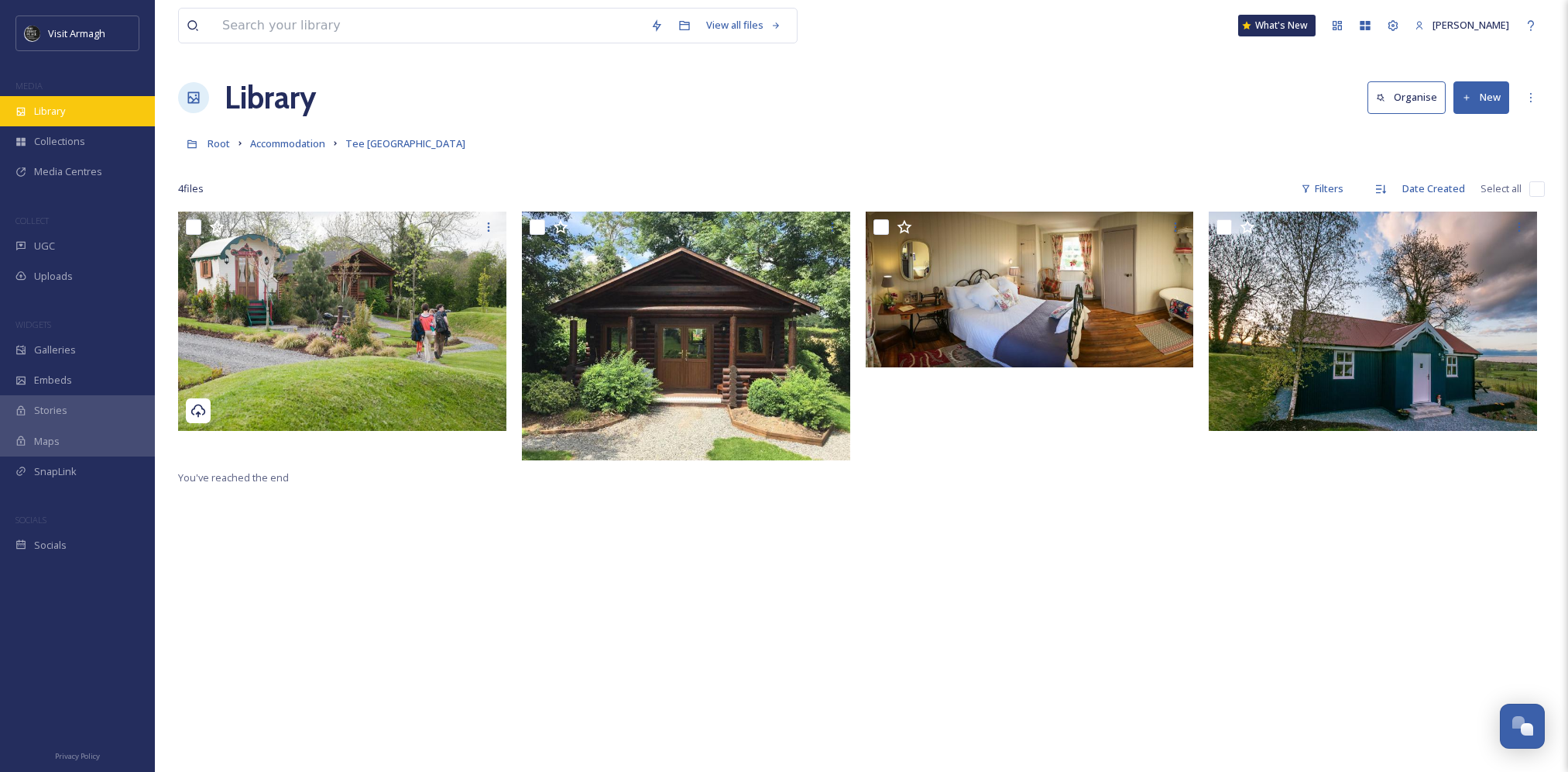
click at [108, 110] on div "Library" at bounding box center [77, 111] width 154 height 31
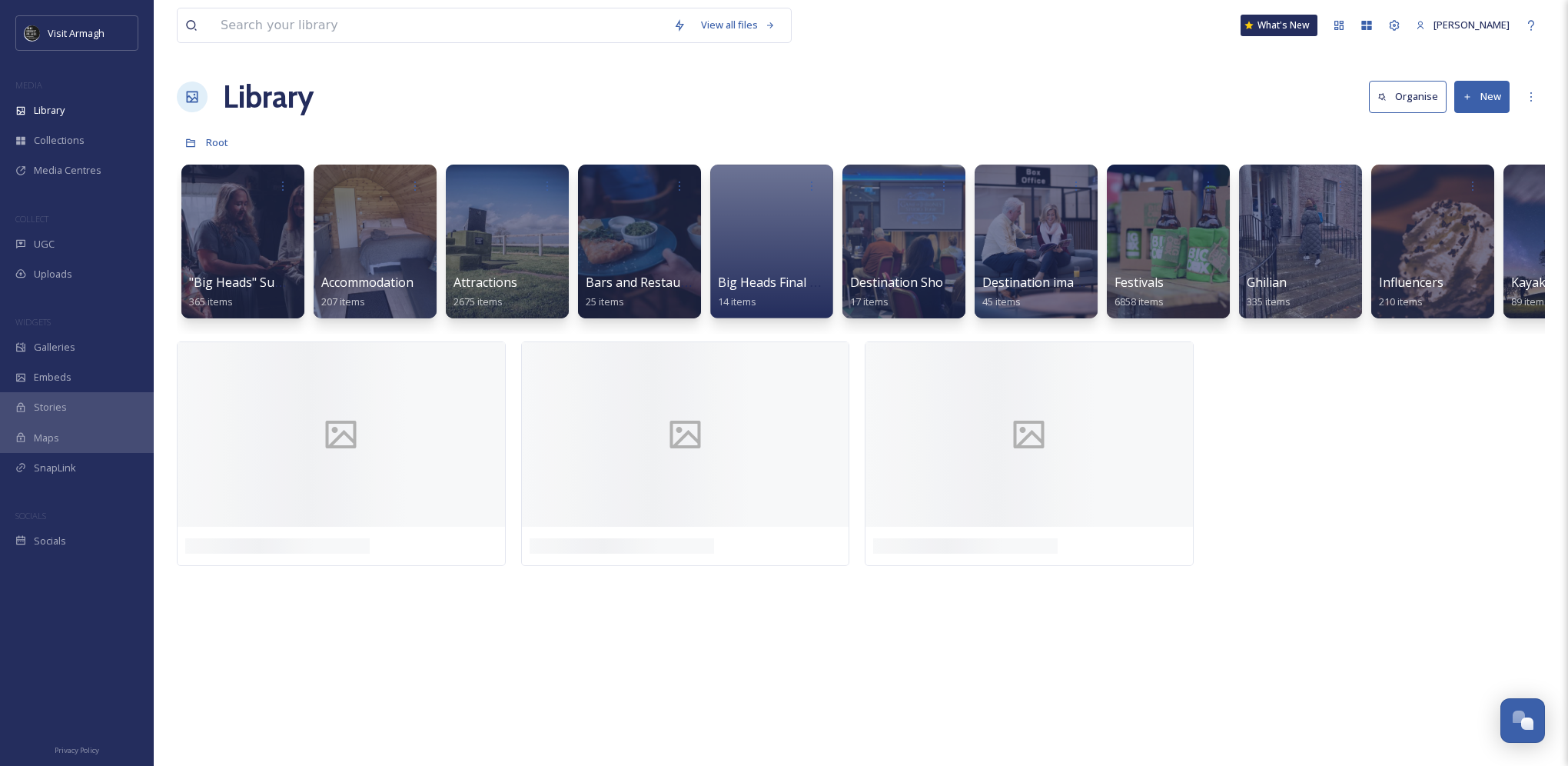
click at [711, 100] on div "Library Organise New" at bounding box center [861, 96] width 1368 height 46
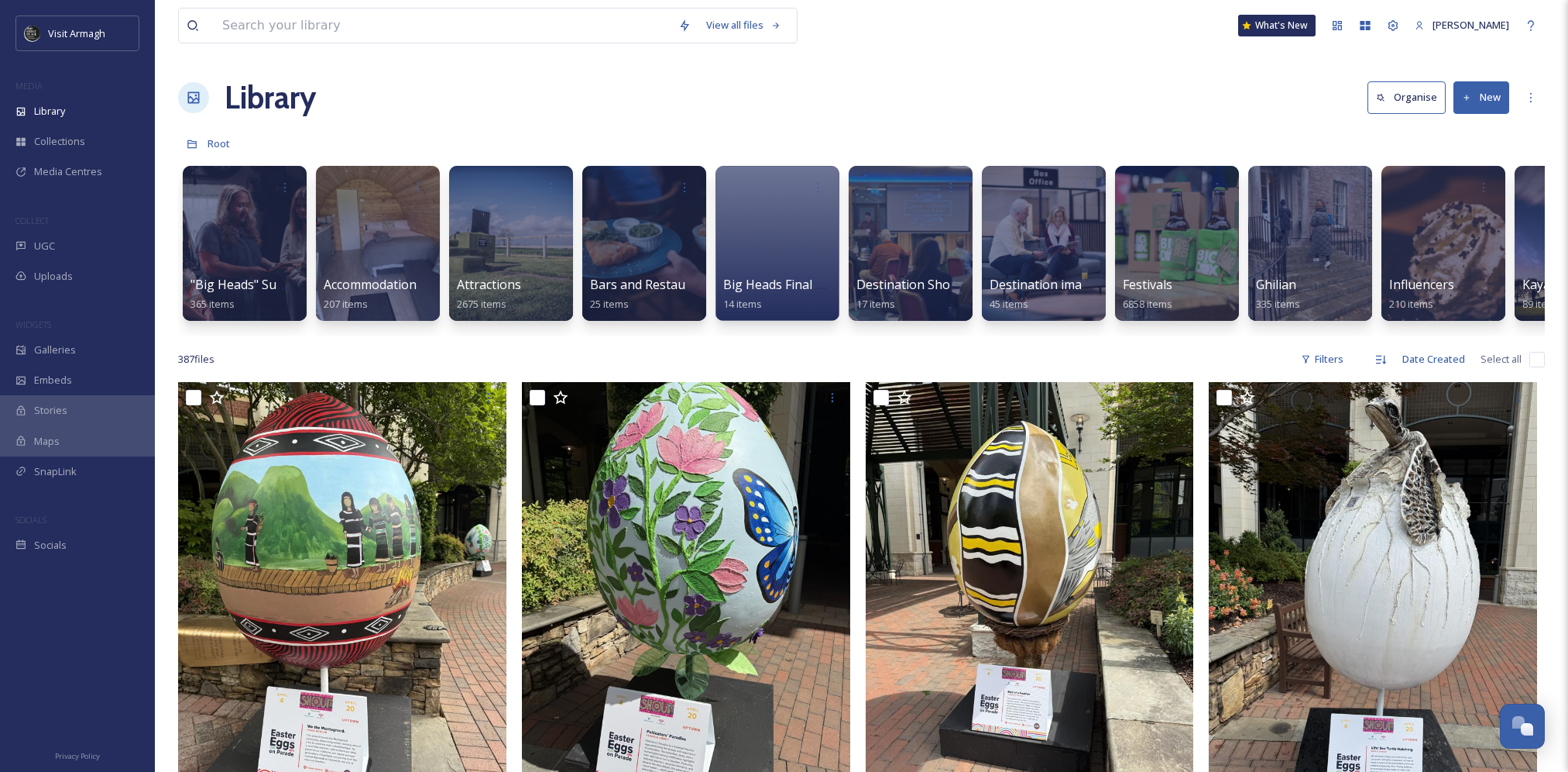
click at [893, 93] on div "Library Organise New" at bounding box center [861, 97] width 1366 height 46
click at [503, 113] on div "Library Organise New" at bounding box center [861, 97] width 1366 height 46
